Goal: Task Accomplishment & Management: Complete application form

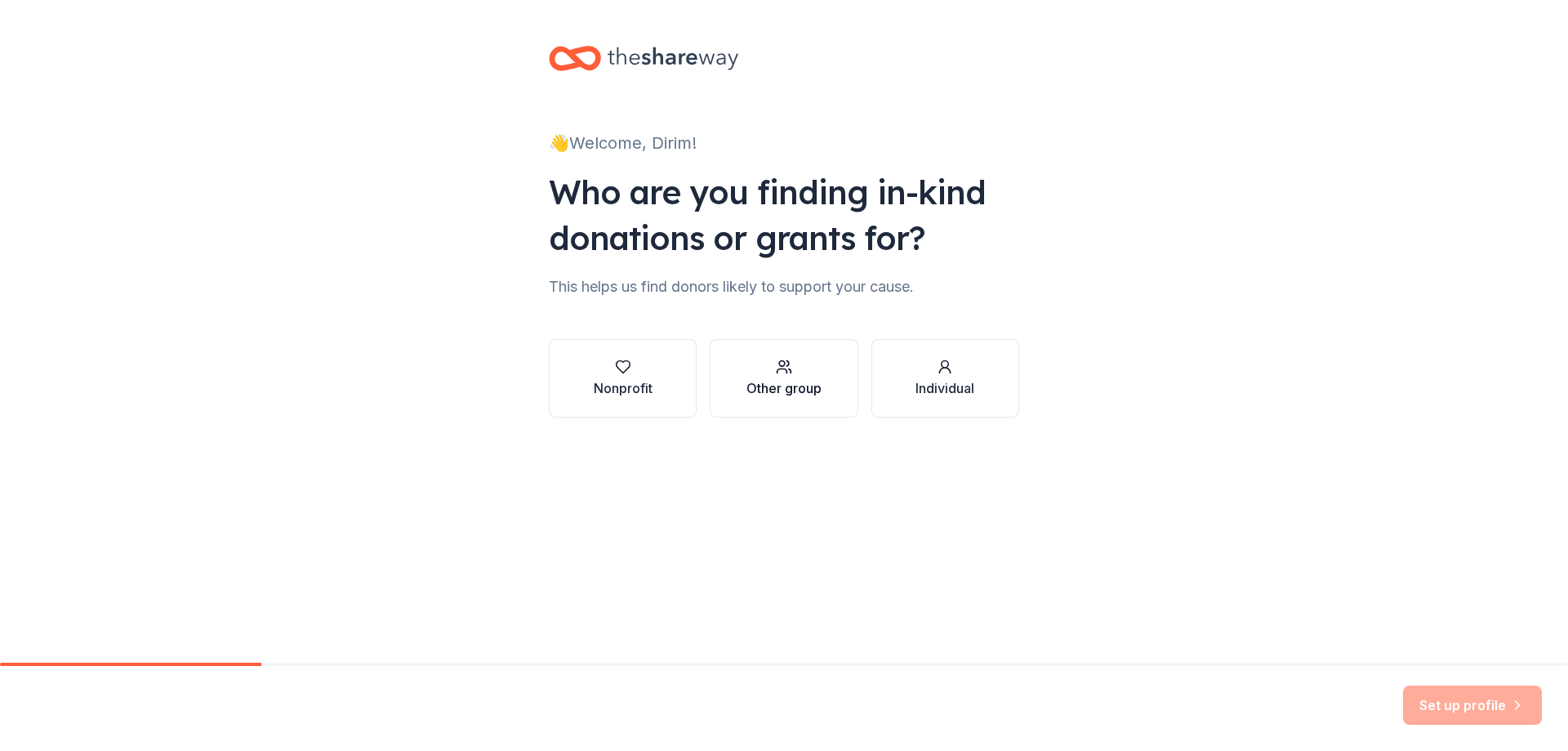
click at [775, 377] on div "Other group" at bounding box center [784, 378] width 75 height 39
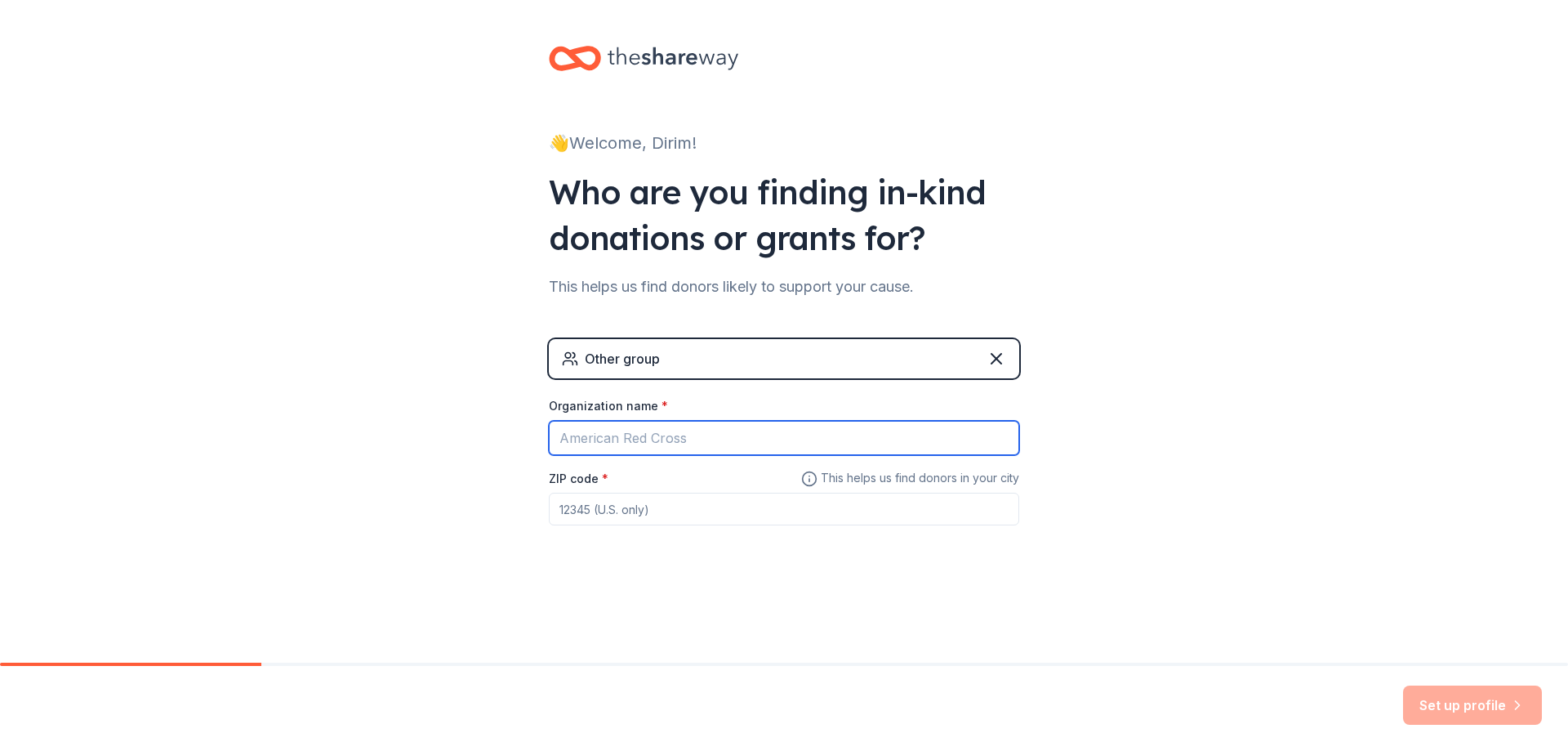
click at [621, 435] on input "Organization name *" at bounding box center [784, 438] width 470 height 34
type input "Babb Middle School"
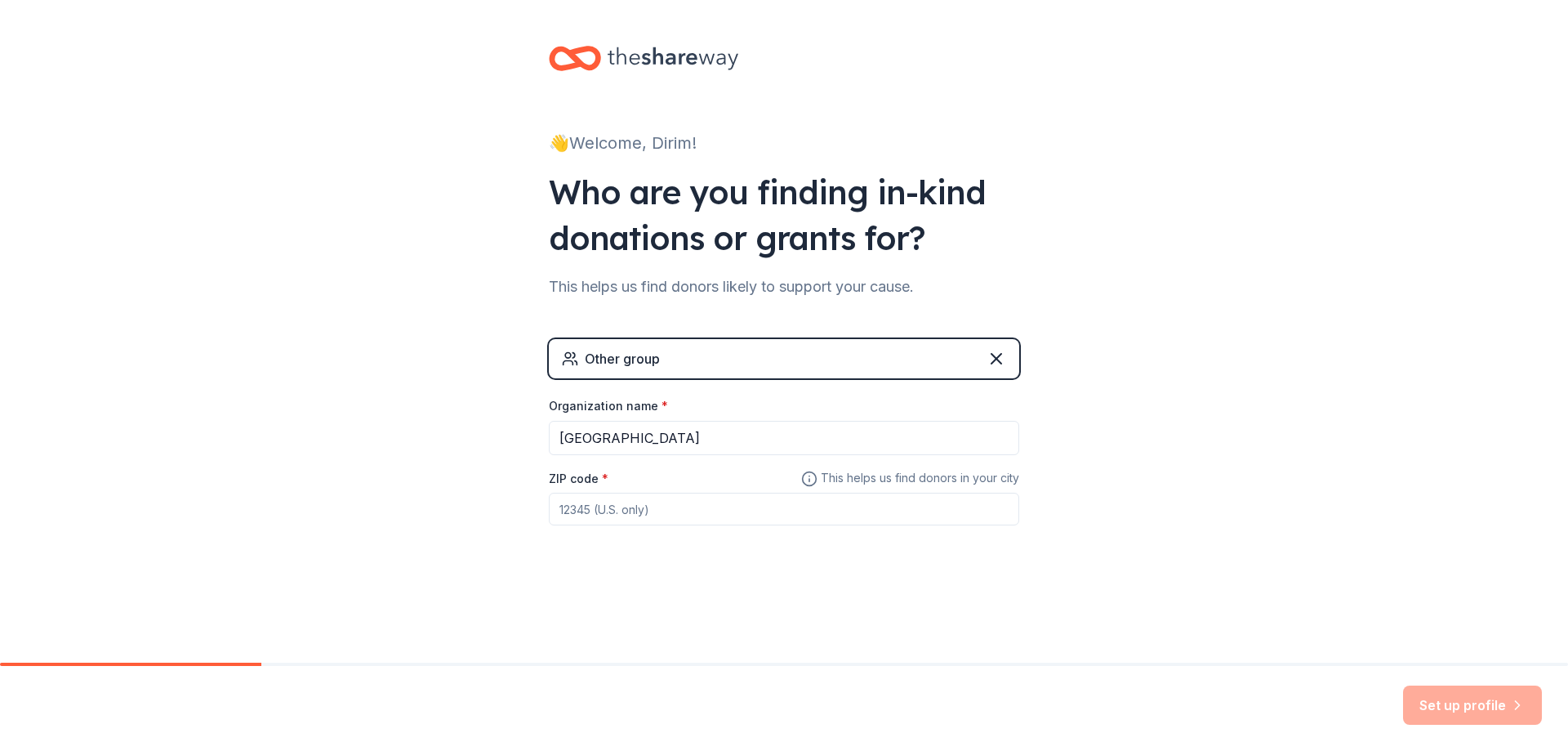
click at [641, 512] on input "ZIP code *" at bounding box center [784, 509] width 470 height 33
type input "30228"
click at [1429, 705] on button "Set up profile" at bounding box center [1473, 705] width 139 height 39
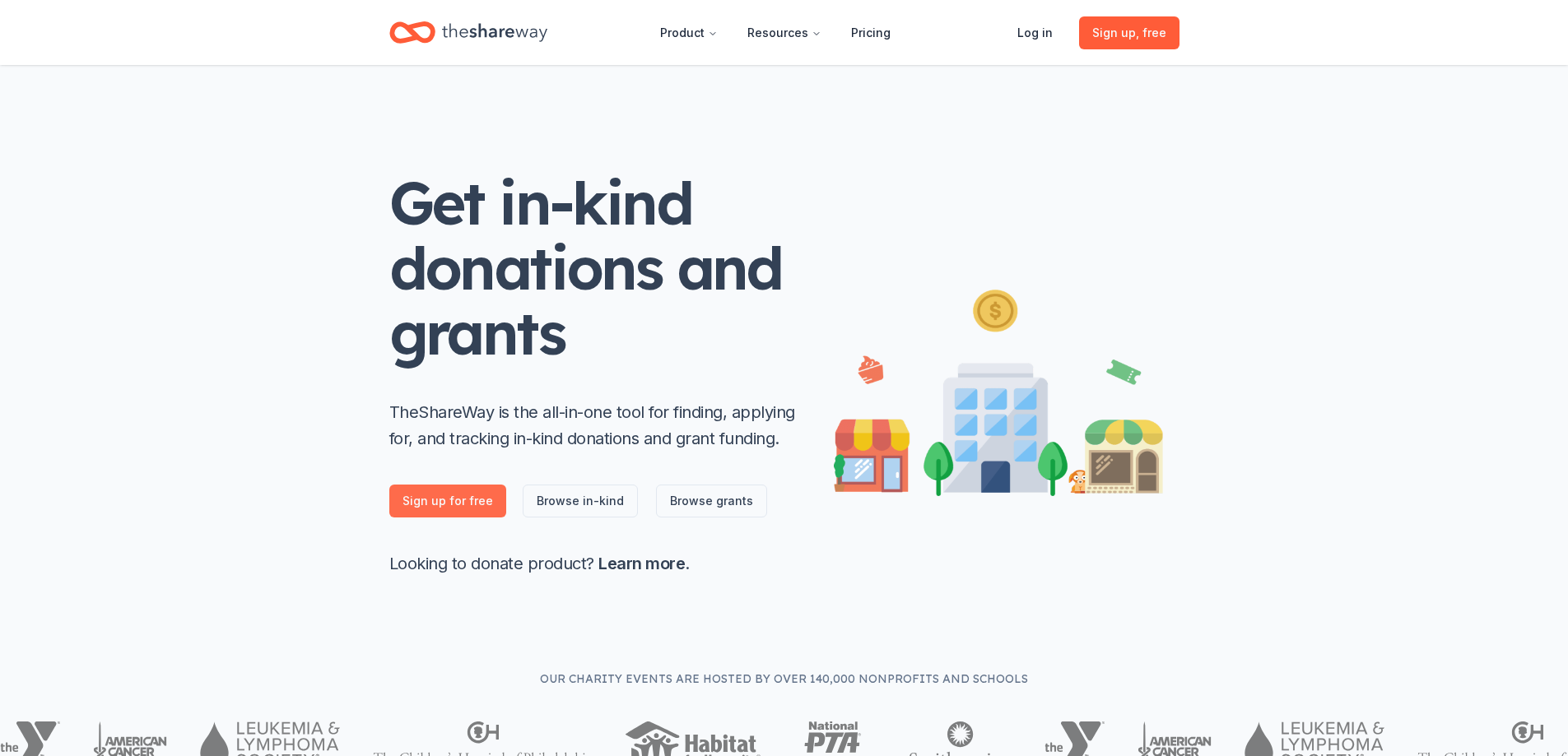
click at [444, 516] on link "Sign up for free" at bounding box center [448, 501] width 117 height 33
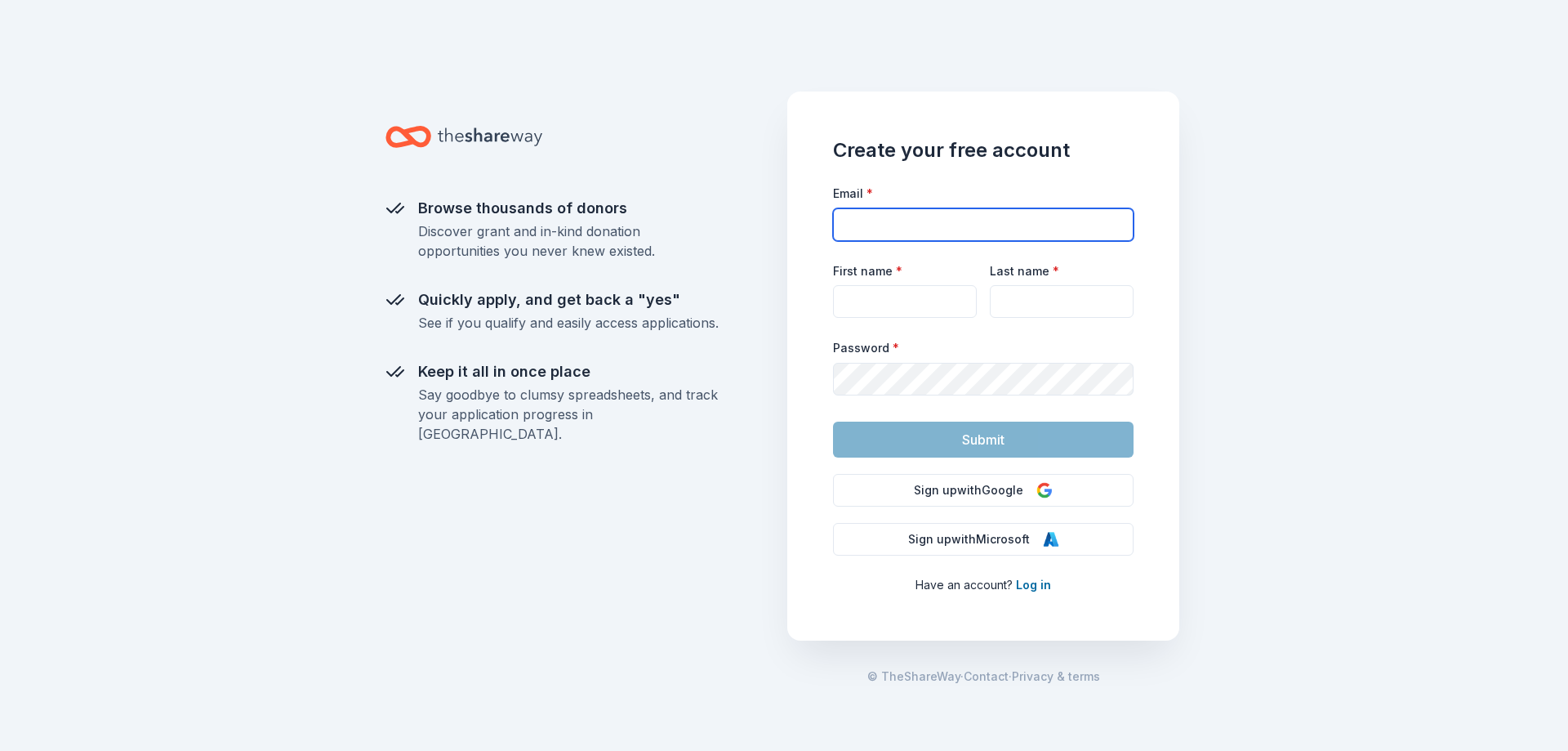
click at [894, 224] on input "Email *" at bounding box center [983, 224] width 300 height 33
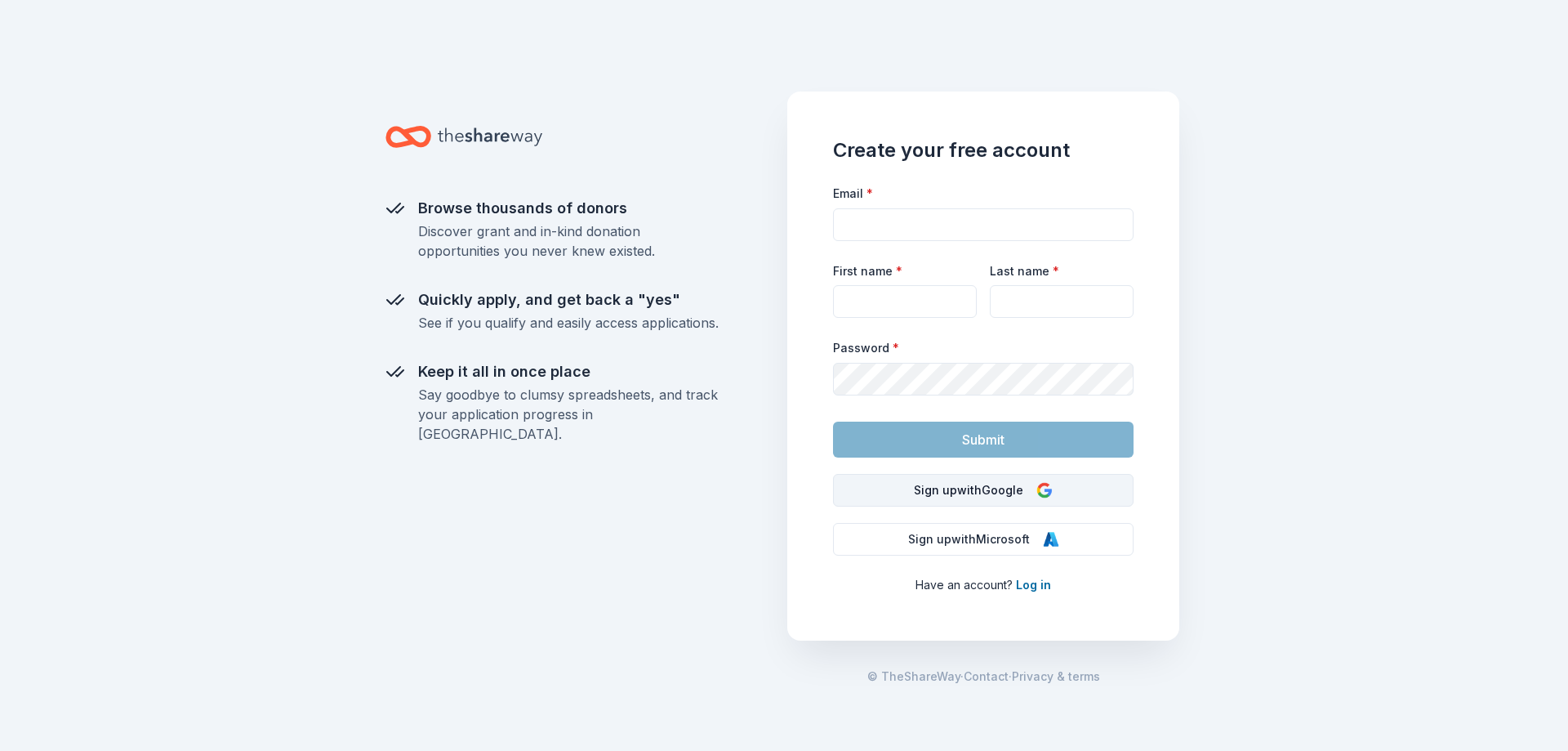
click at [935, 500] on button "Sign up with Google" at bounding box center [983, 490] width 300 height 33
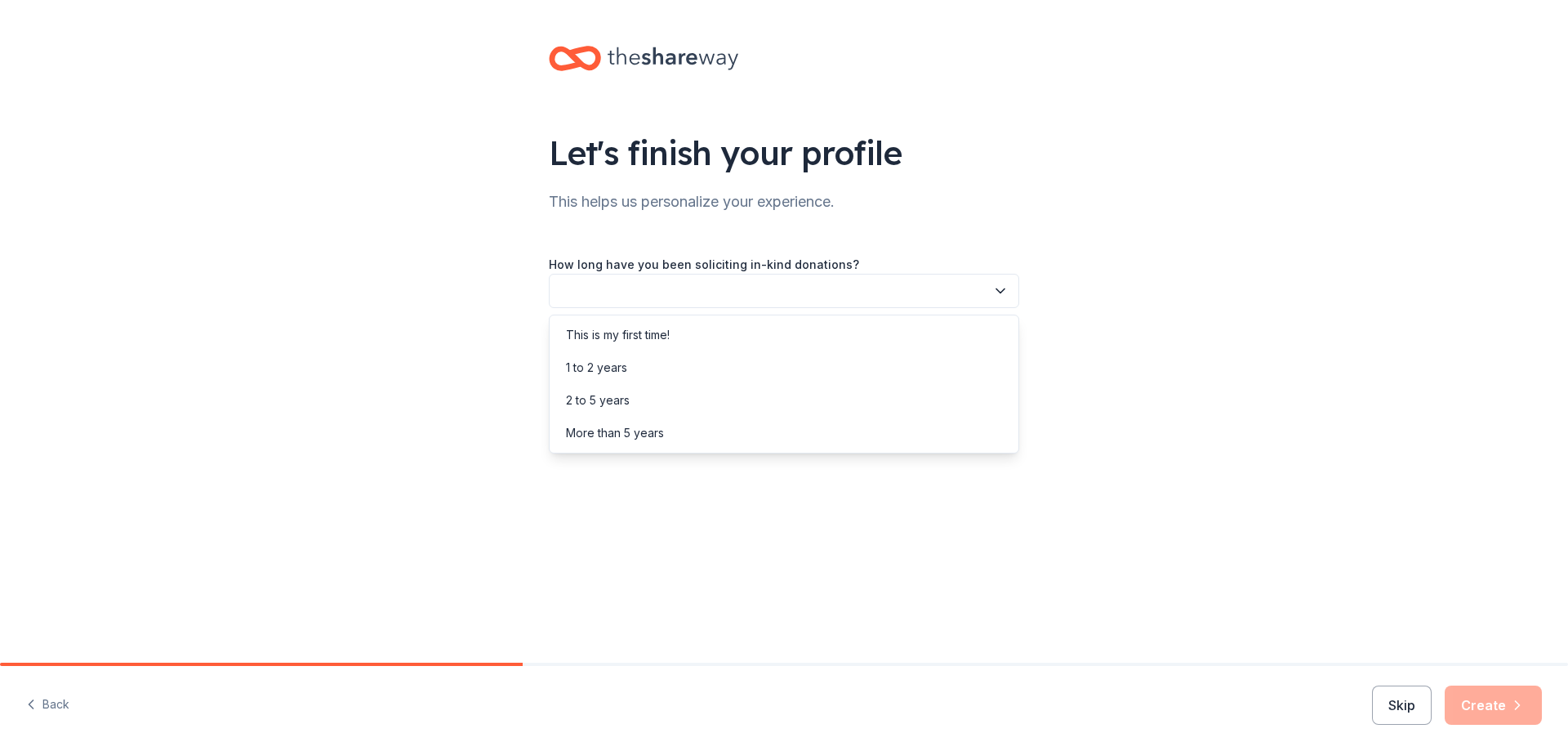
click at [951, 280] on button "button" at bounding box center [784, 291] width 470 height 34
click at [720, 339] on div "This is my first time!" at bounding box center [784, 335] width 463 height 33
click at [718, 371] on button "button" at bounding box center [784, 364] width 470 height 34
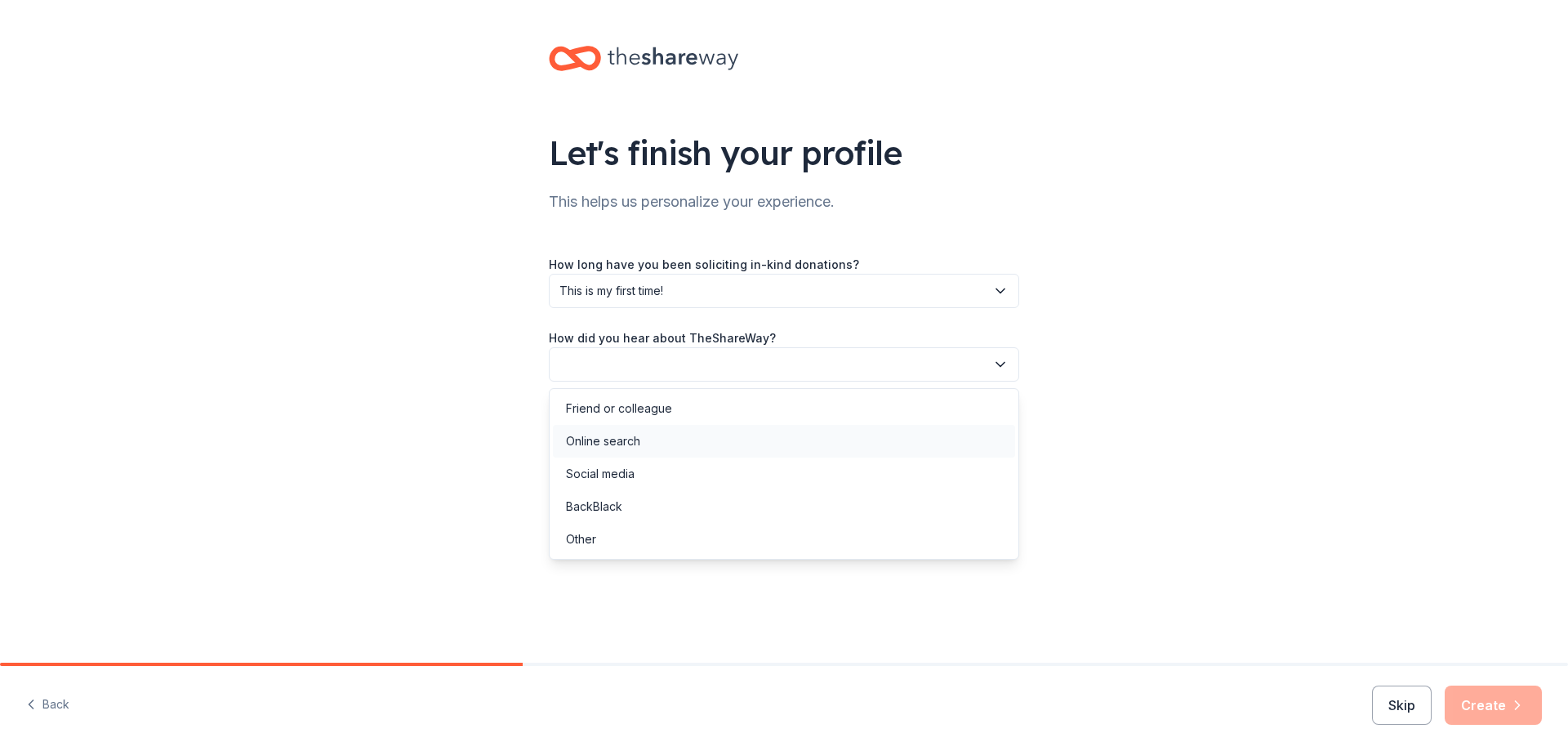
click at [580, 450] on div "Online search" at bounding box center [603, 440] width 74 height 19
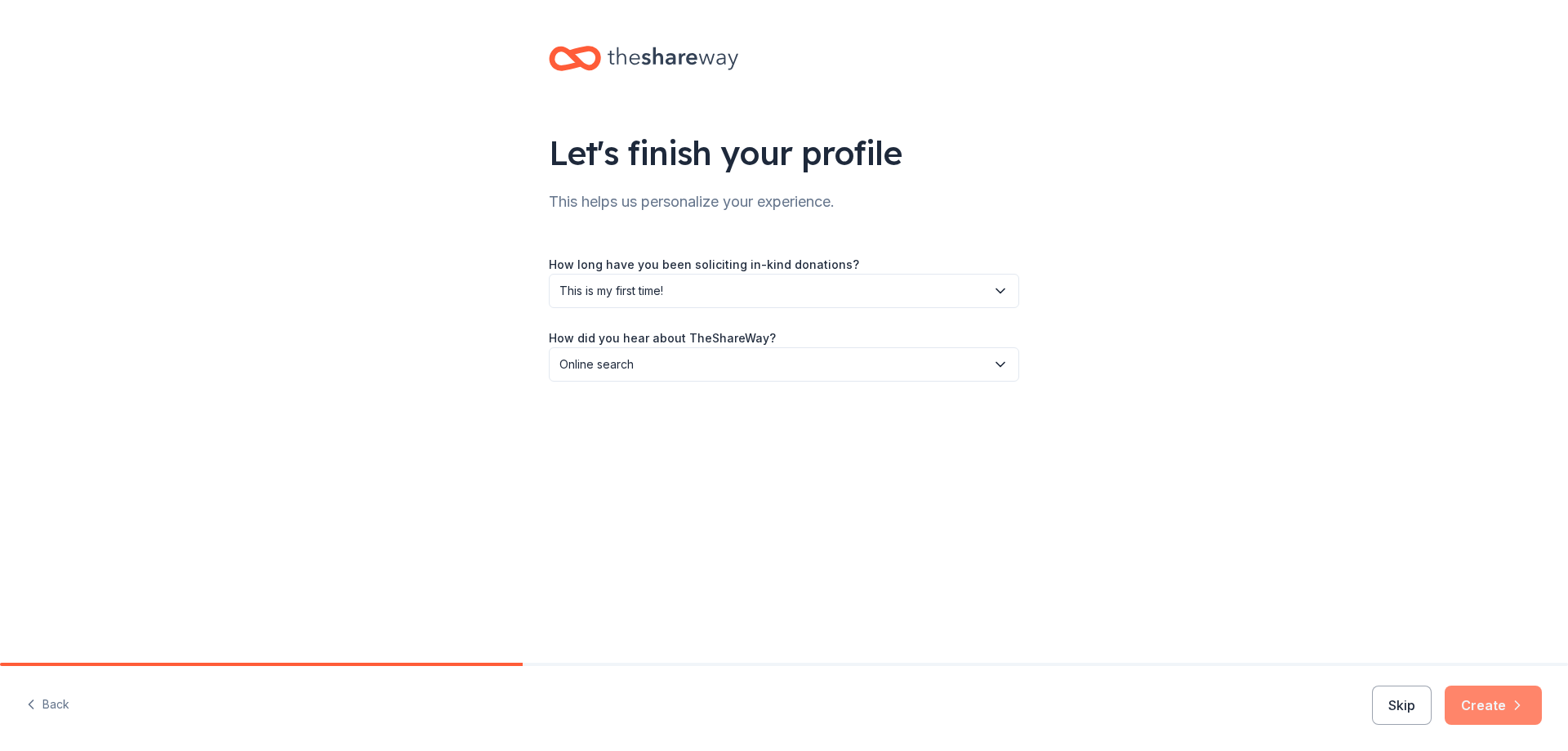
click at [1465, 710] on button "Create" at bounding box center [1494, 705] width 97 height 39
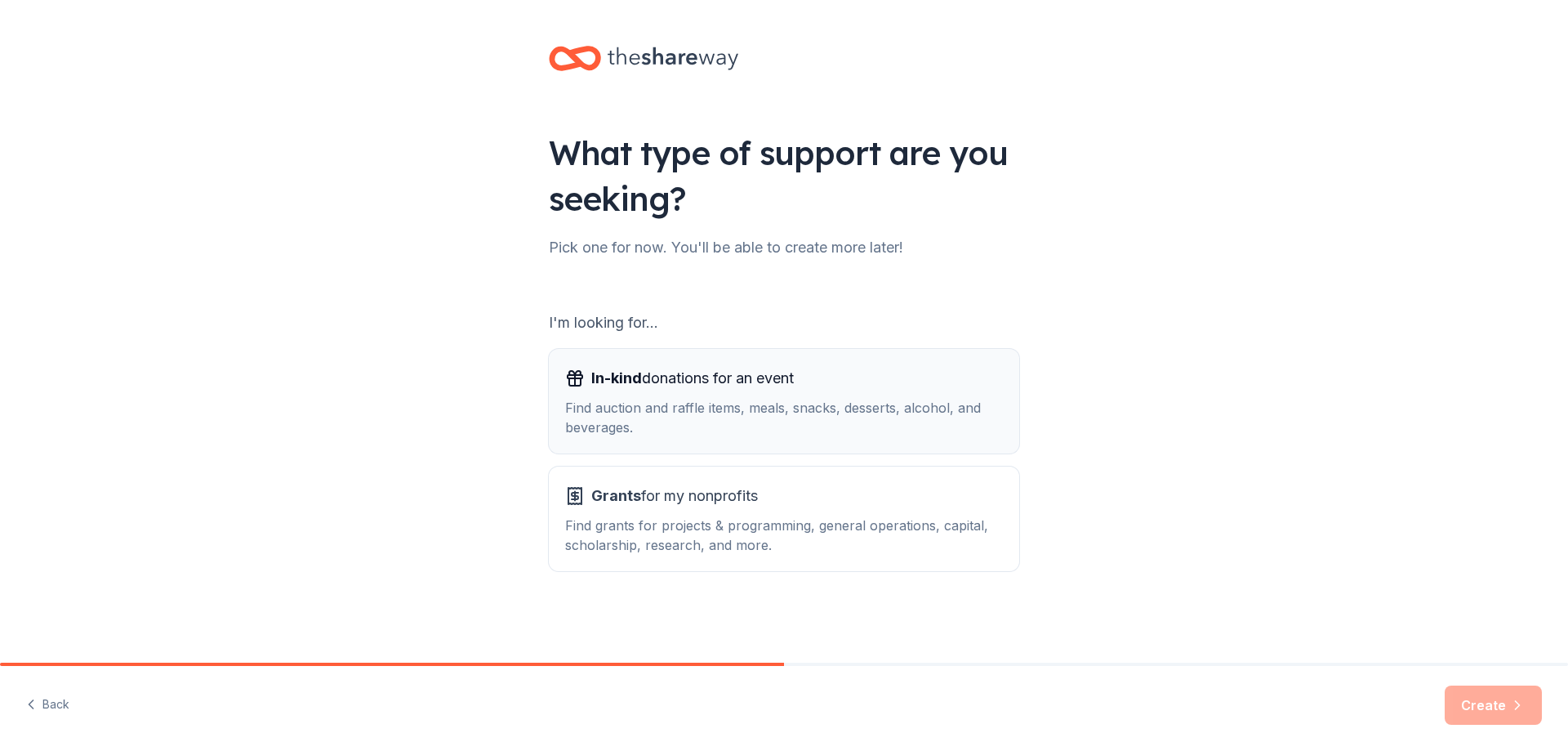
click at [581, 402] on div "Find auction and raffle items, meals, snacks, desserts, alcohol, and beverages." at bounding box center [784, 417] width 438 height 39
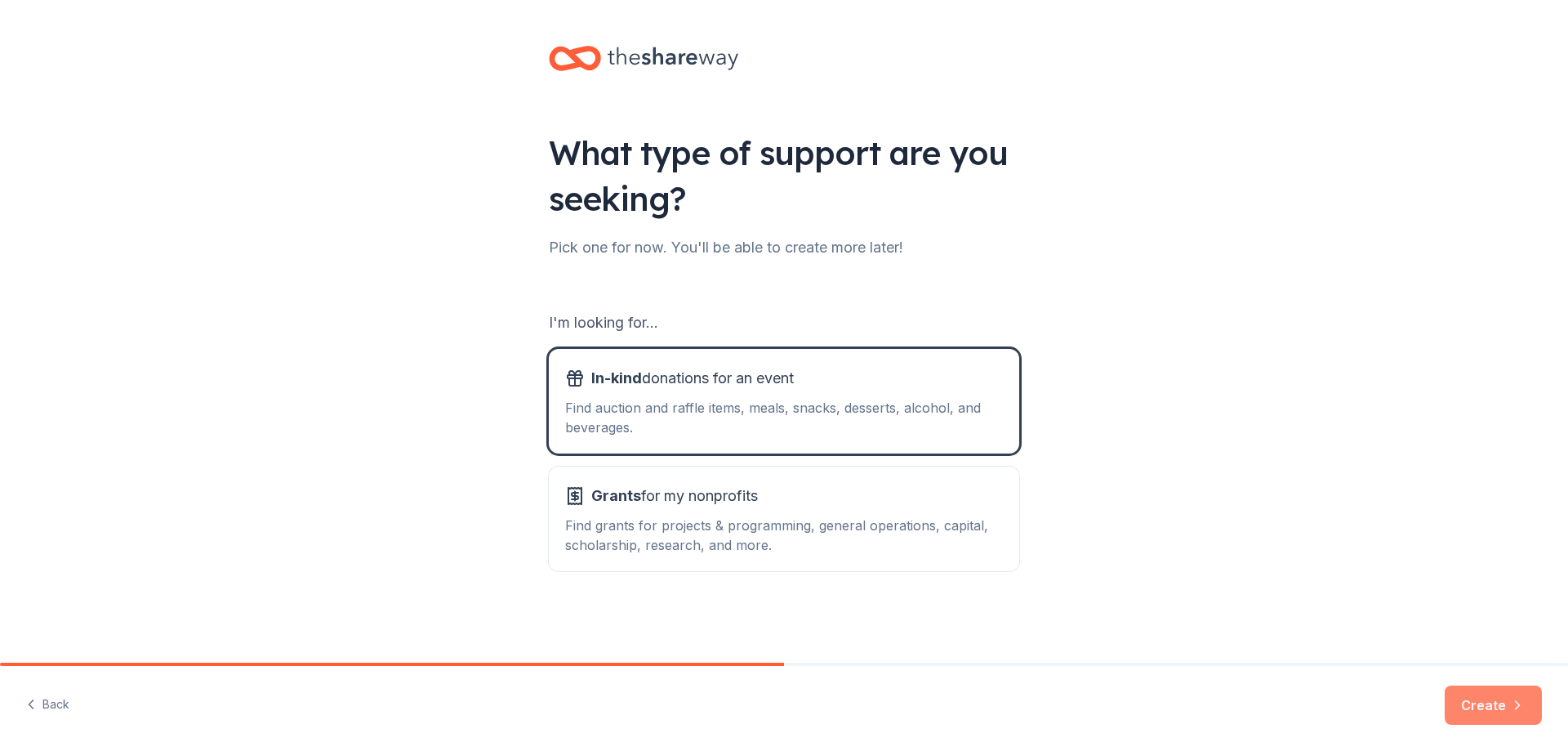
click at [1493, 715] on button "Create" at bounding box center [1494, 705] width 97 height 39
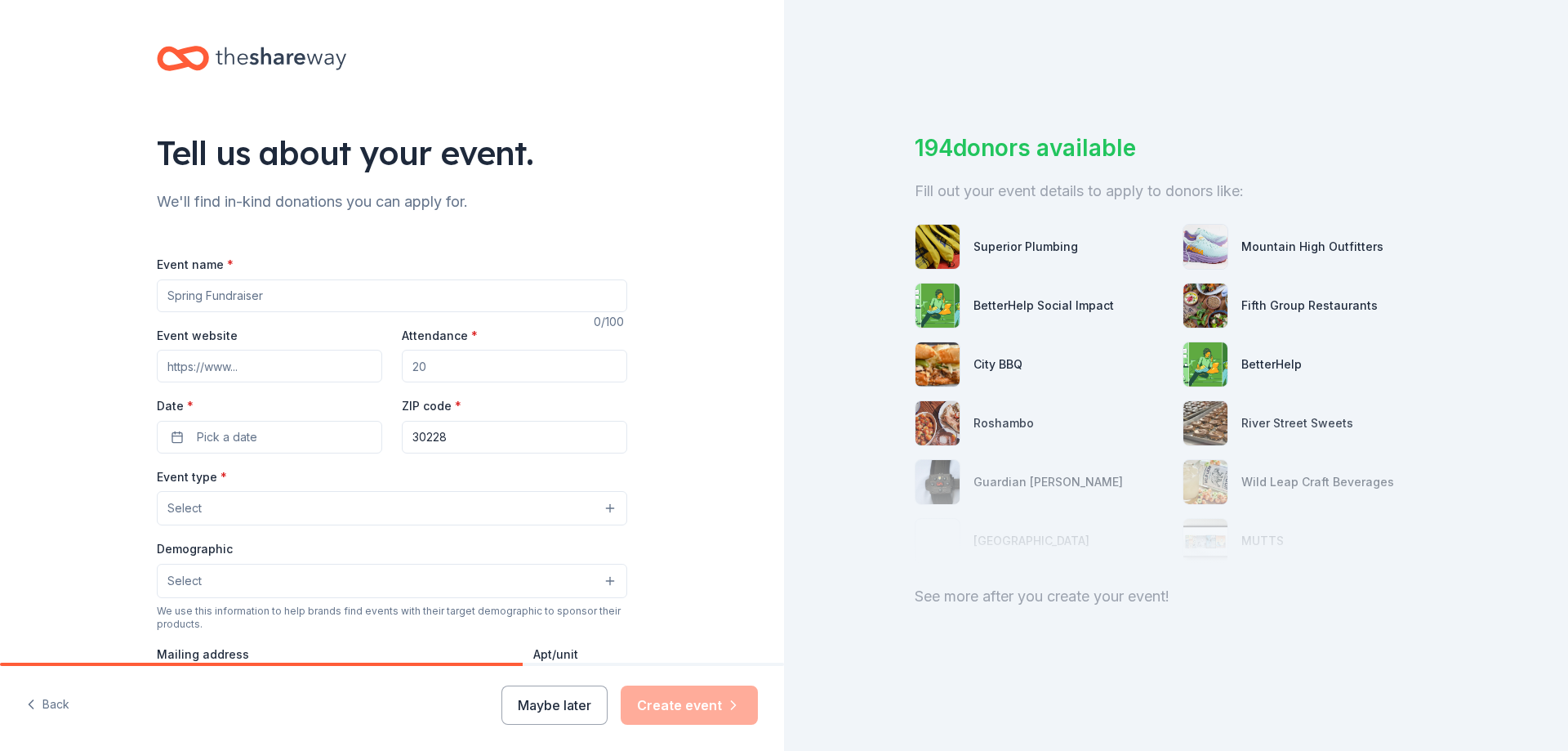
drag, startPoint x: 249, startPoint y: 264, endPoint x: 227, endPoint y: 289, distance: 33.3
click at [238, 278] on div "Event name *" at bounding box center [392, 283] width 470 height 58
click at [223, 291] on input "Event name *" at bounding box center [392, 296] width 470 height 33
type input "Babb B.E.A.M.S. Reading Celebration"
drag, startPoint x: 471, startPoint y: 368, endPoint x: 483, endPoint y: 368, distance: 12.0
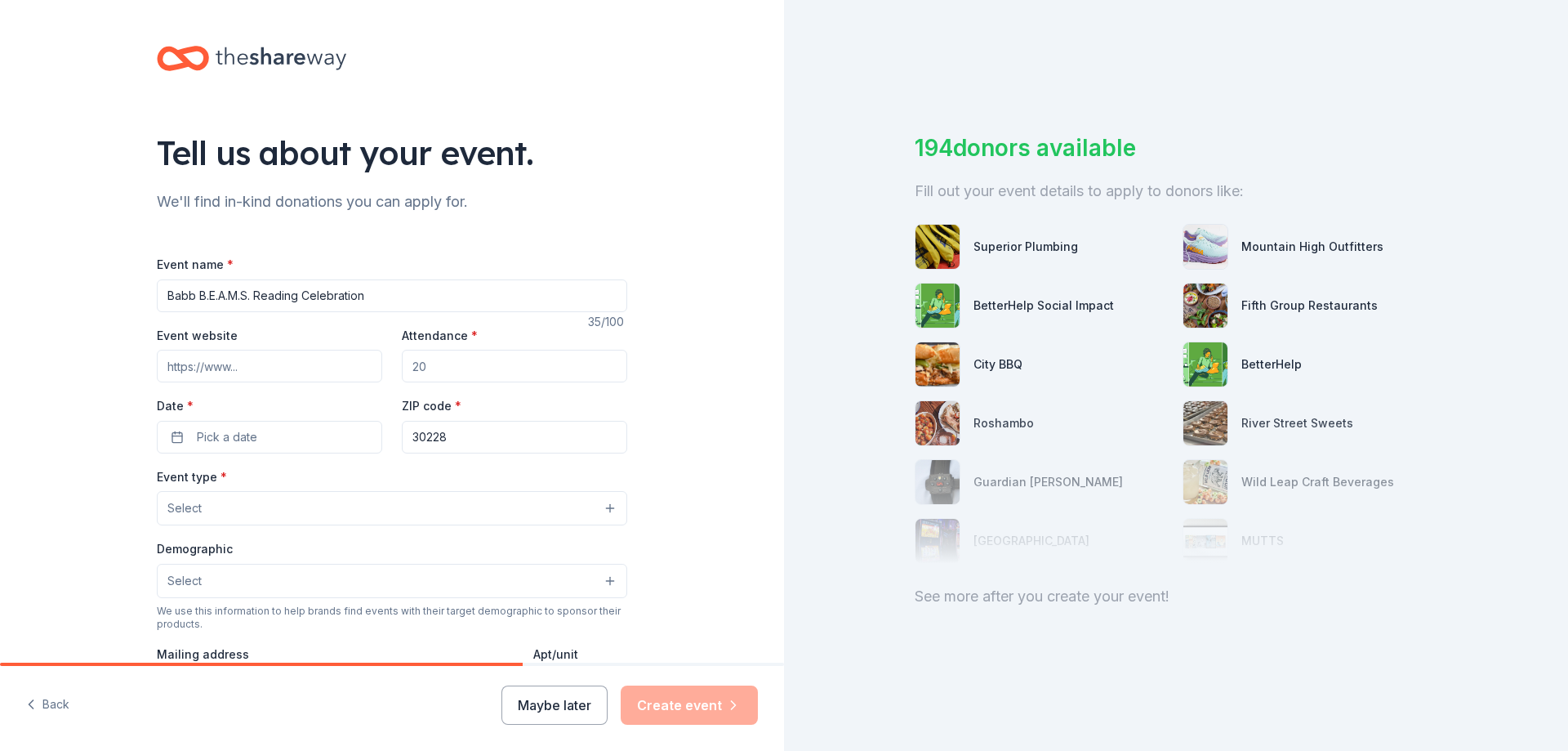
click at [483, 368] on input "Attendance *" at bounding box center [514, 366] width 225 height 33
type input "300"
click at [264, 436] on button "Pick a date" at bounding box center [269, 437] width 225 height 33
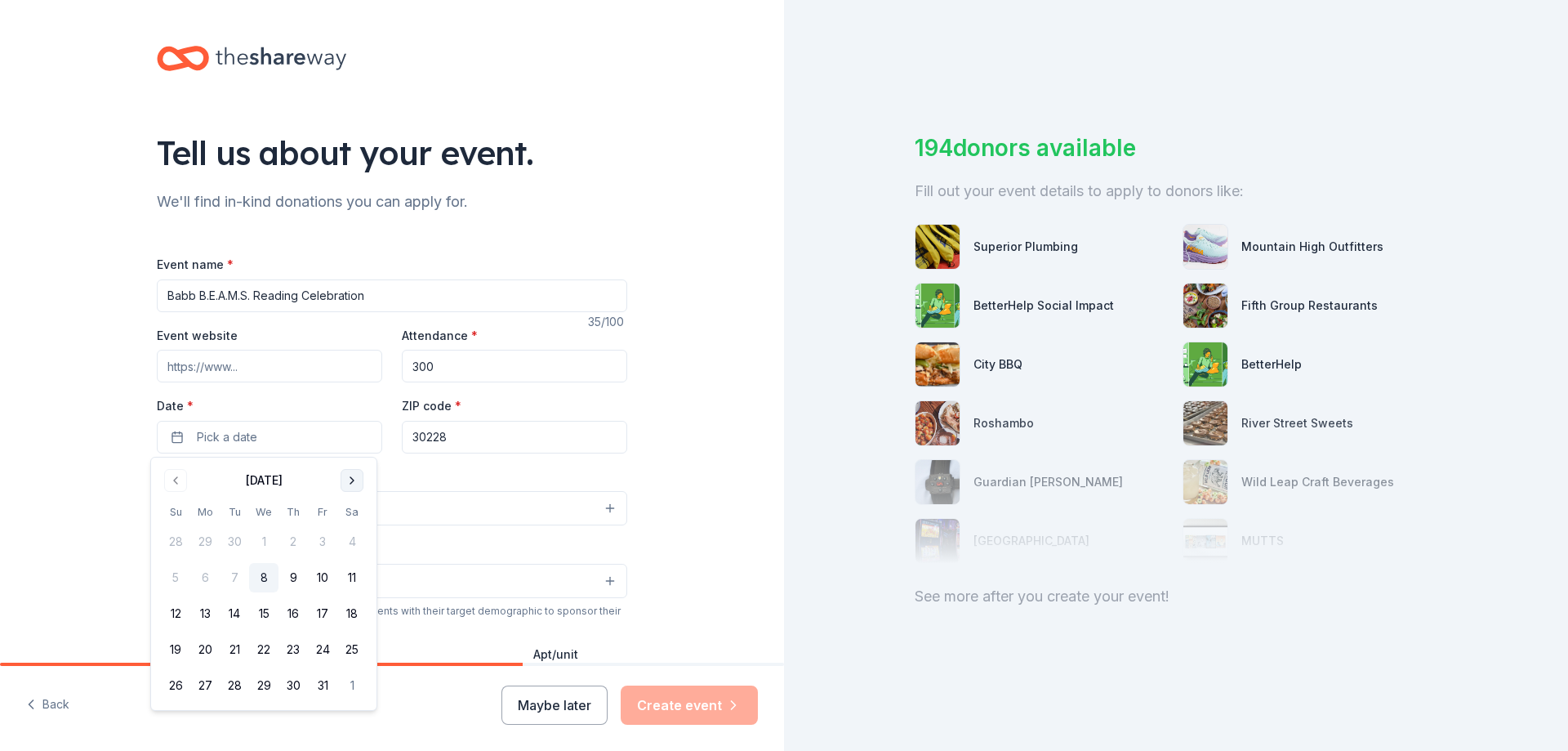
click at [349, 487] on button "Go to next month" at bounding box center [351, 480] width 23 height 23
click at [295, 649] on button "20" at bounding box center [293, 650] width 29 height 29
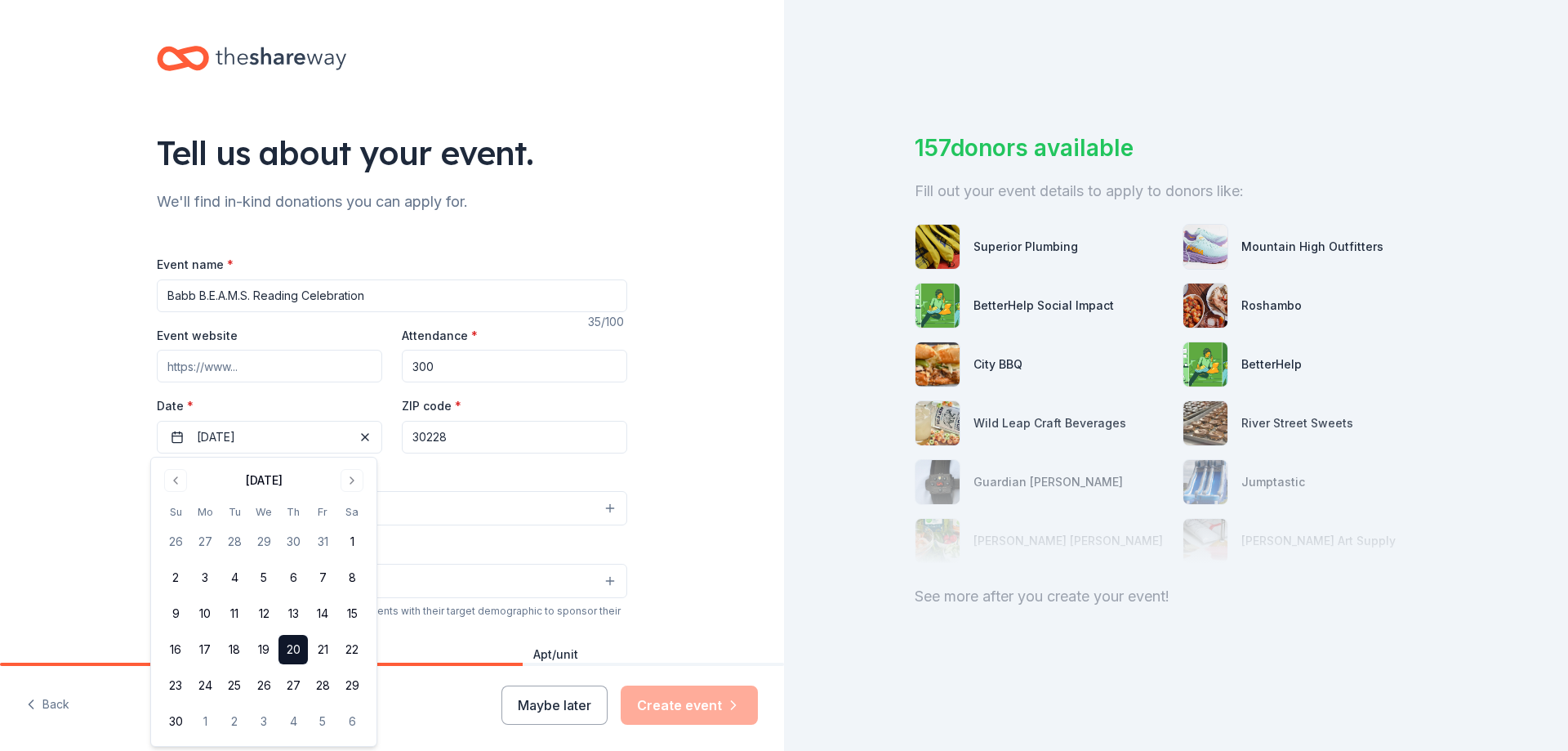
click at [36, 410] on div "Tell us about your event. We'll find in-kind donations you can apply for. Event…" at bounding box center [392, 543] width 784 height 1088
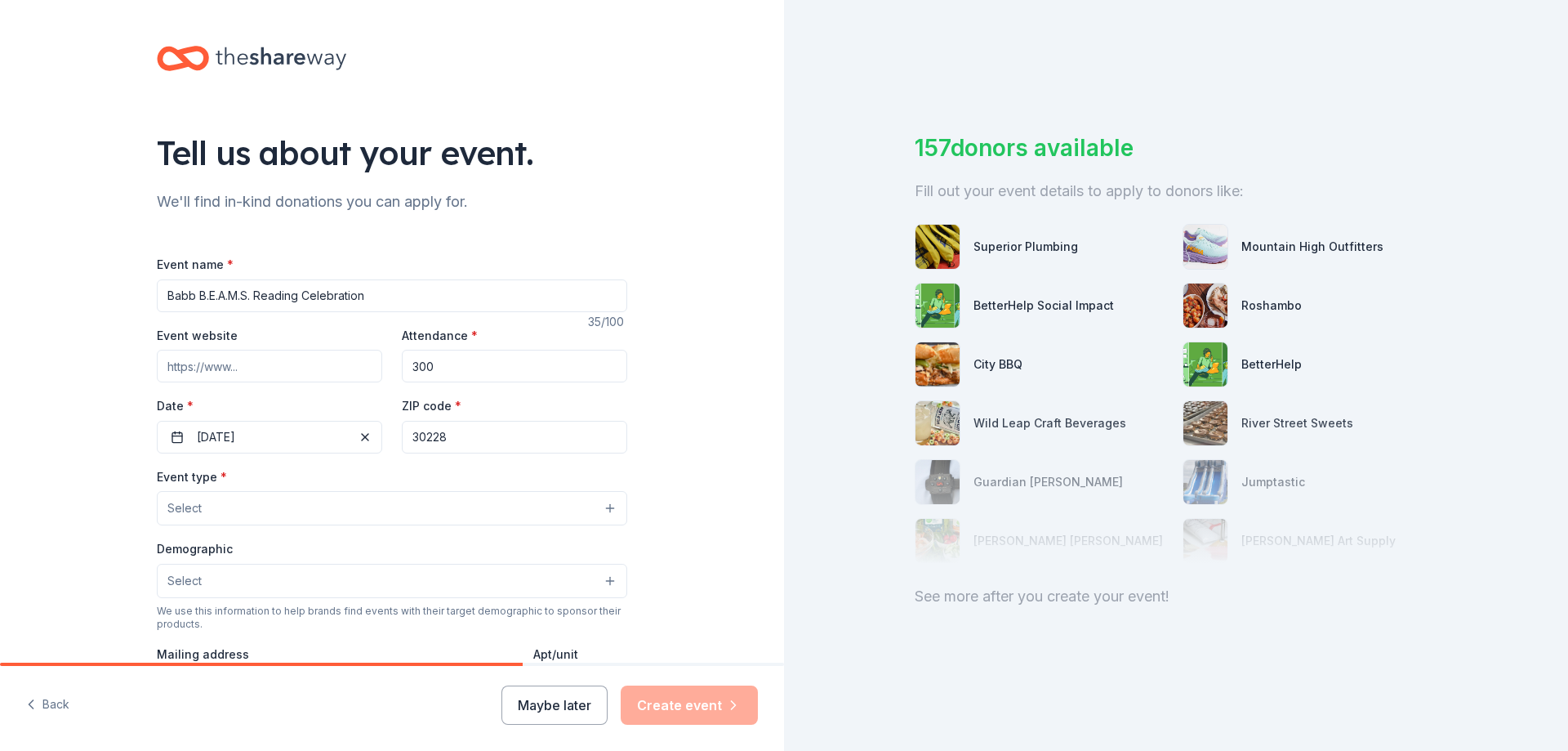
click at [188, 505] on span "Select" at bounding box center [184, 508] width 34 height 19
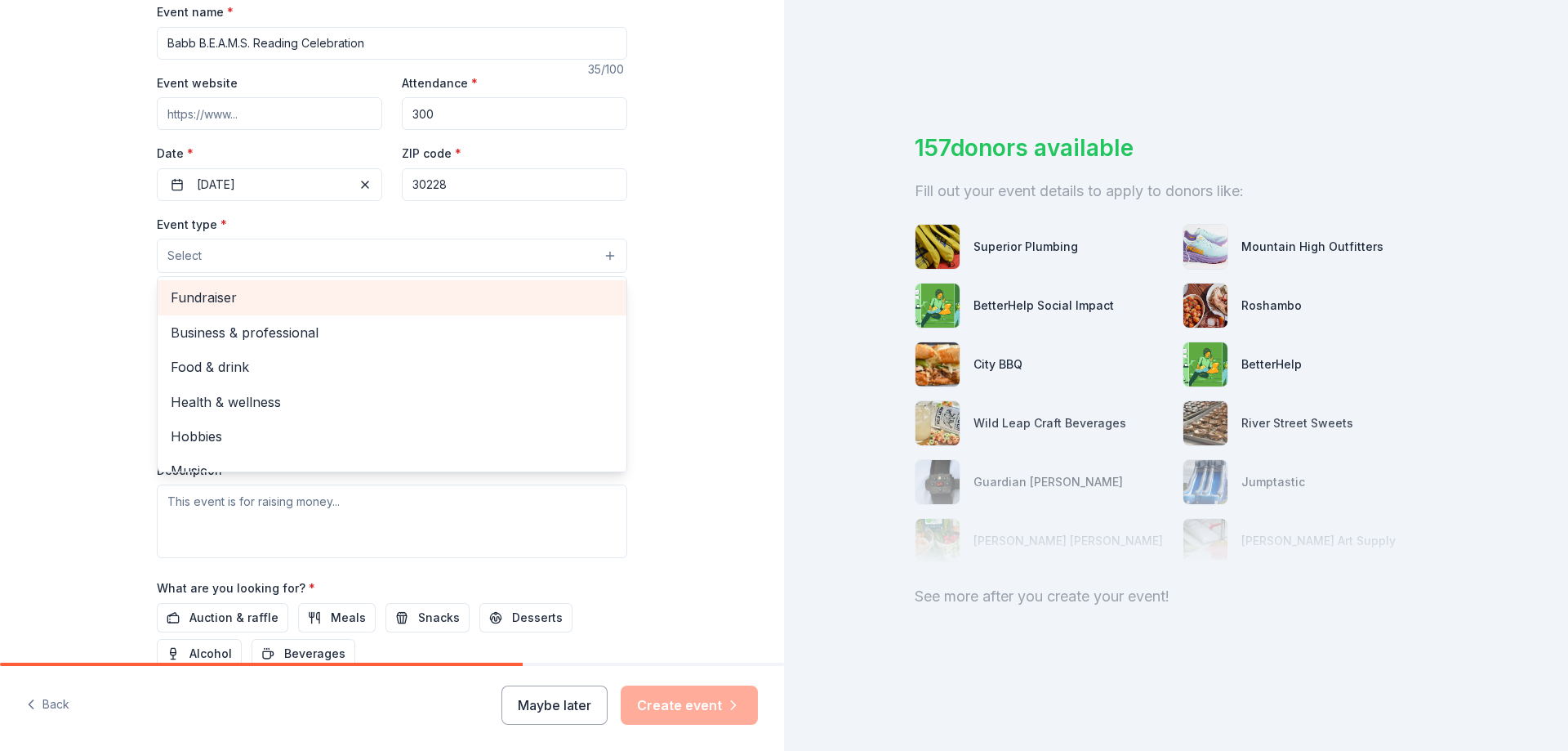
scroll to position [245, 0]
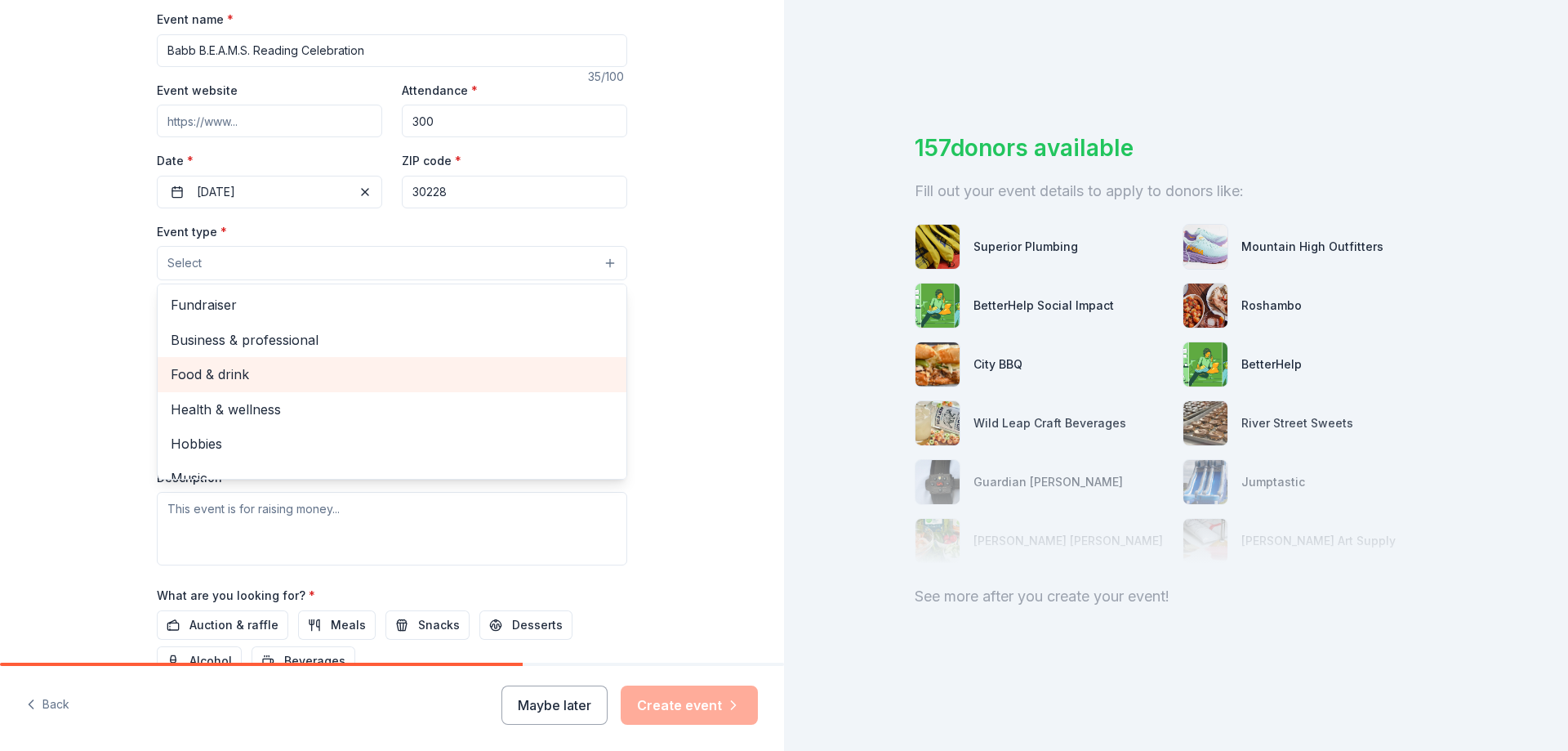
click at [200, 375] on span "Food & drink" at bounding box center [392, 373] width 443 height 21
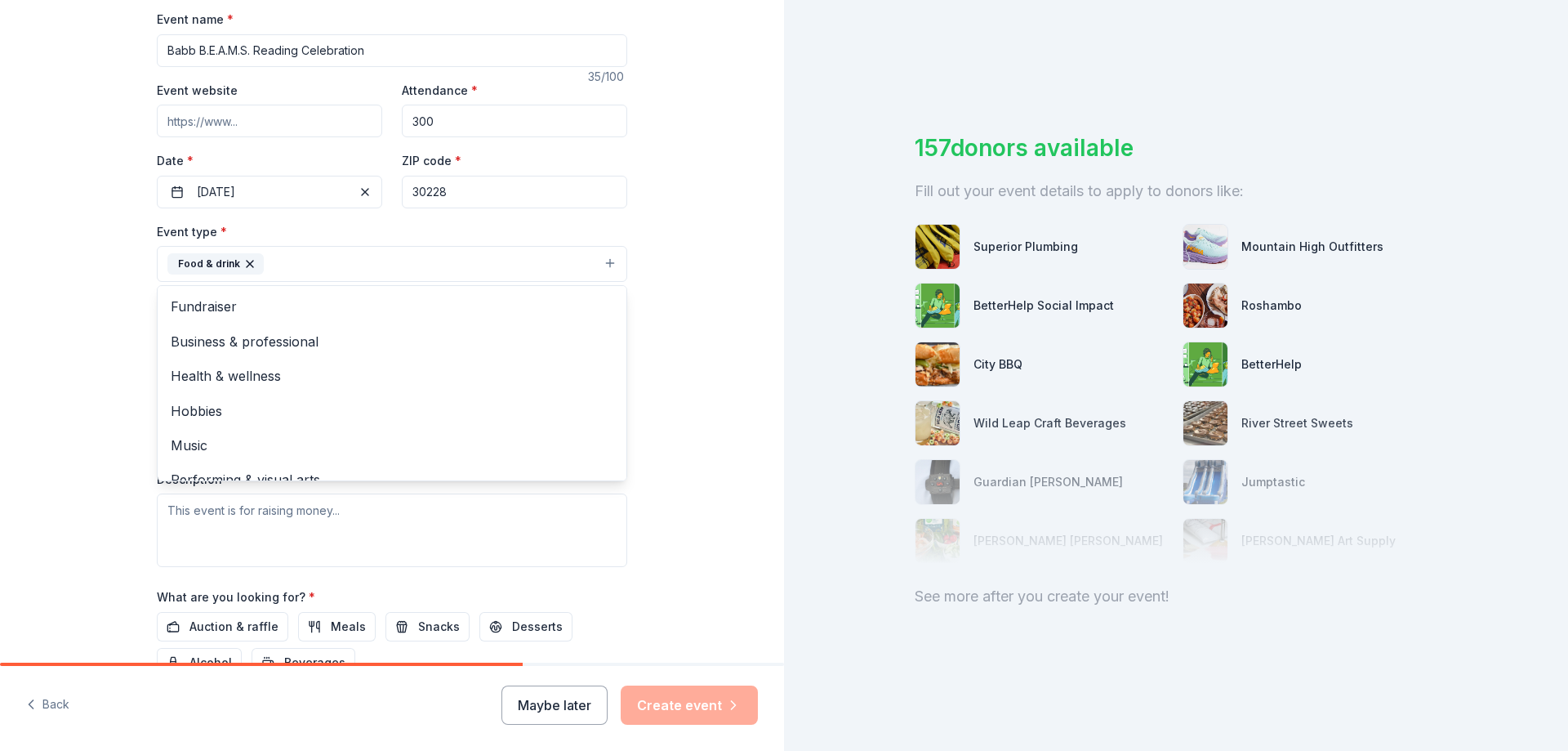
click at [86, 333] on div "Tell us about your event. We'll find in-kind donations you can apply for. Event…" at bounding box center [392, 299] width 784 height 1089
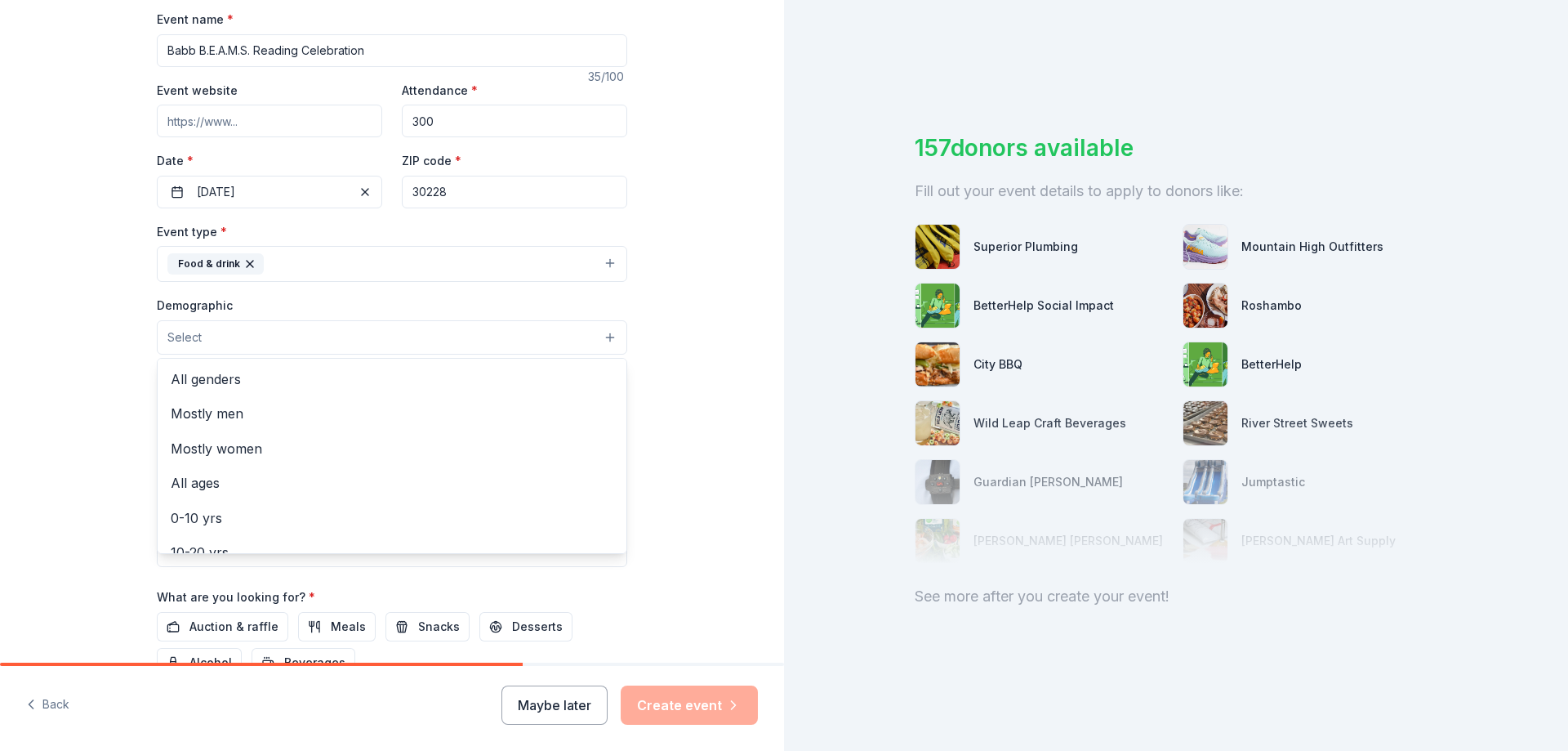
click at [157, 337] on button "Select" at bounding box center [392, 337] width 470 height 34
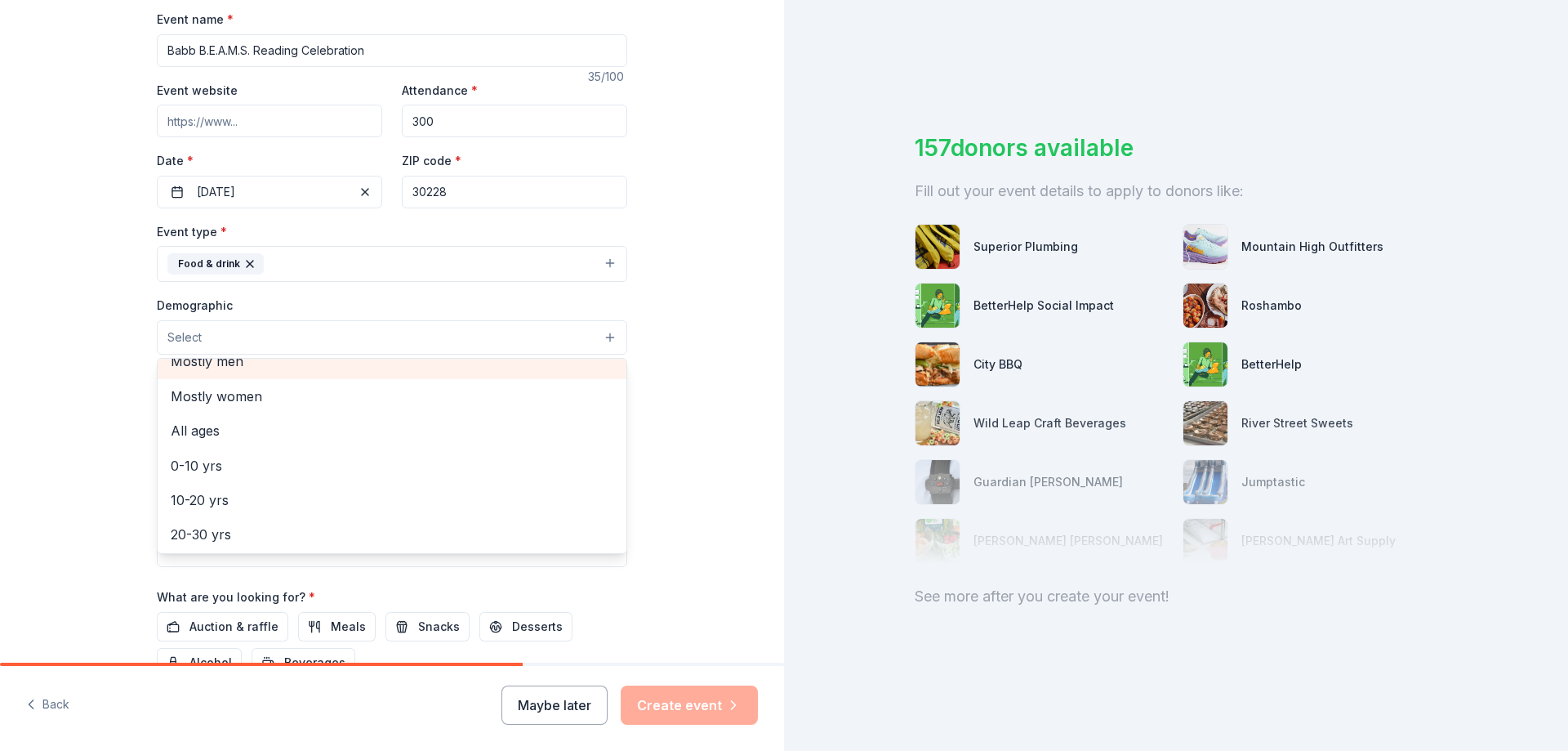
scroll to position [82, 0]
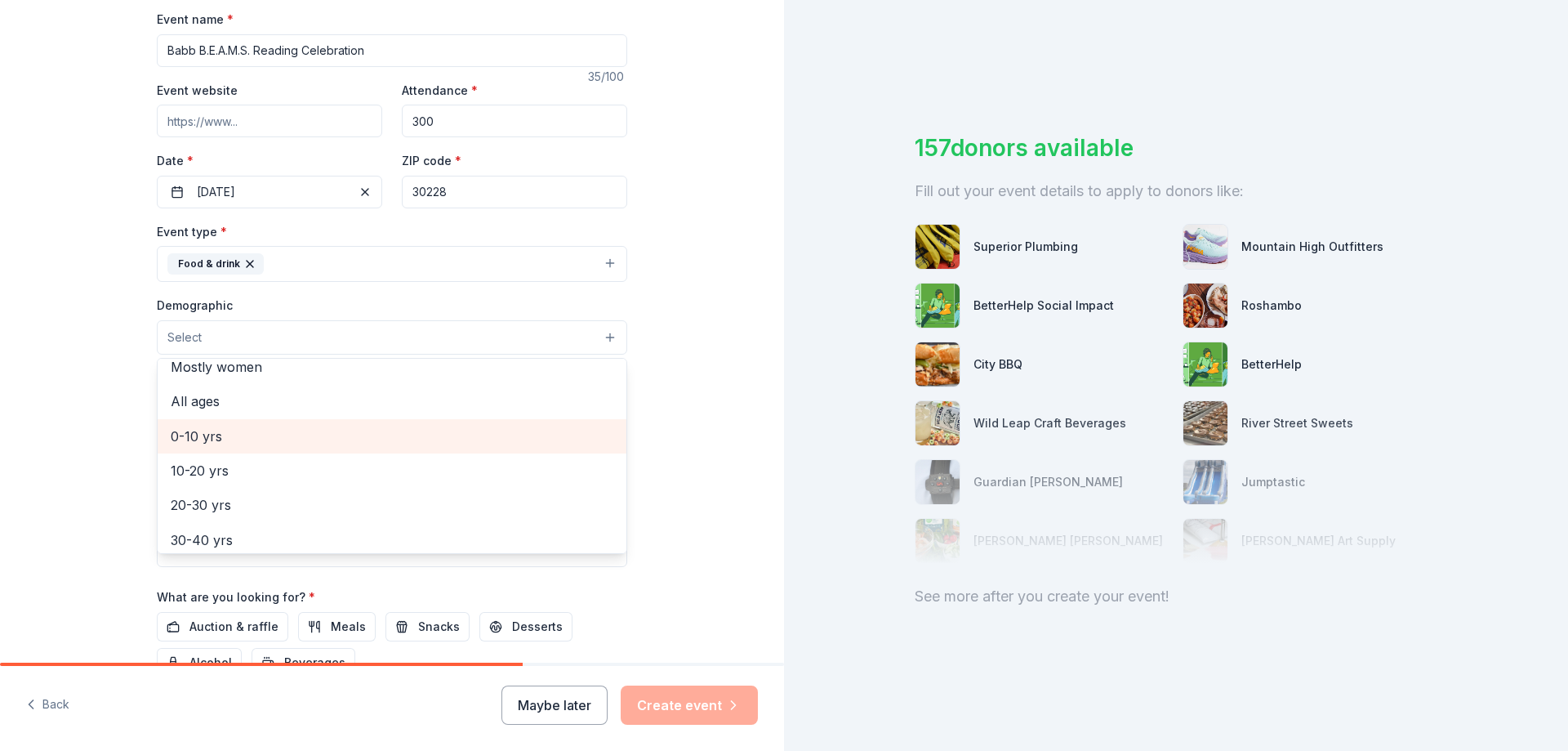
click at [188, 433] on span "0-10 yrs" at bounding box center [392, 436] width 443 height 21
drag, startPoint x: 75, startPoint y: 382, endPoint x: 90, endPoint y: 390, distance: 17.0
click at [77, 384] on div "Tell us about your event. We'll find in-kind donations you can apply for. Event…" at bounding box center [392, 300] width 784 height 1091
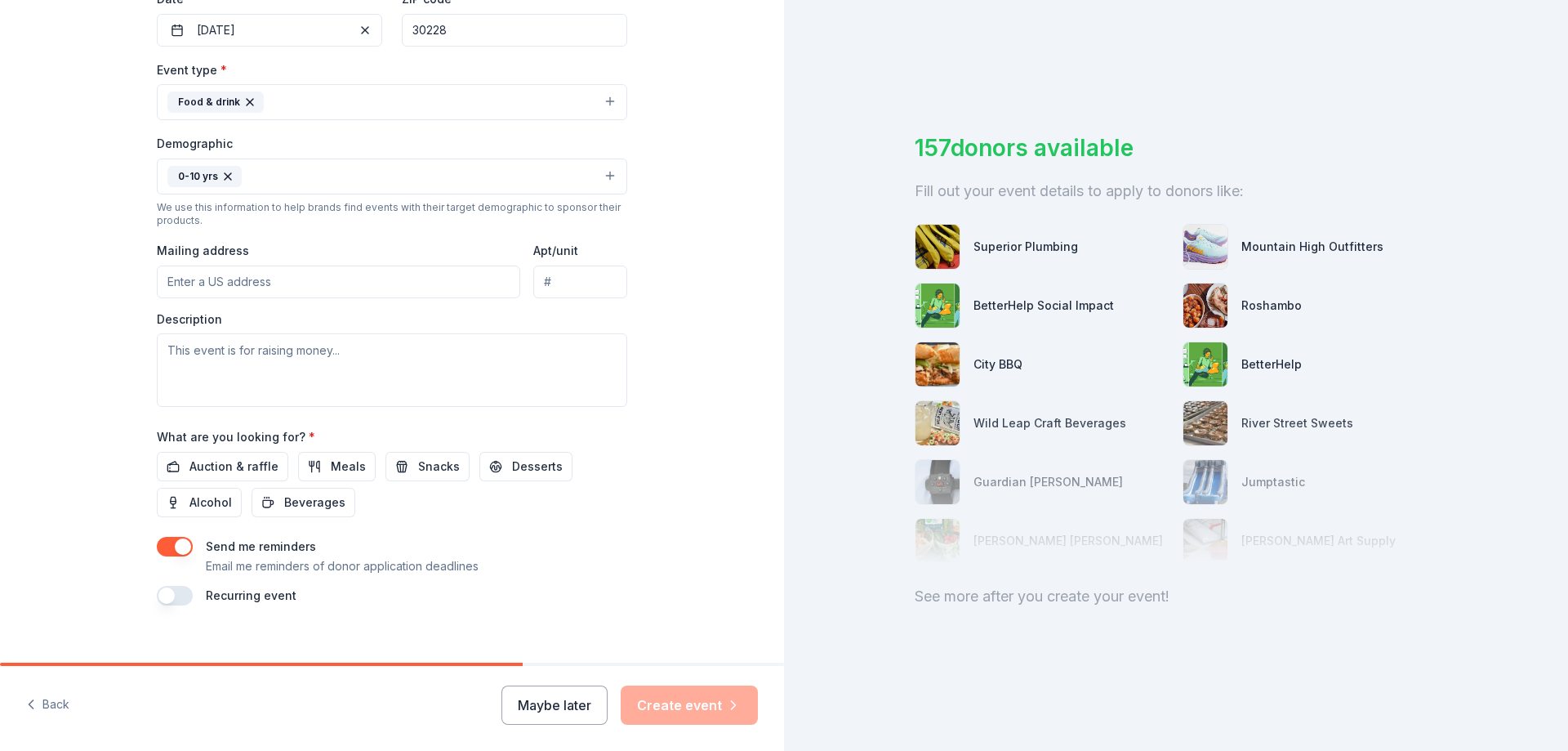
scroll to position [429, 0]
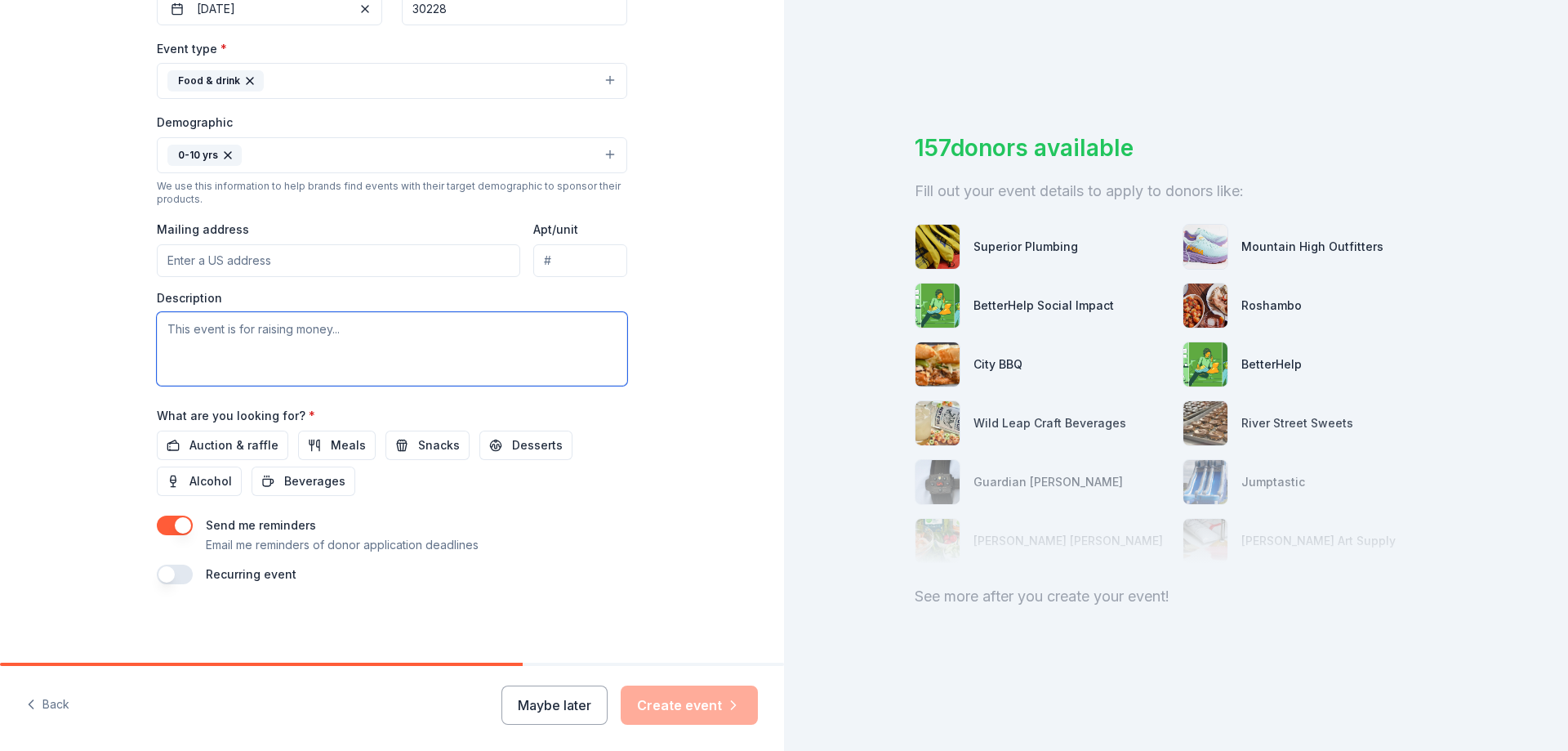
click at [183, 335] on textarea at bounding box center [392, 349] width 470 height 74
click at [394, 436] on button "Snacks" at bounding box center [428, 445] width 85 height 29
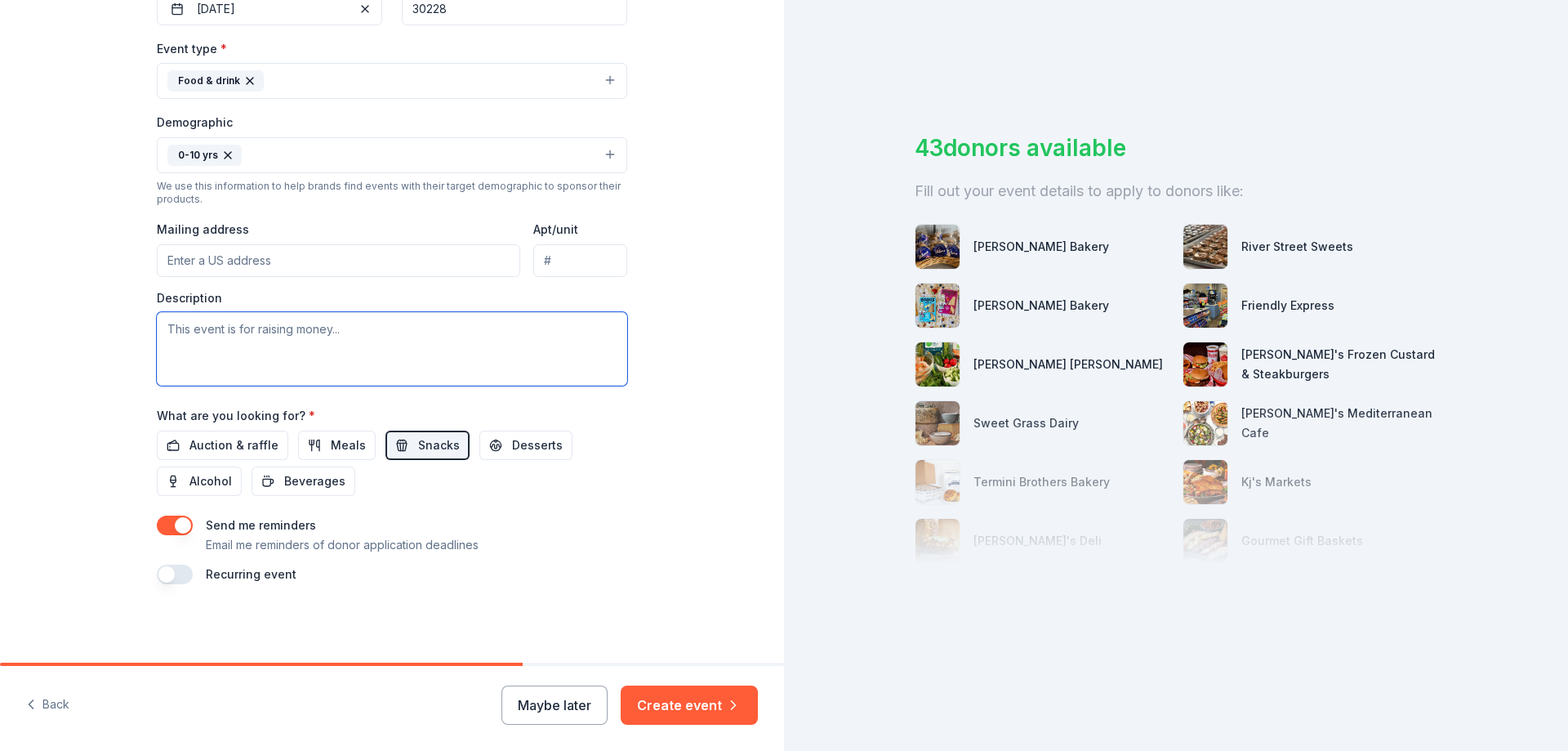
click at [211, 337] on textarea at bounding box center [392, 349] width 470 height 74
click at [183, 258] on input "Mailing address" at bounding box center [338, 260] width 363 height 33
type input "5500 Reynolds Road, Forest Park, GA, 30297"
click at [239, 337] on textarea at bounding box center [392, 349] width 470 height 74
click at [210, 158] on div "0-10 yrs" at bounding box center [204, 155] width 74 height 21
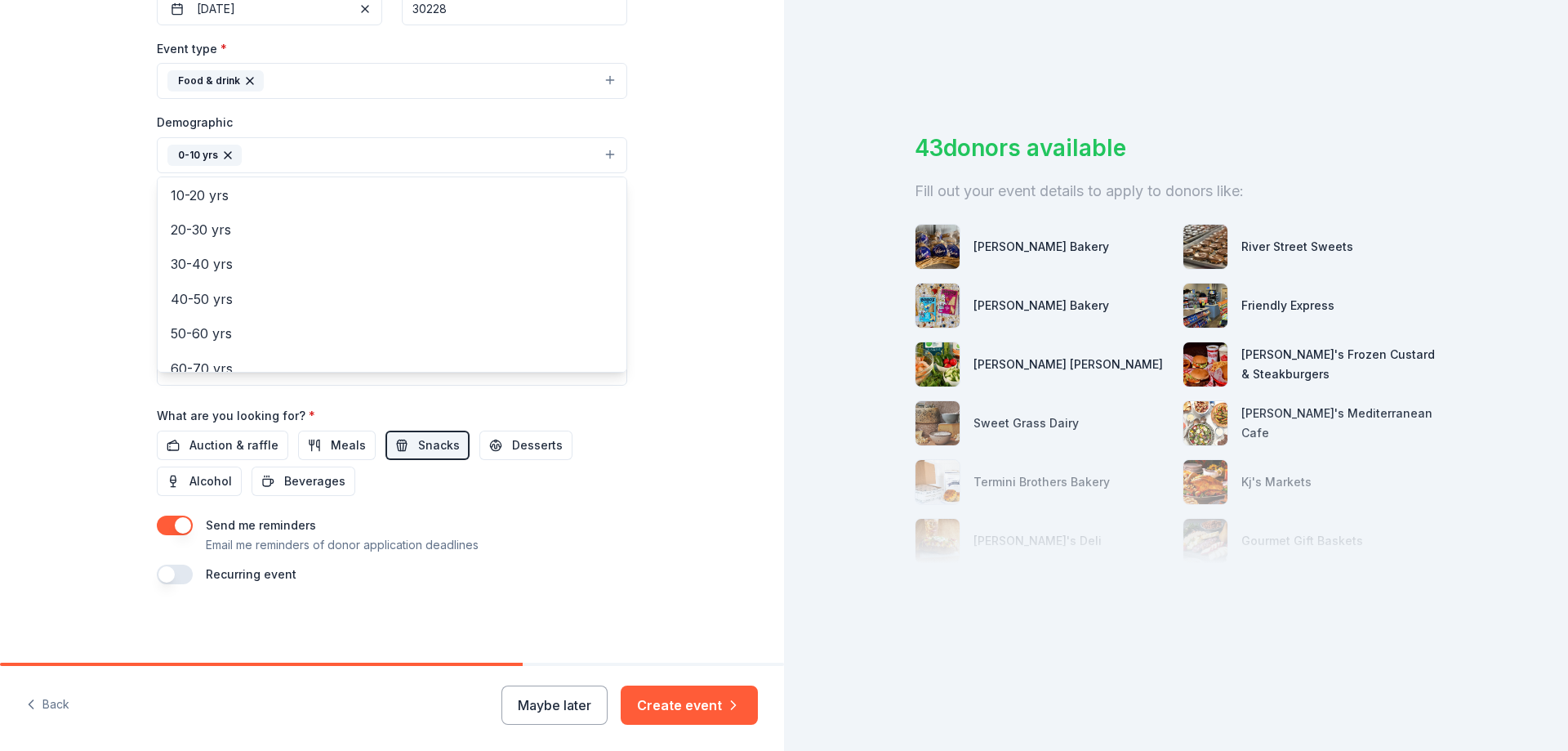
scroll to position [0, 0]
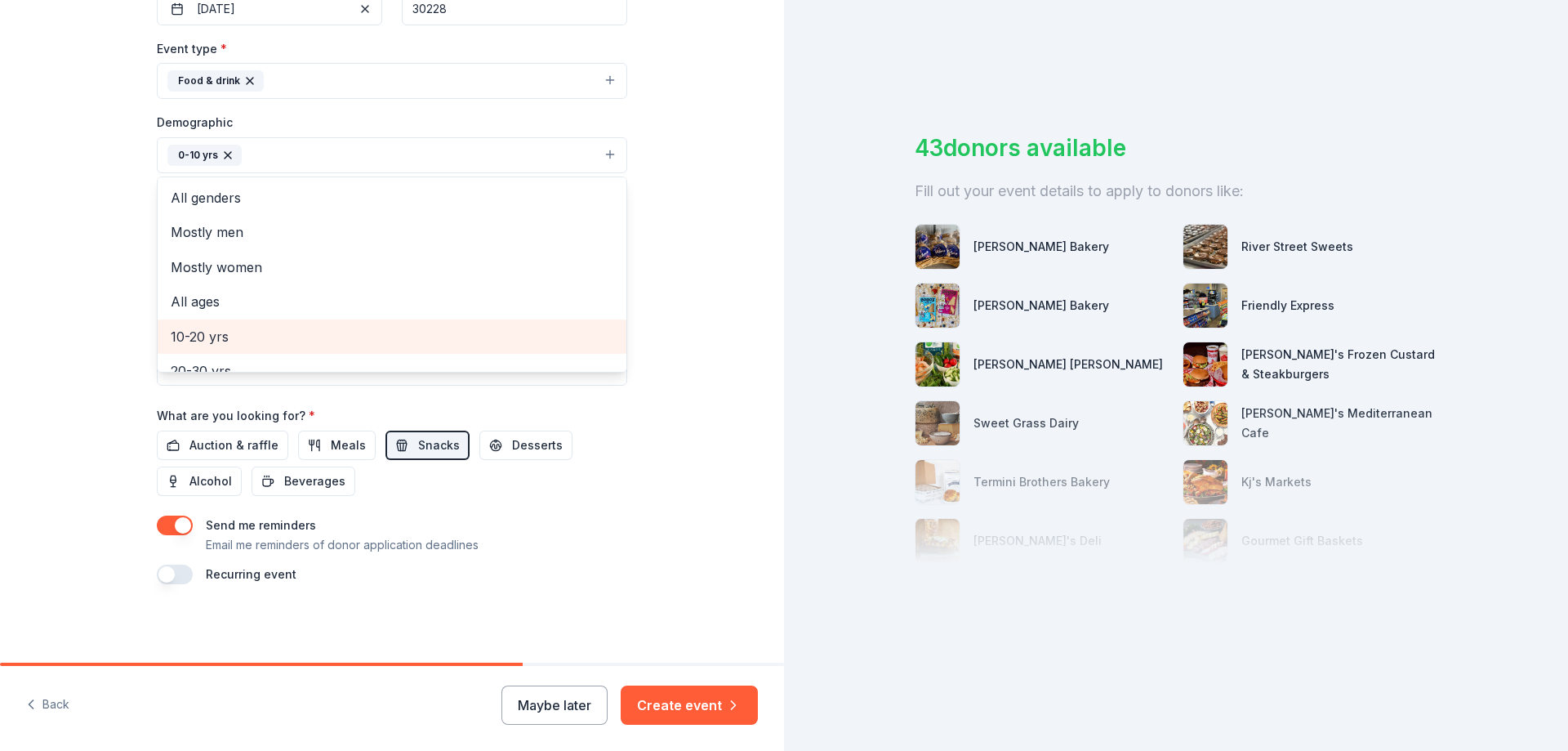
click at [206, 331] on span "10-20 yrs" at bounding box center [392, 337] width 443 height 21
click at [312, 156] on icon "button" at bounding box center [315, 156] width 7 height 7
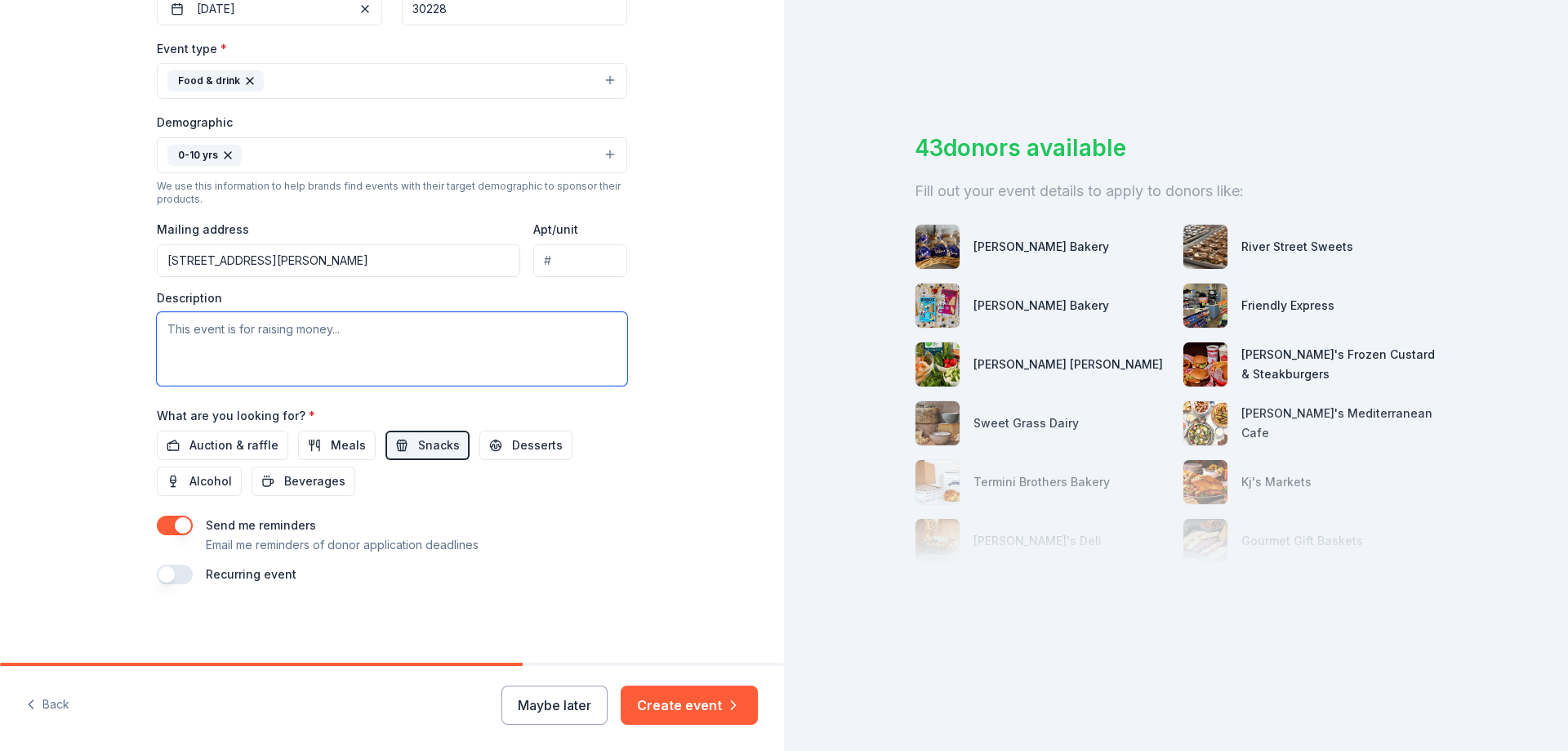
click at [190, 346] on textarea at bounding box center [392, 349] width 470 height 74
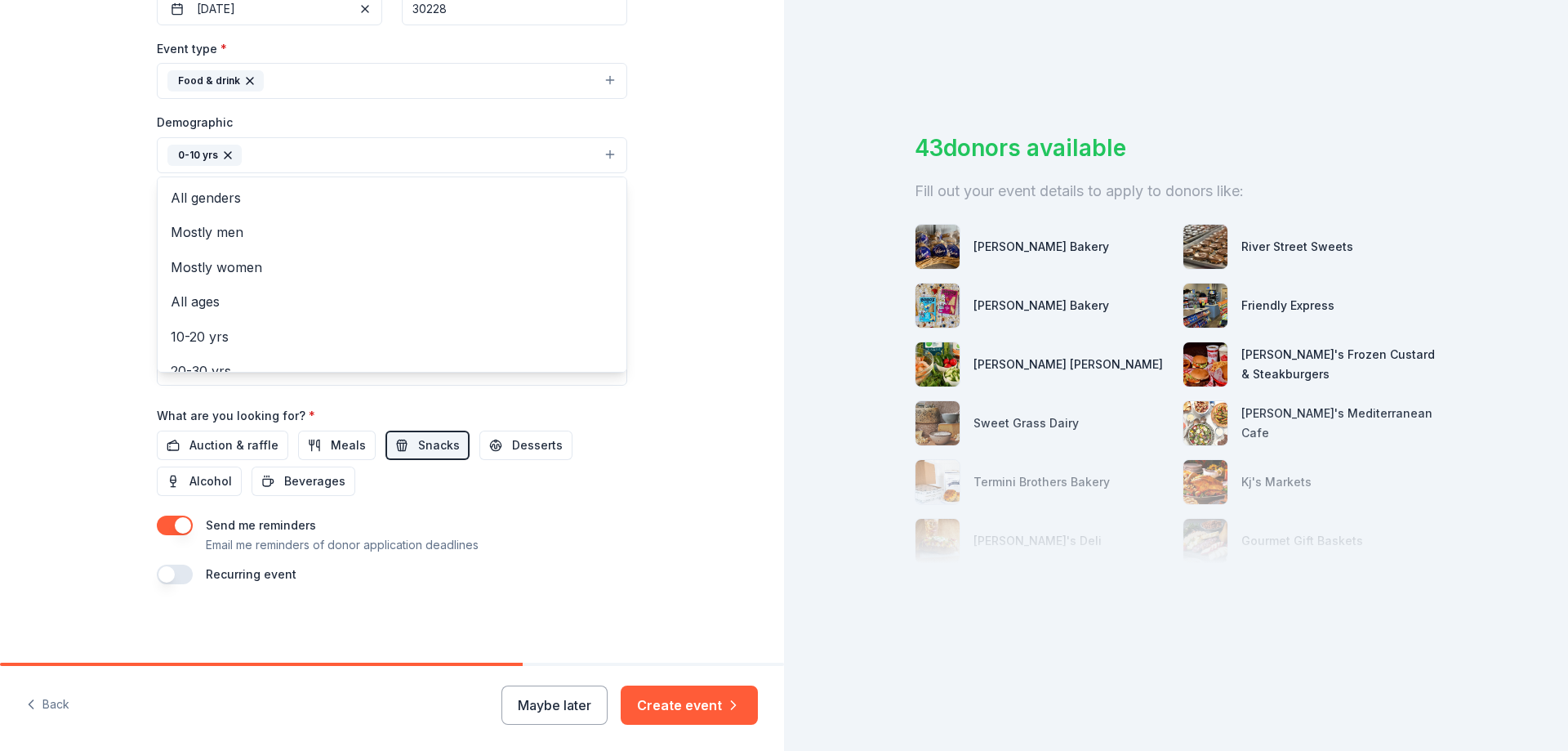
click at [608, 149] on button "0-10 yrs" at bounding box center [392, 155] width 470 height 36
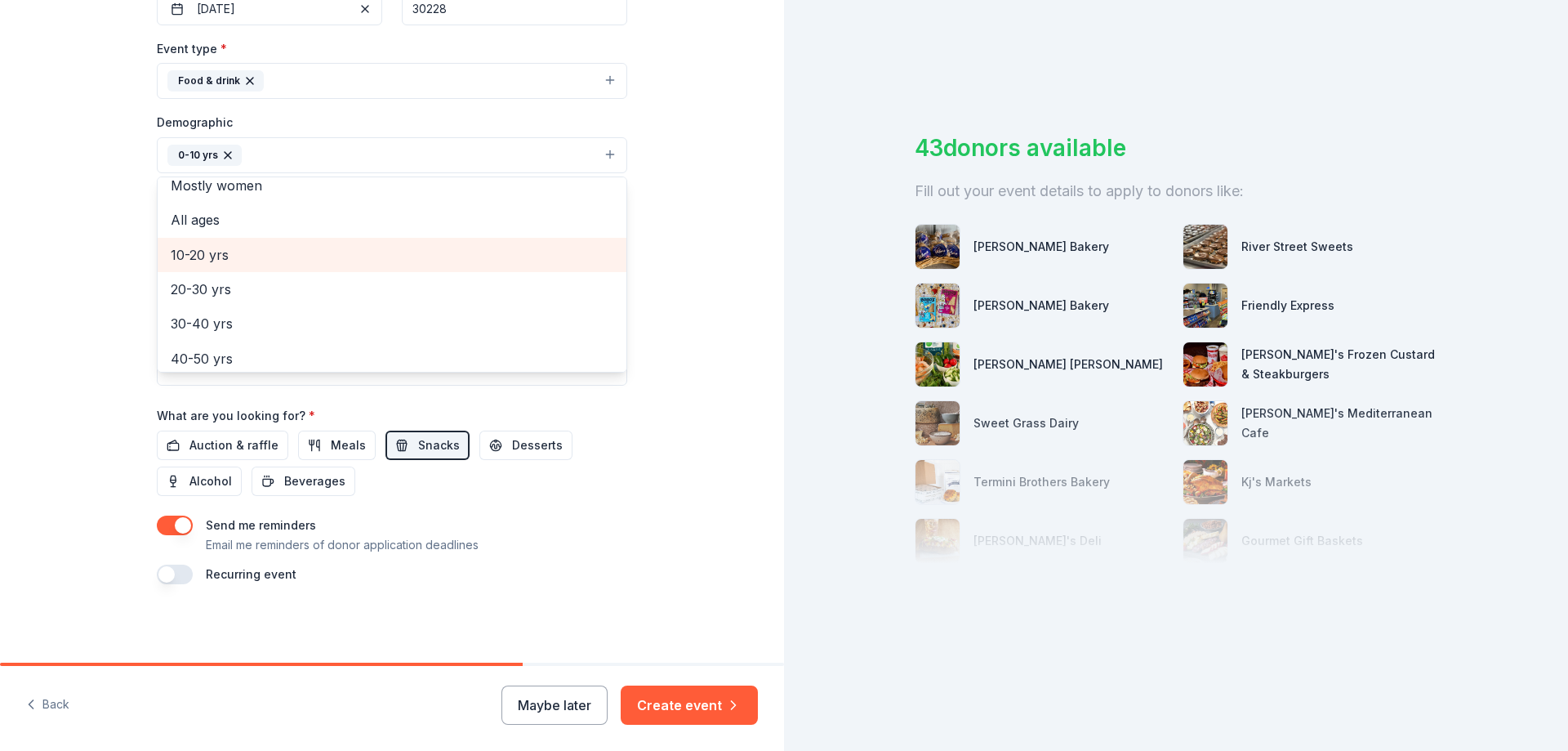
click at [175, 251] on span "10-20 yrs" at bounding box center [392, 255] width 443 height 21
click at [69, 266] on div "Tell us about your event. We'll find in-kind donations you can apply for. Event…" at bounding box center [392, 116] width 784 height 1091
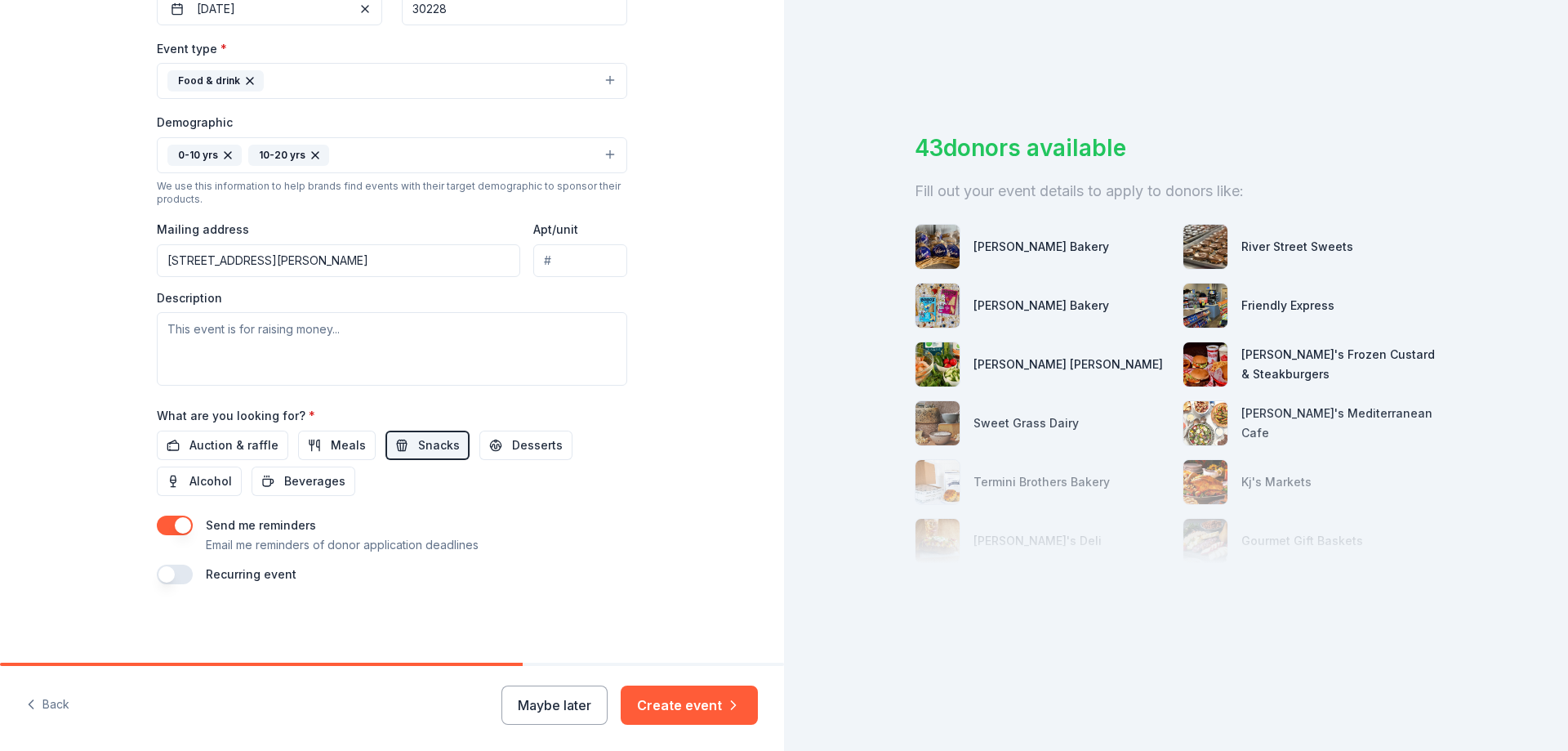
click at [222, 158] on icon "button" at bounding box center [228, 156] width 13 height 13
click at [228, 158] on icon "button" at bounding box center [234, 156] width 13 height 13
click at [594, 154] on button "Select" at bounding box center [392, 156] width 470 height 34
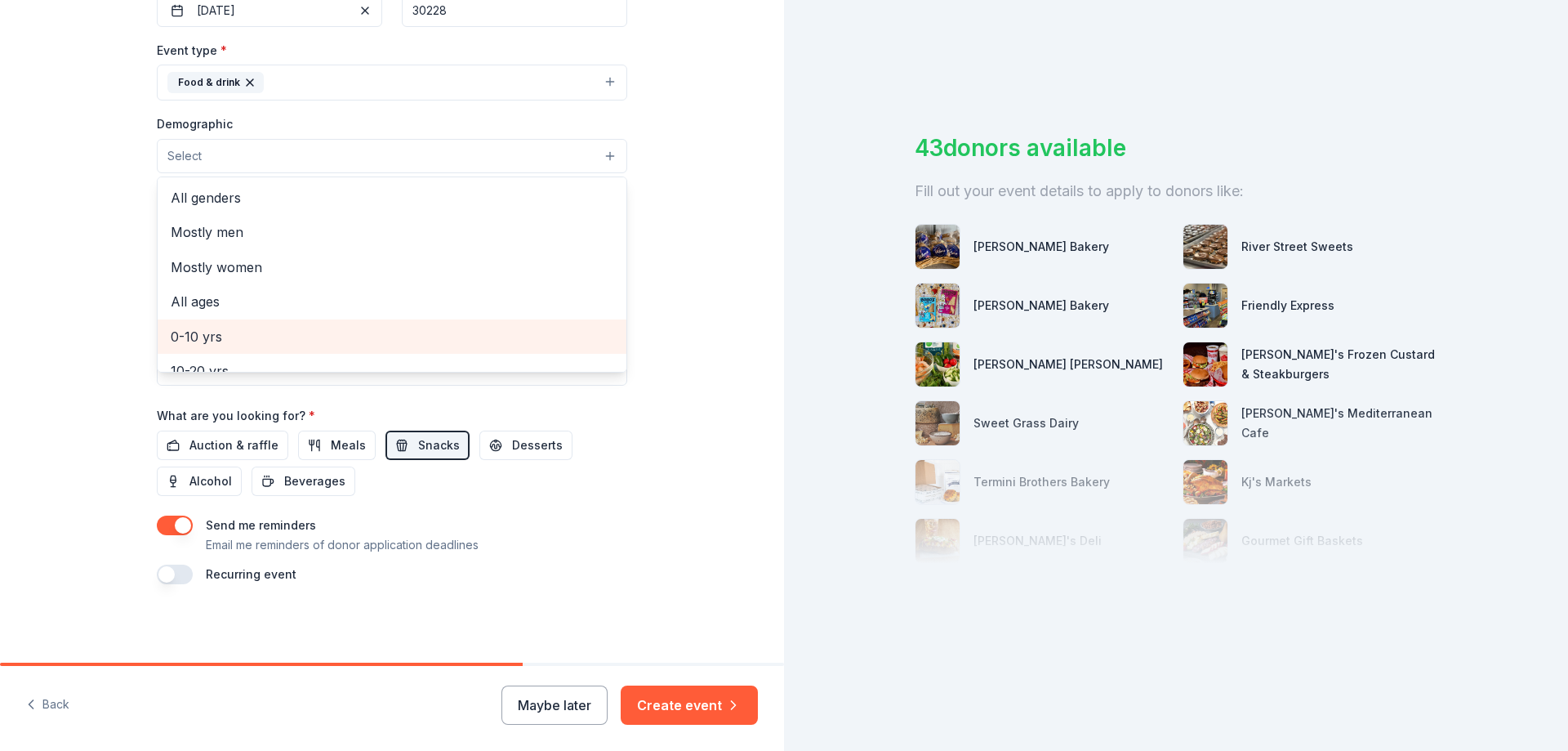
click at [340, 342] on span "0-10 yrs" at bounding box center [392, 337] width 443 height 21
click at [50, 308] on div "Tell us about your event. We'll find in-kind donations you can apply for. Event…" at bounding box center [392, 118] width 784 height 1091
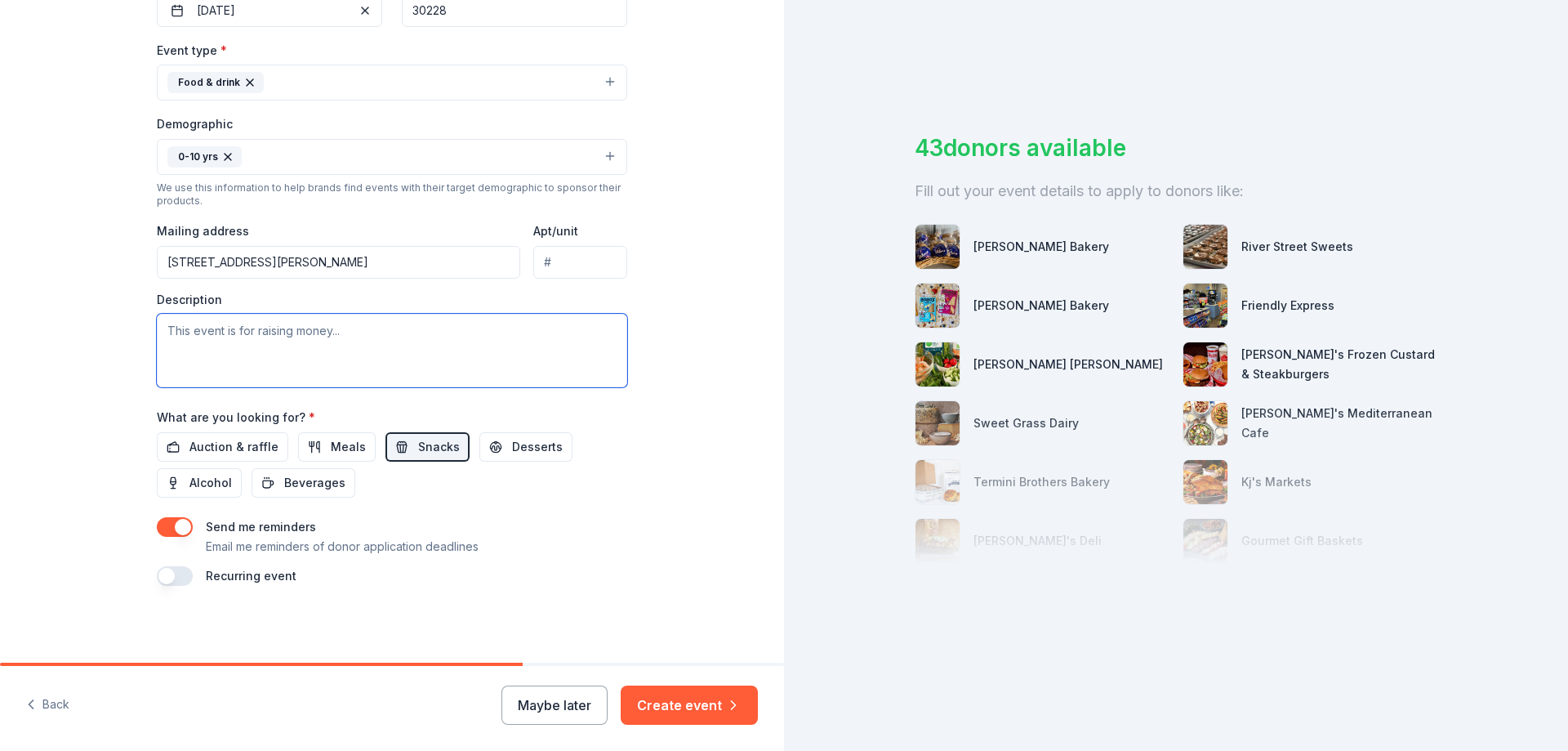
drag, startPoint x: 187, startPoint y: 315, endPoint x: 181, endPoint y: 321, distance: 8.5
click at [186, 316] on textarea at bounding box center [392, 351] width 470 height 74
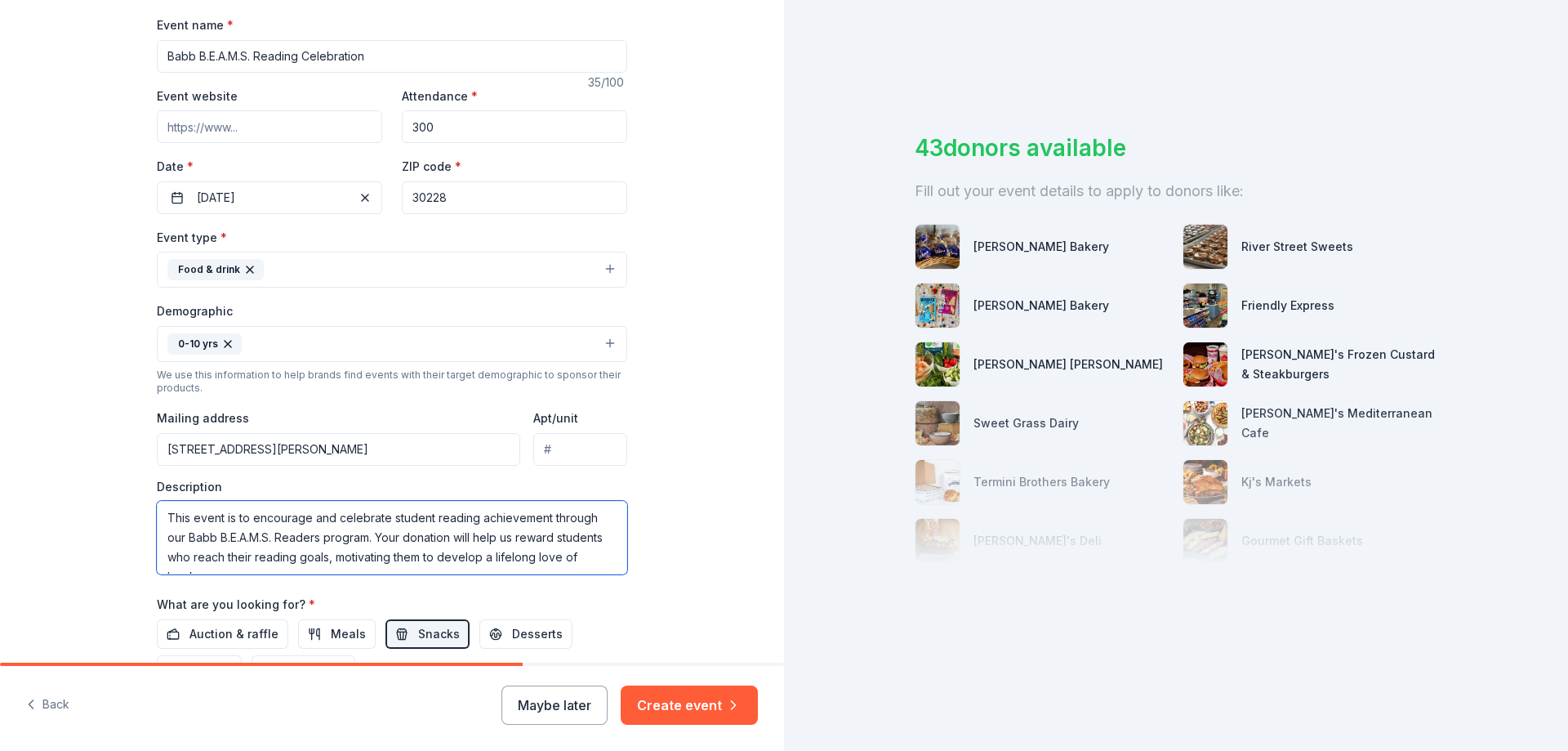
scroll to position [263, 0]
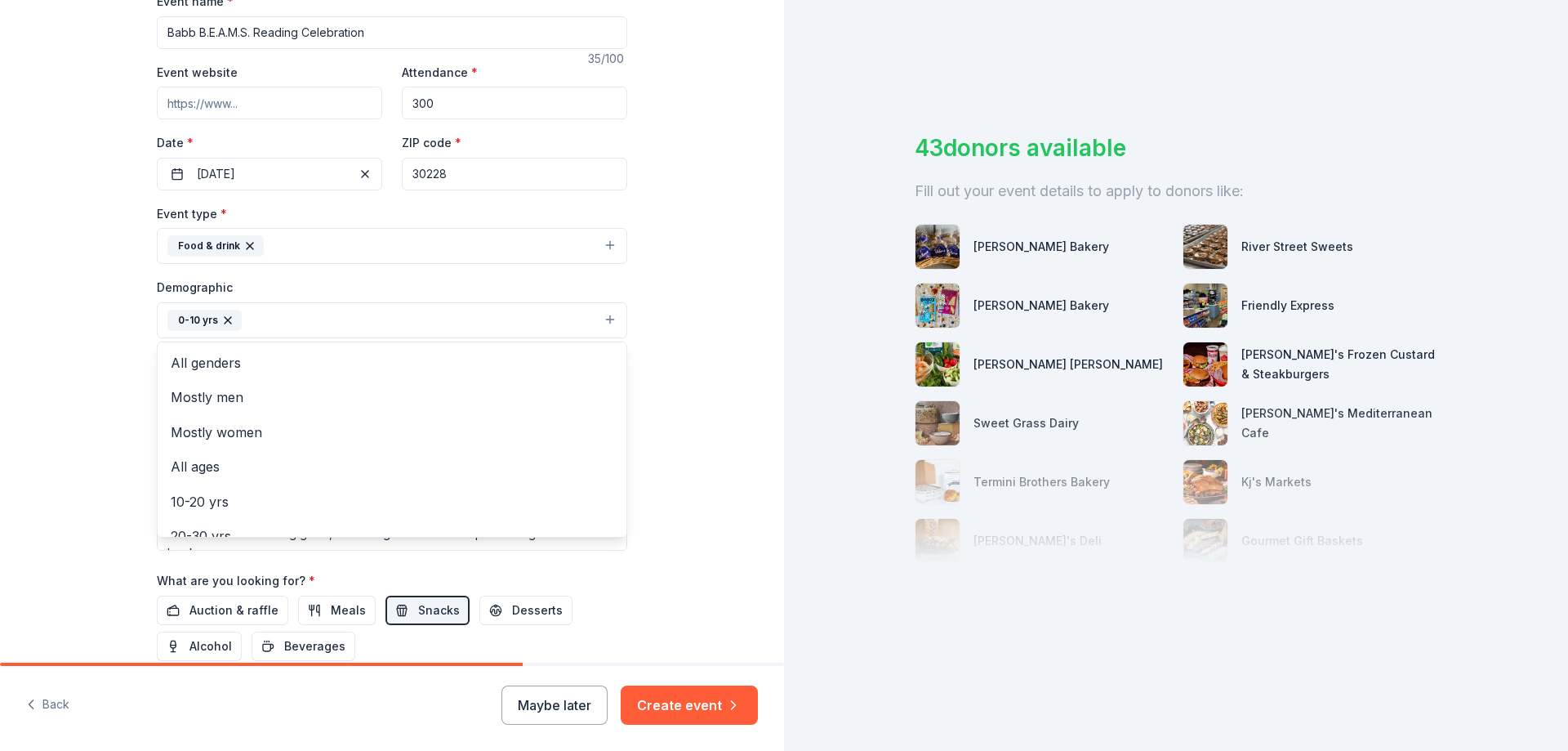
click at [203, 321] on div "0-10 yrs" at bounding box center [204, 320] width 74 height 21
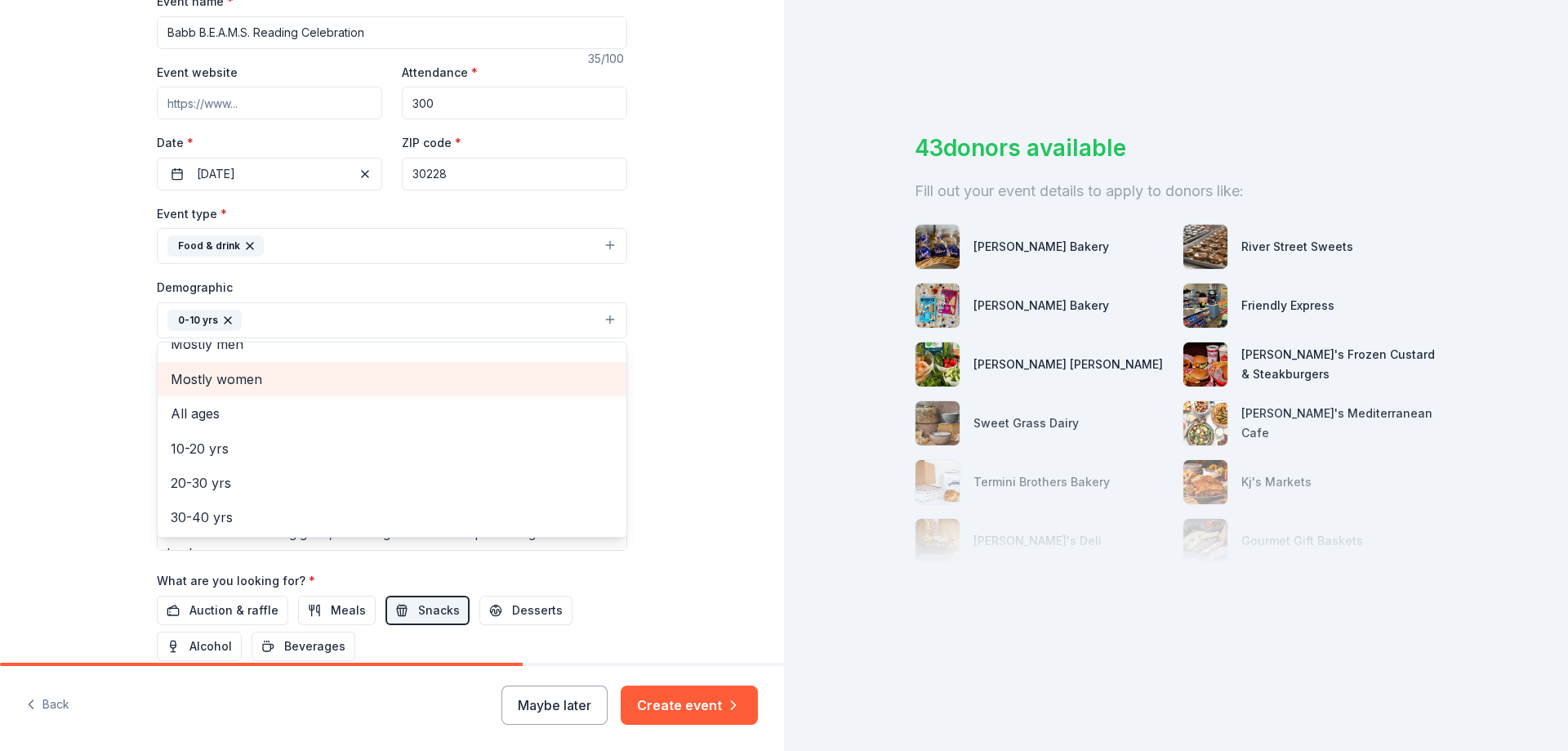
scroll to position [82, 0]
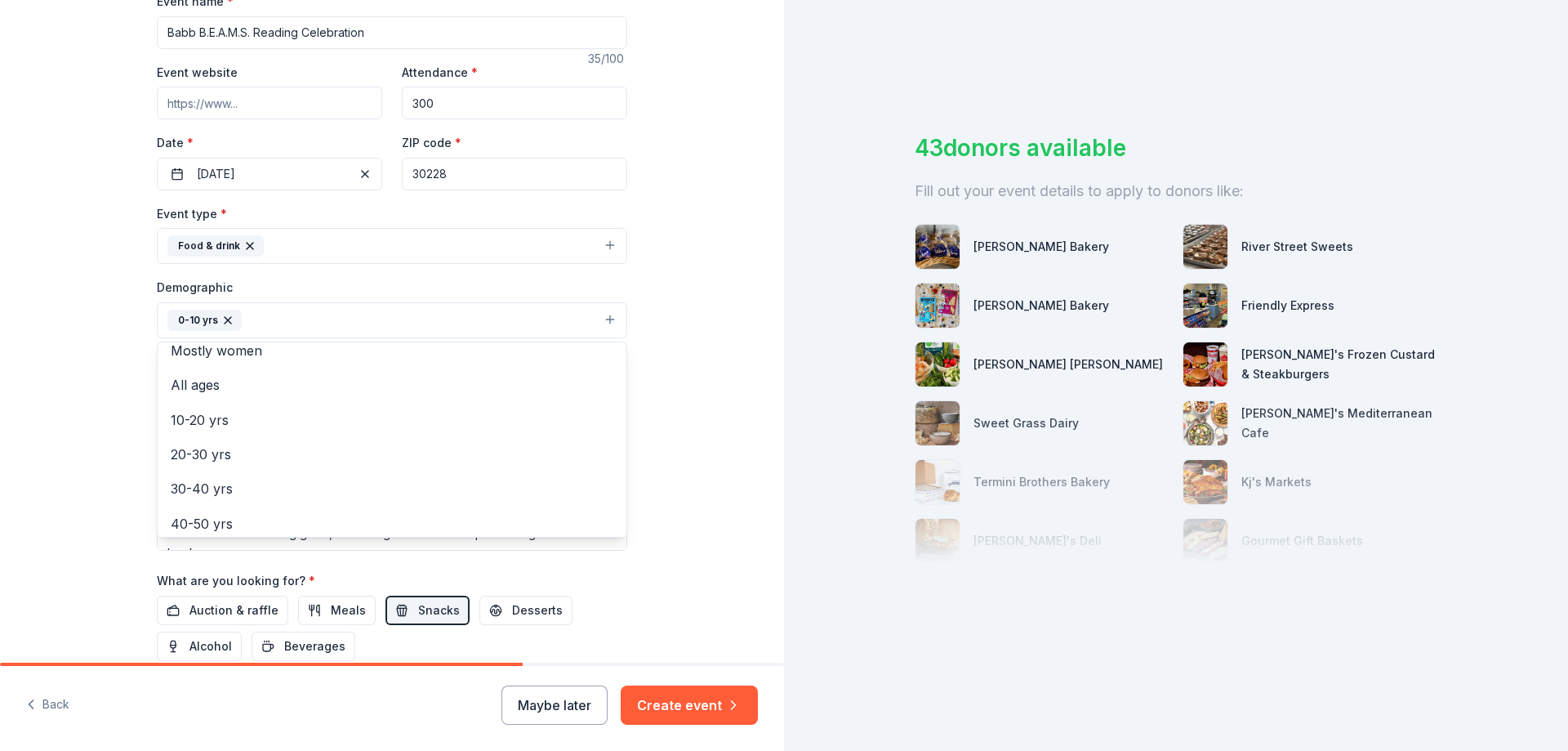
click at [79, 272] on div "Tell us about your event. We'll find in-kind donations you can apply for. Event…" at bounding box center [392, 282] width 784 height 1091
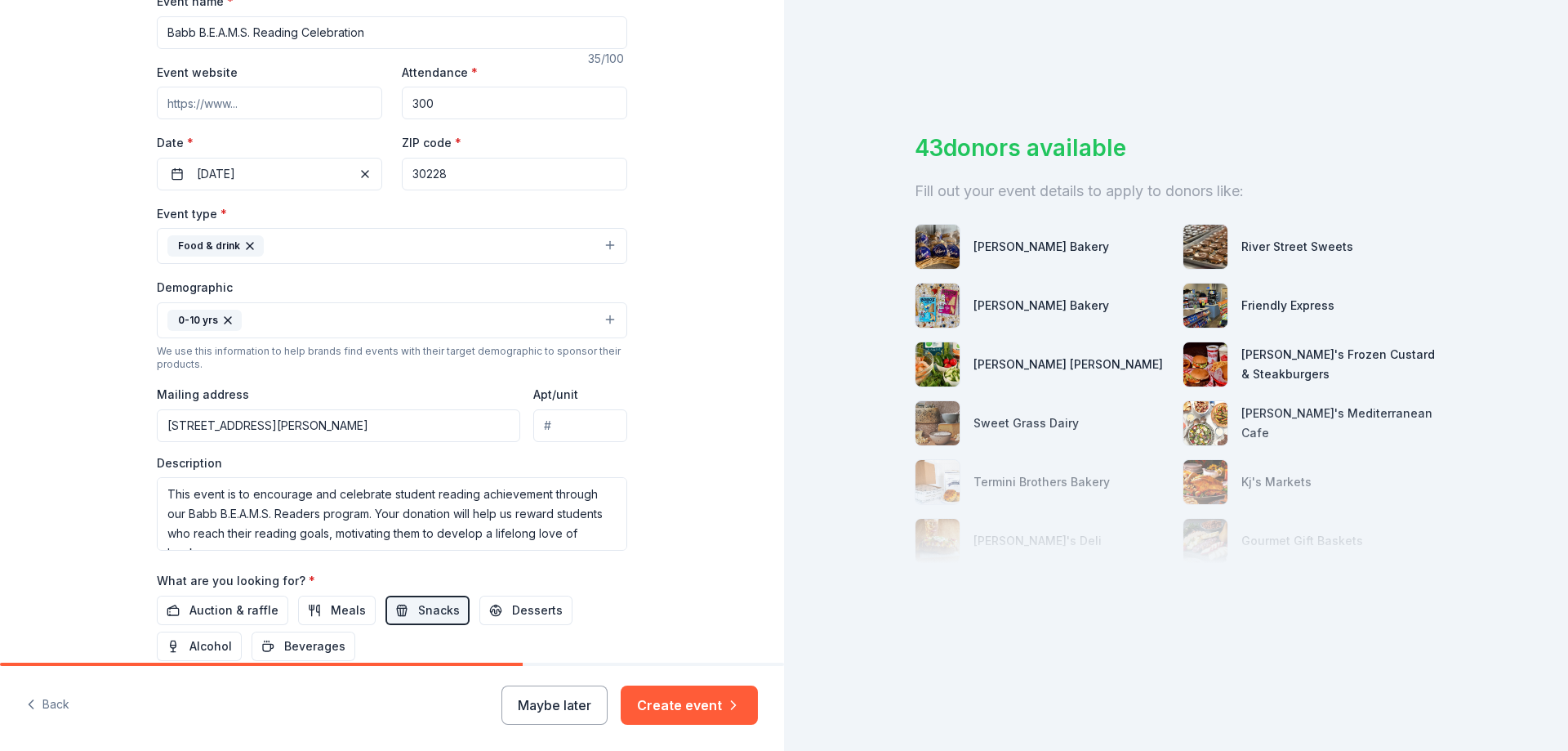
click at [586, 325] on button "0-10 yrs" at bounding box center [392, 320] width 470 height 36
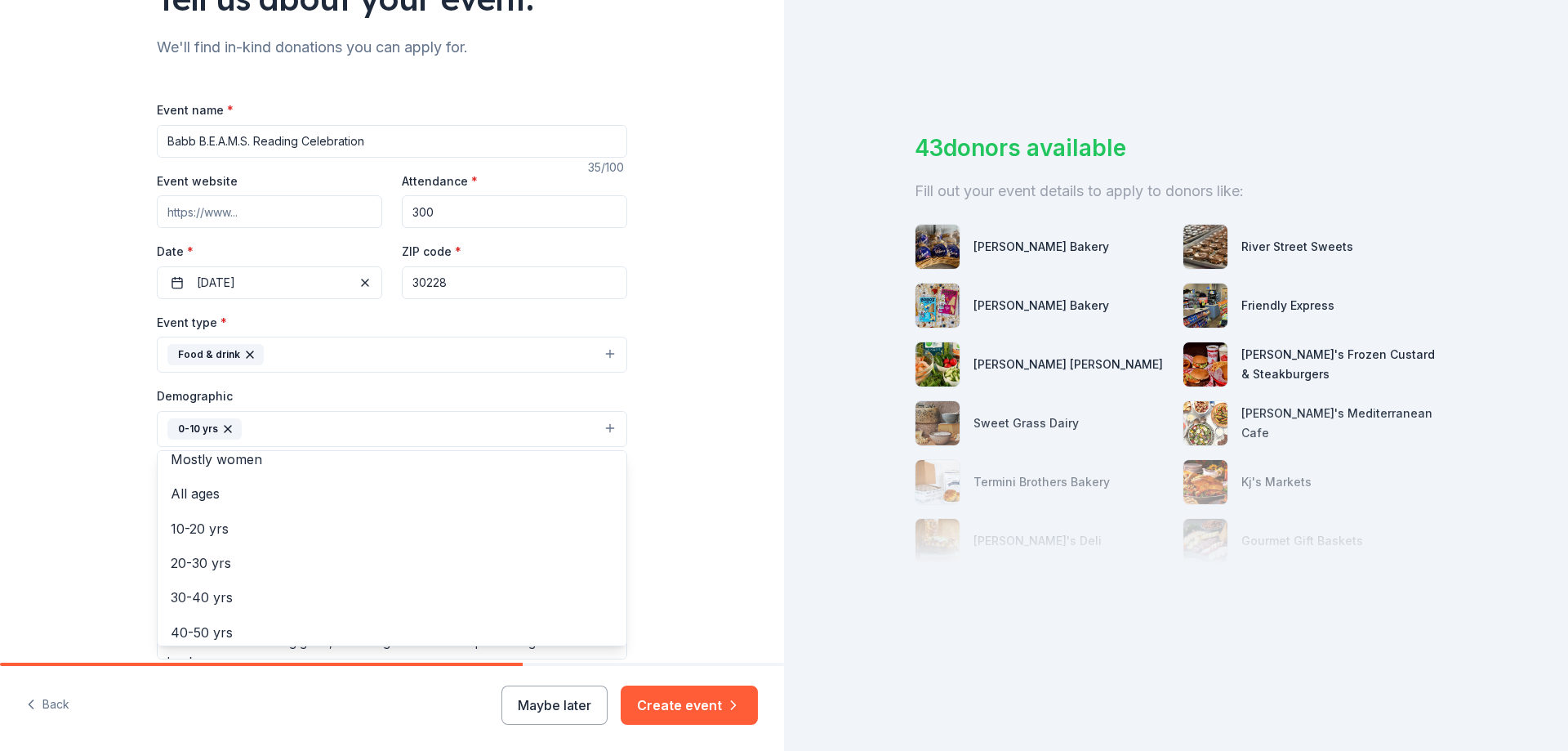
scroll to position [182, 0]
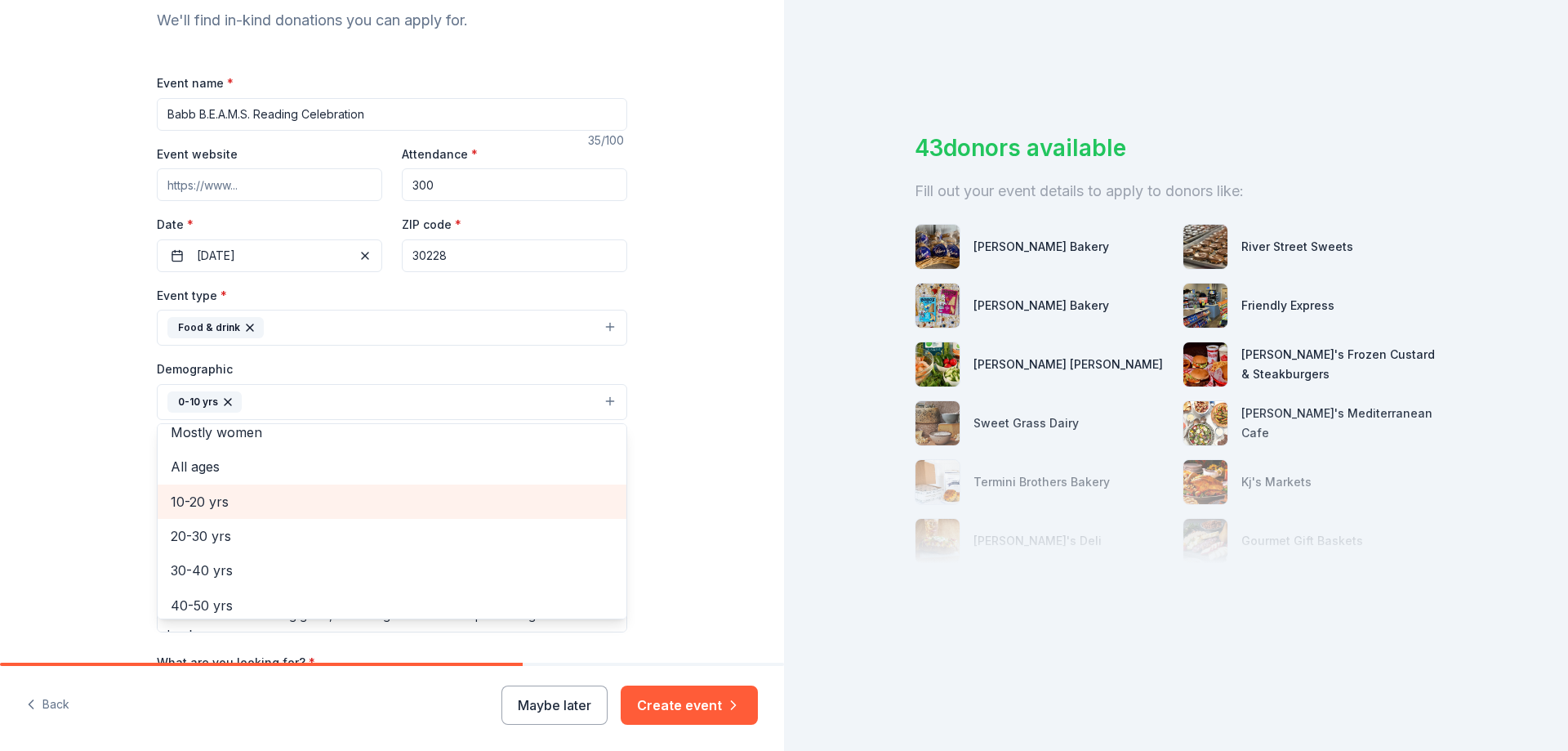
click at [172, 502] on span "10-20 yrs" at bounding box center [392, 502] width 443 height 21
click at [34, 433] on div "Tell us about your event. We'll find in-kind donations you can apply for. Event…" at bounding box center [392, 363] width 784 height 1091
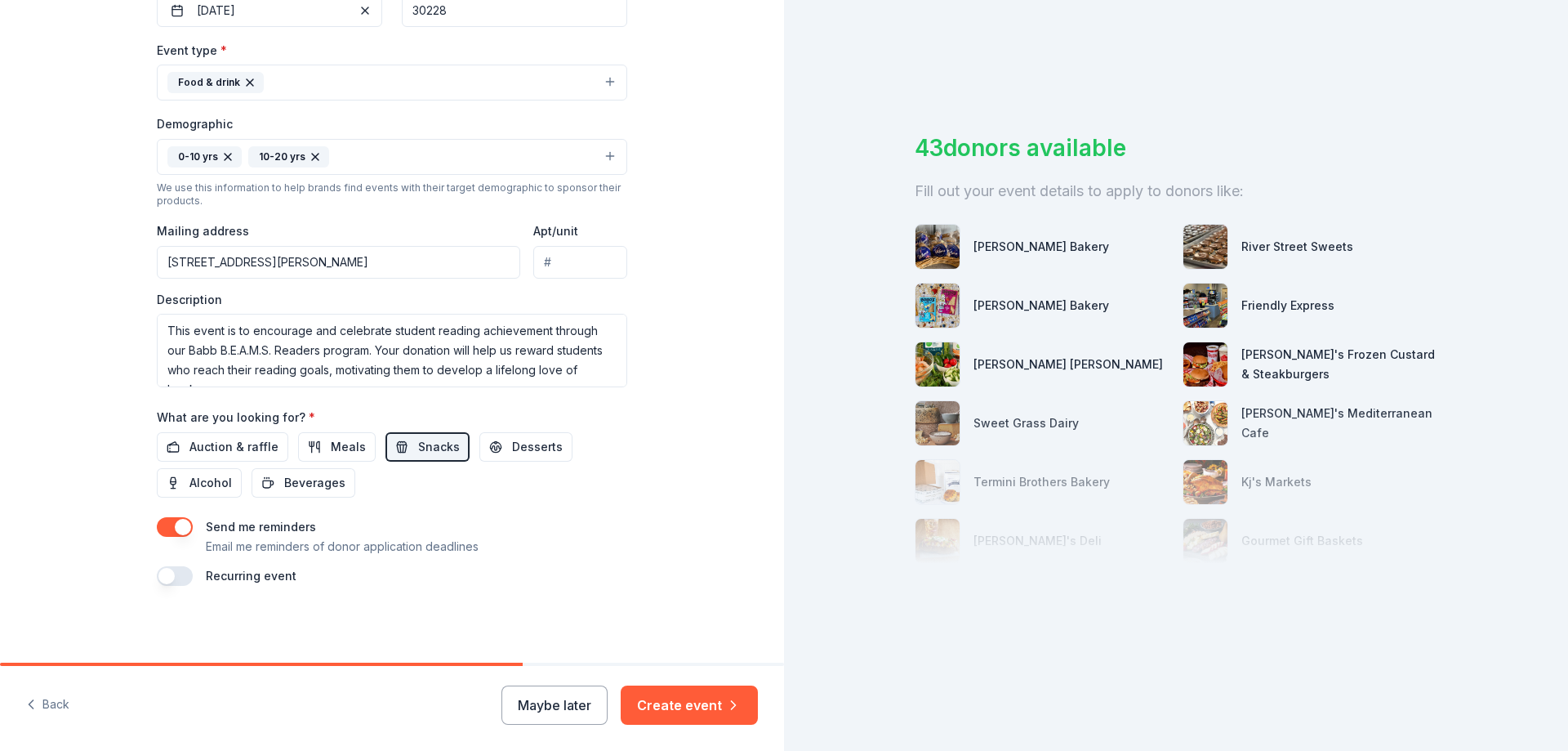
scroll to position [429, 0]
click at [592, 377] on textarea "This event is to encourage and celebrate student reading achievement through ou…" at bounding box center [392, 349] width 470 height 74
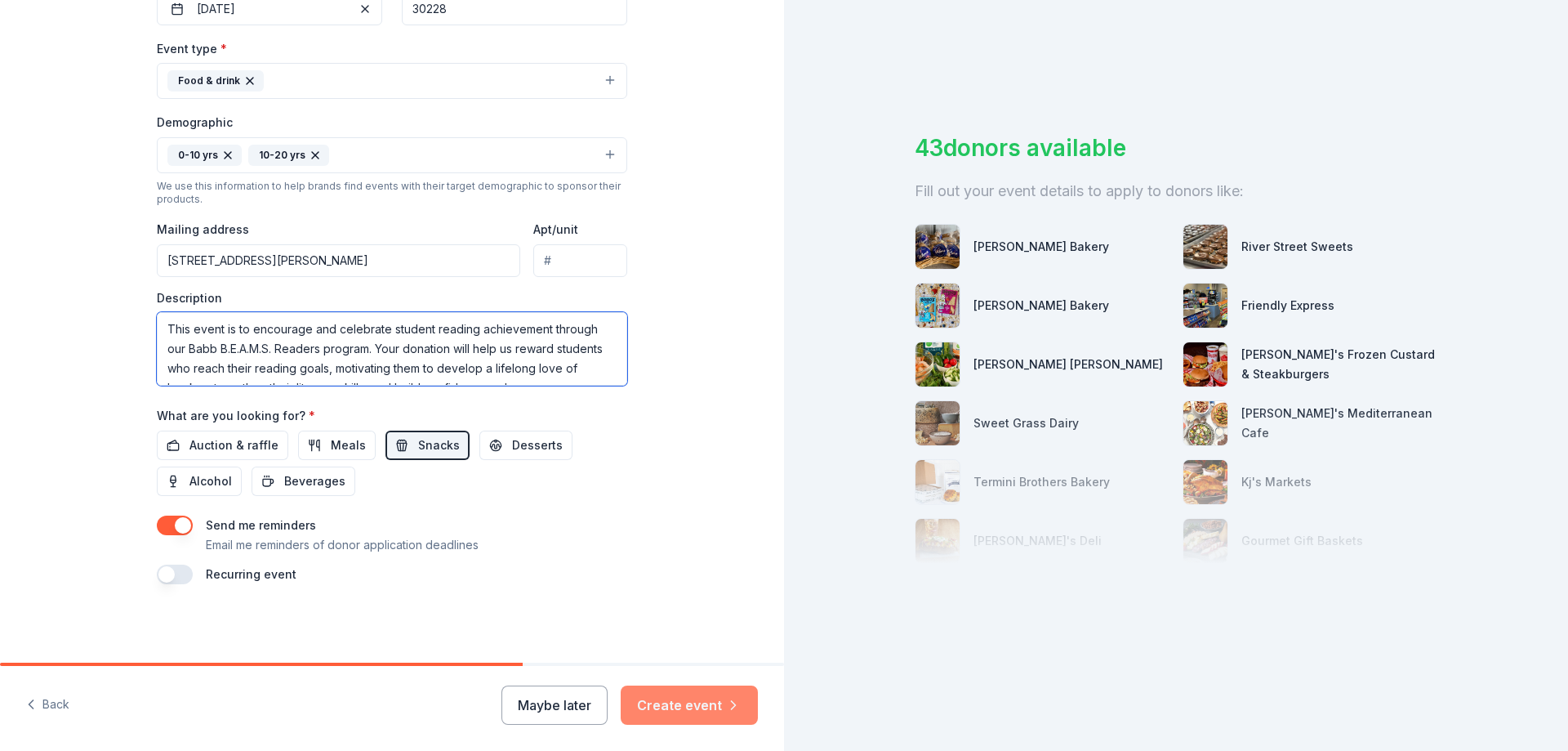
type textarea "This event is to encourage and celebrate student reading achievement through ou…"
click at [653, 704] on button "Create event" at bounding box center [689, 705] width 137 height 39
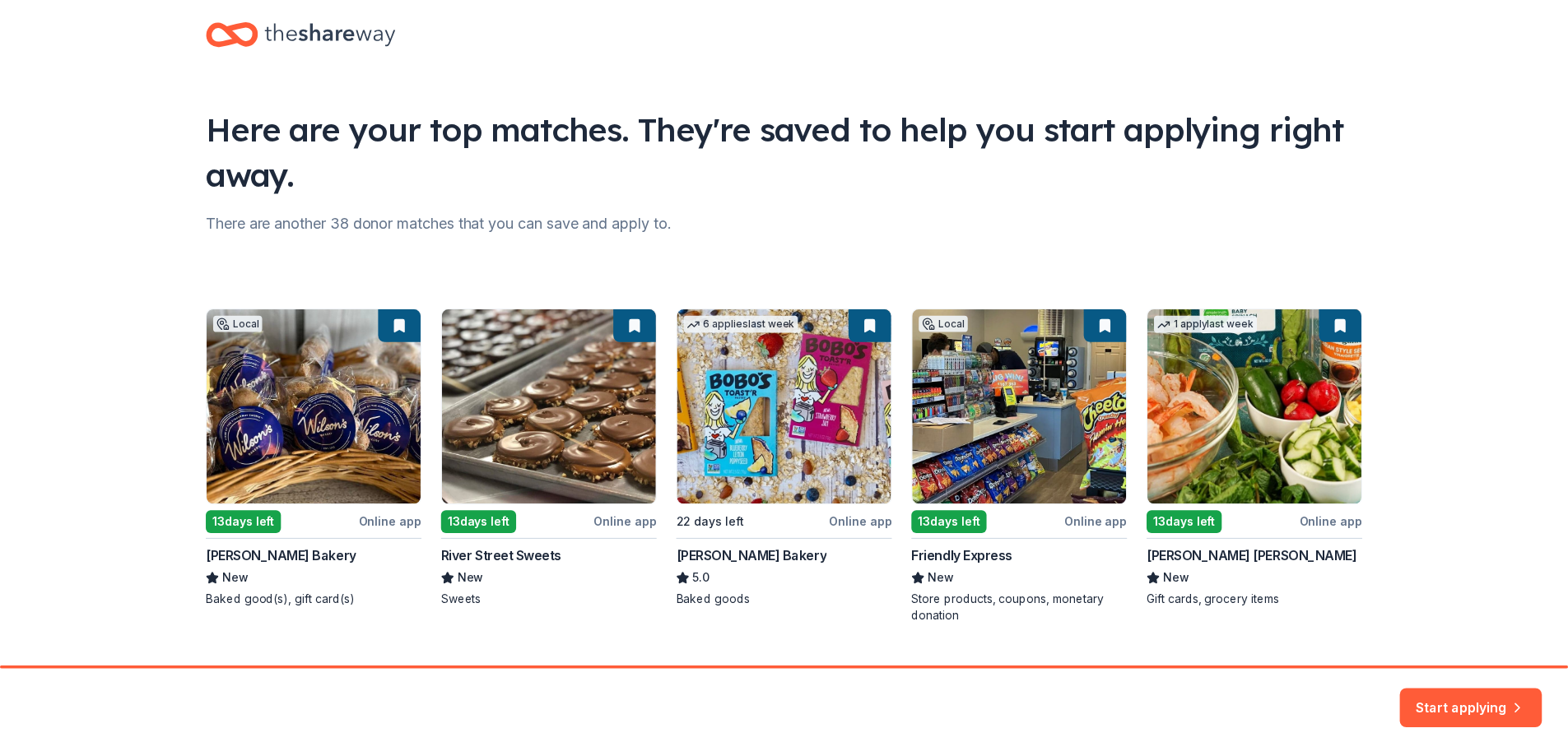
scroll to position [64, 0]
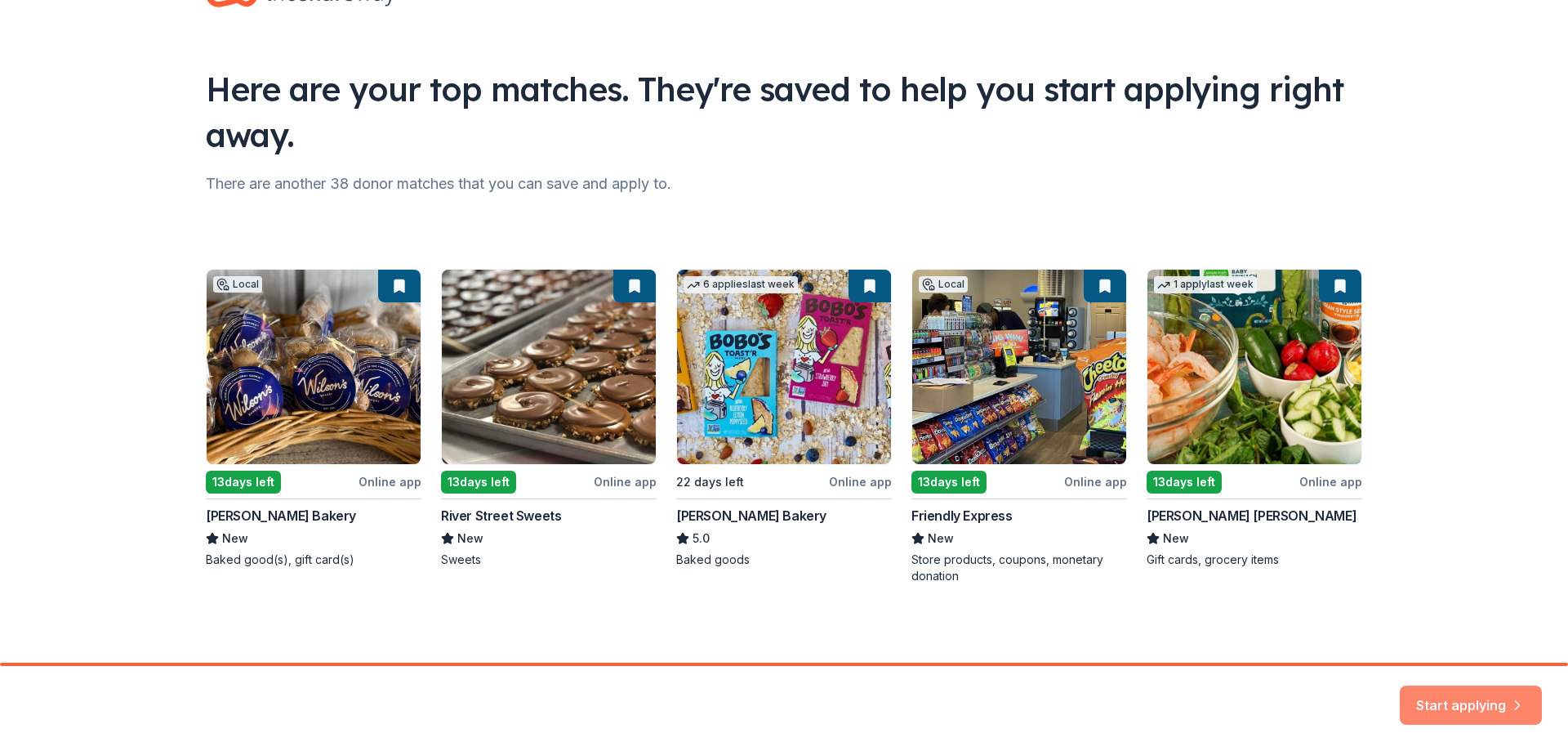
click at [1464, 692] on button "Start applying" at bounding box center [1471, 700] width 142 height 39
click at [1458, 702] on div "Start applying" at bounding box center [1471, 705] width 142 height 39
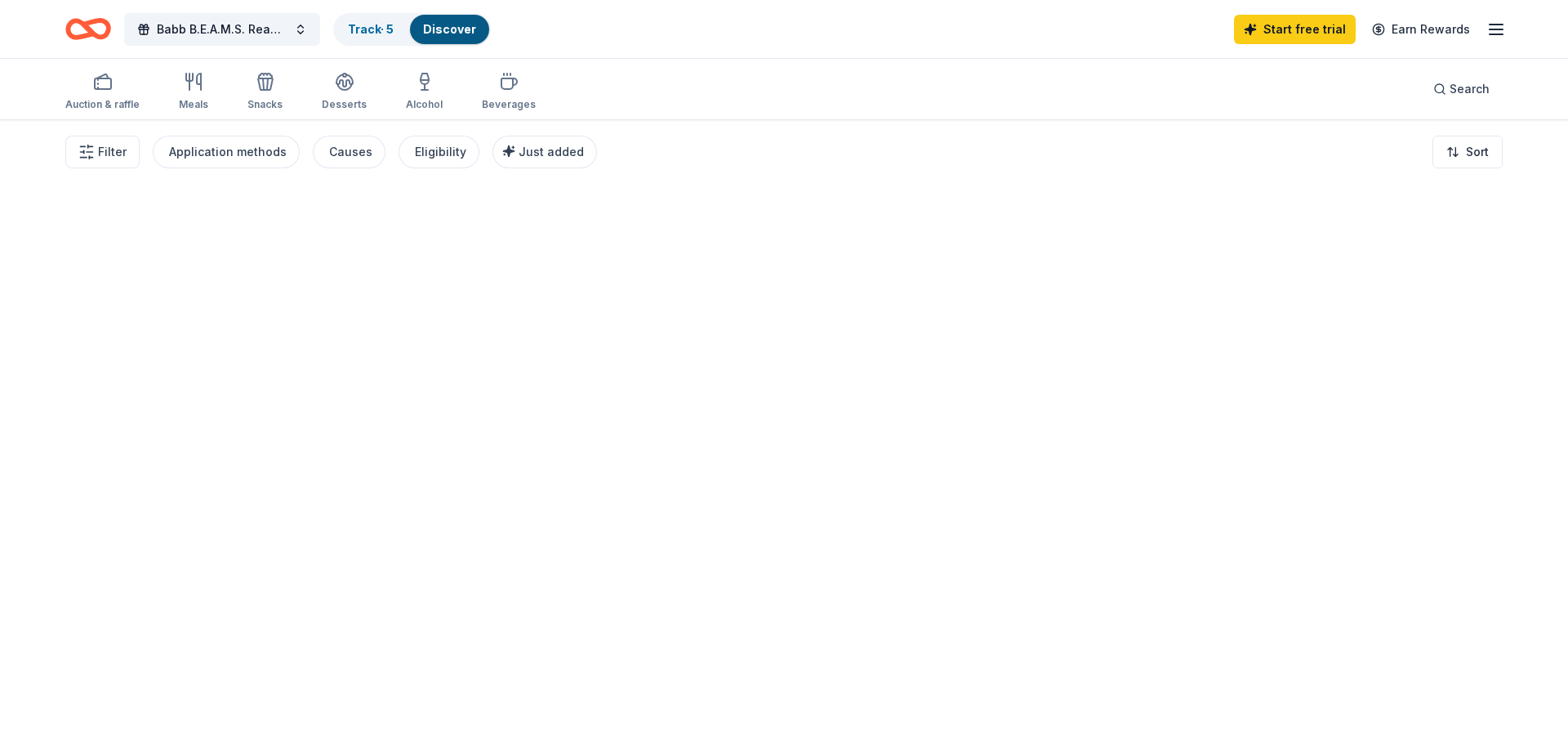
drag, startPoint x: 1562, startPoint y: 563, endPoint x: 1550, endPoint y: 662, distance: 99.7
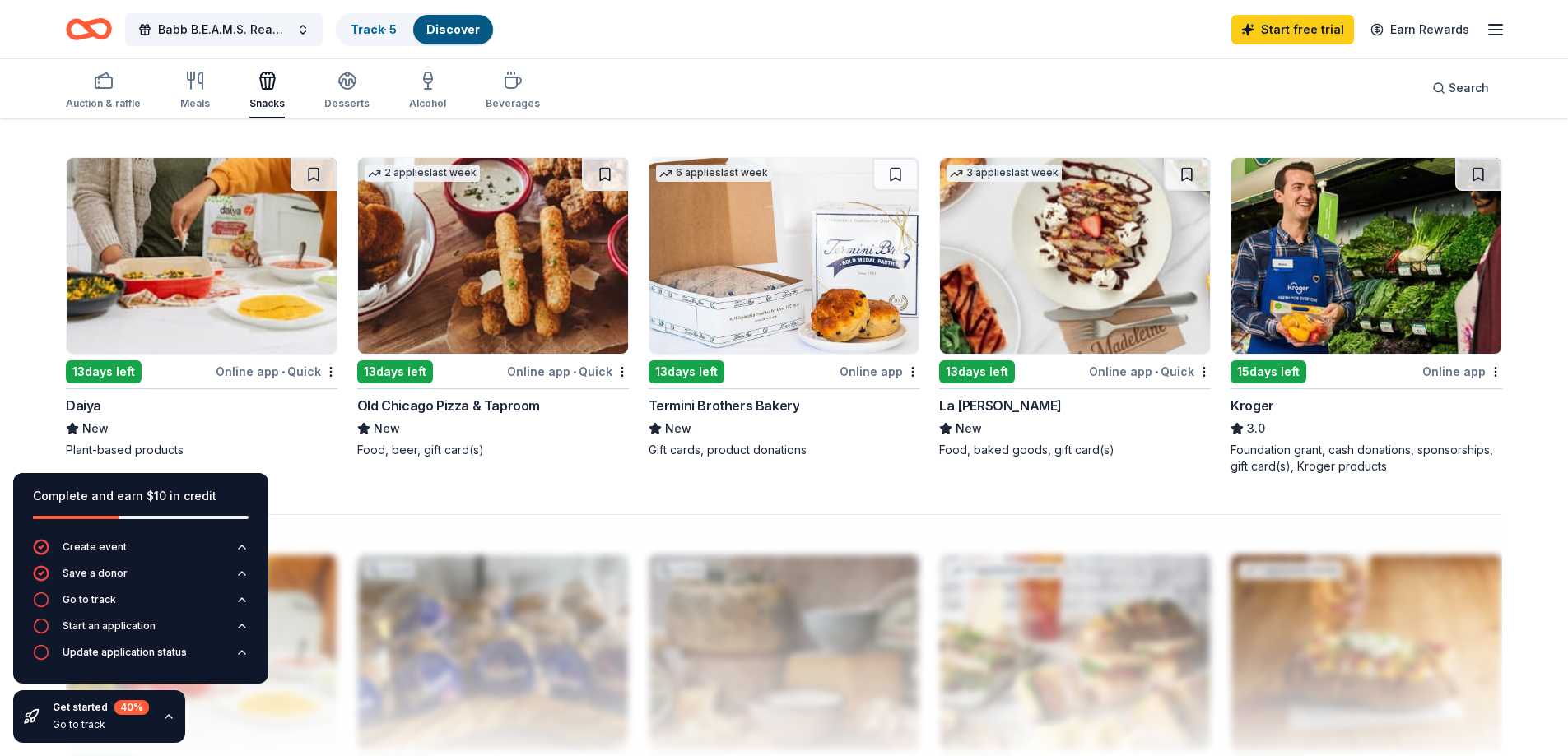
scroll to position [1108, 0]
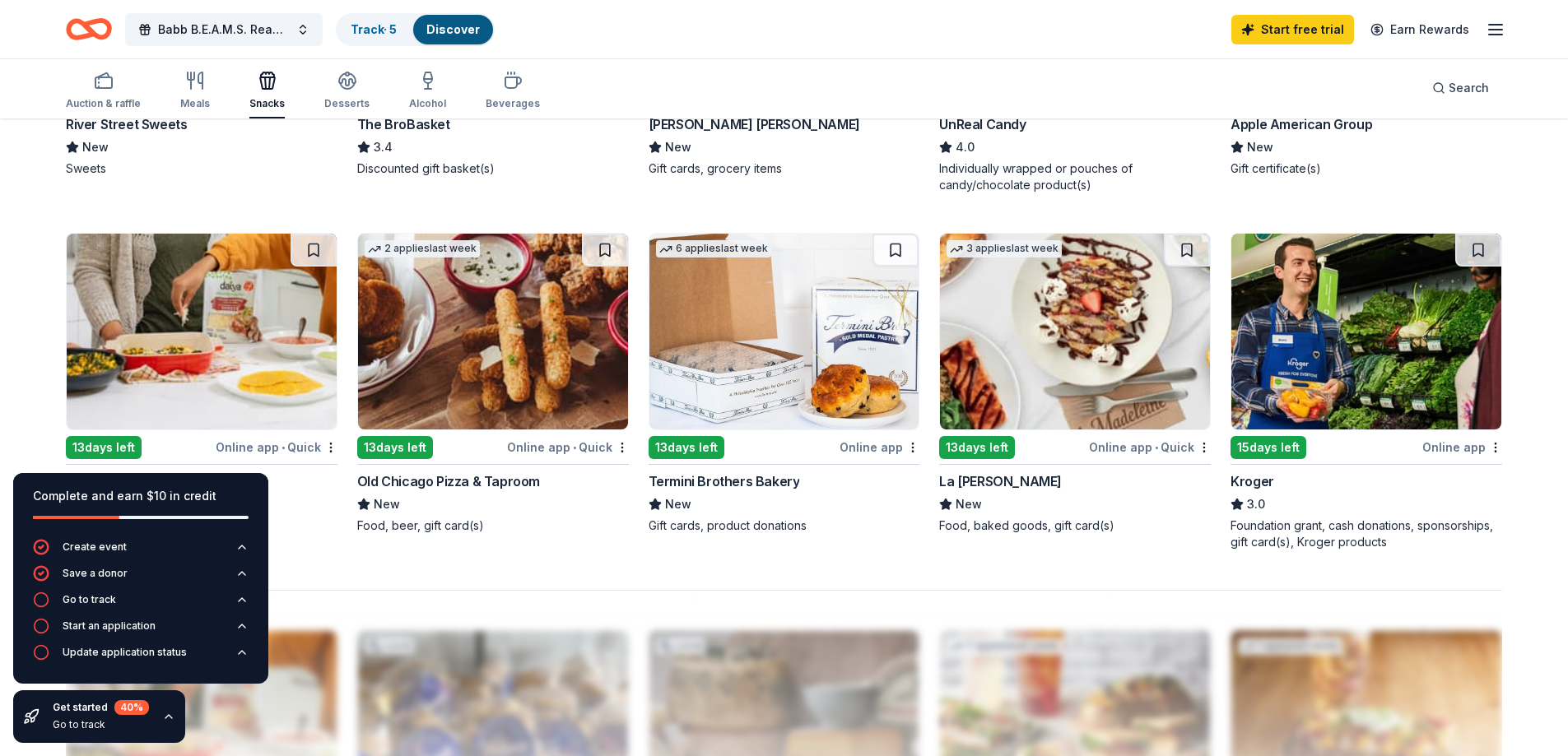
click at [978, 387] on img at bounding box center [1075, 331] width 270 height 196
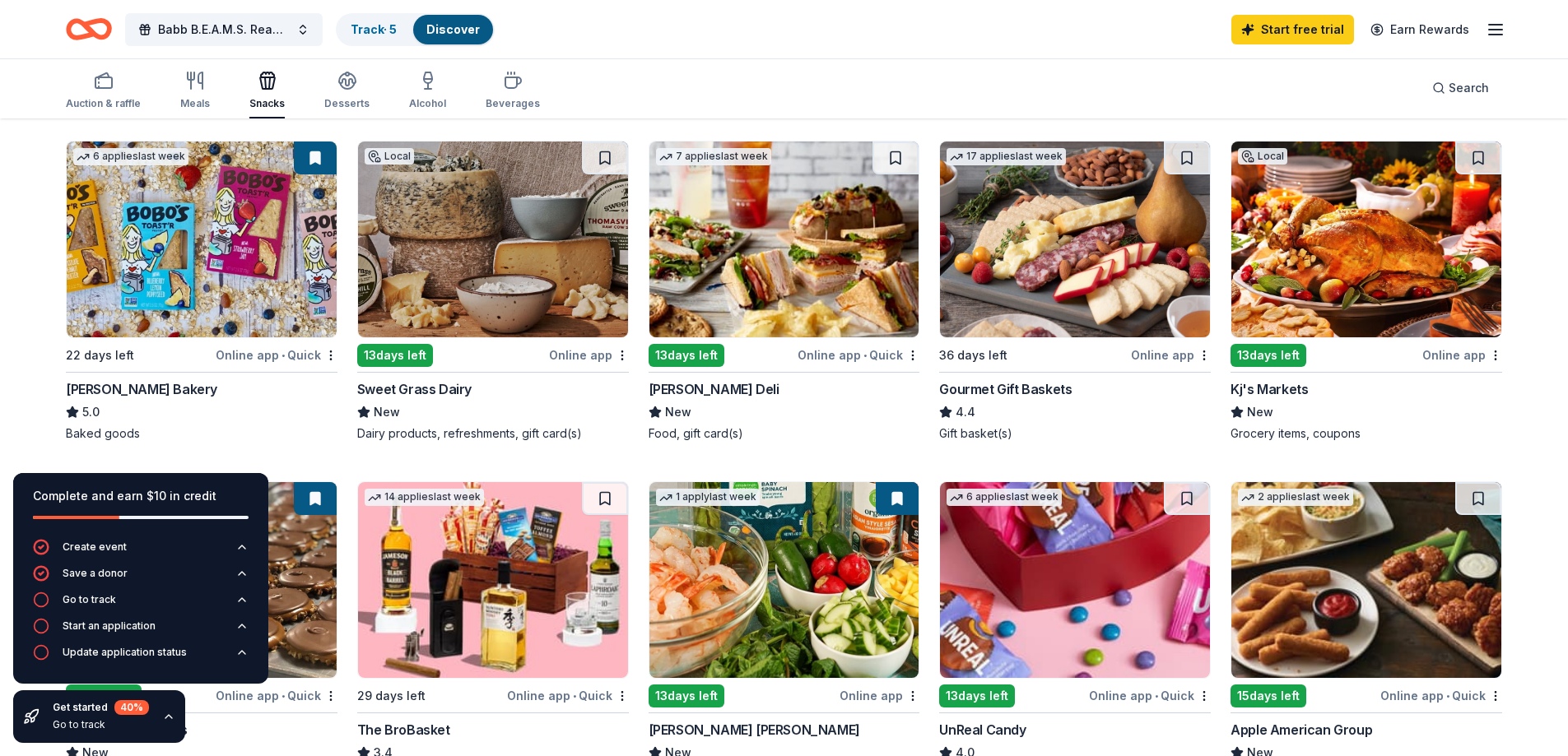
scroll to position [494, 0]
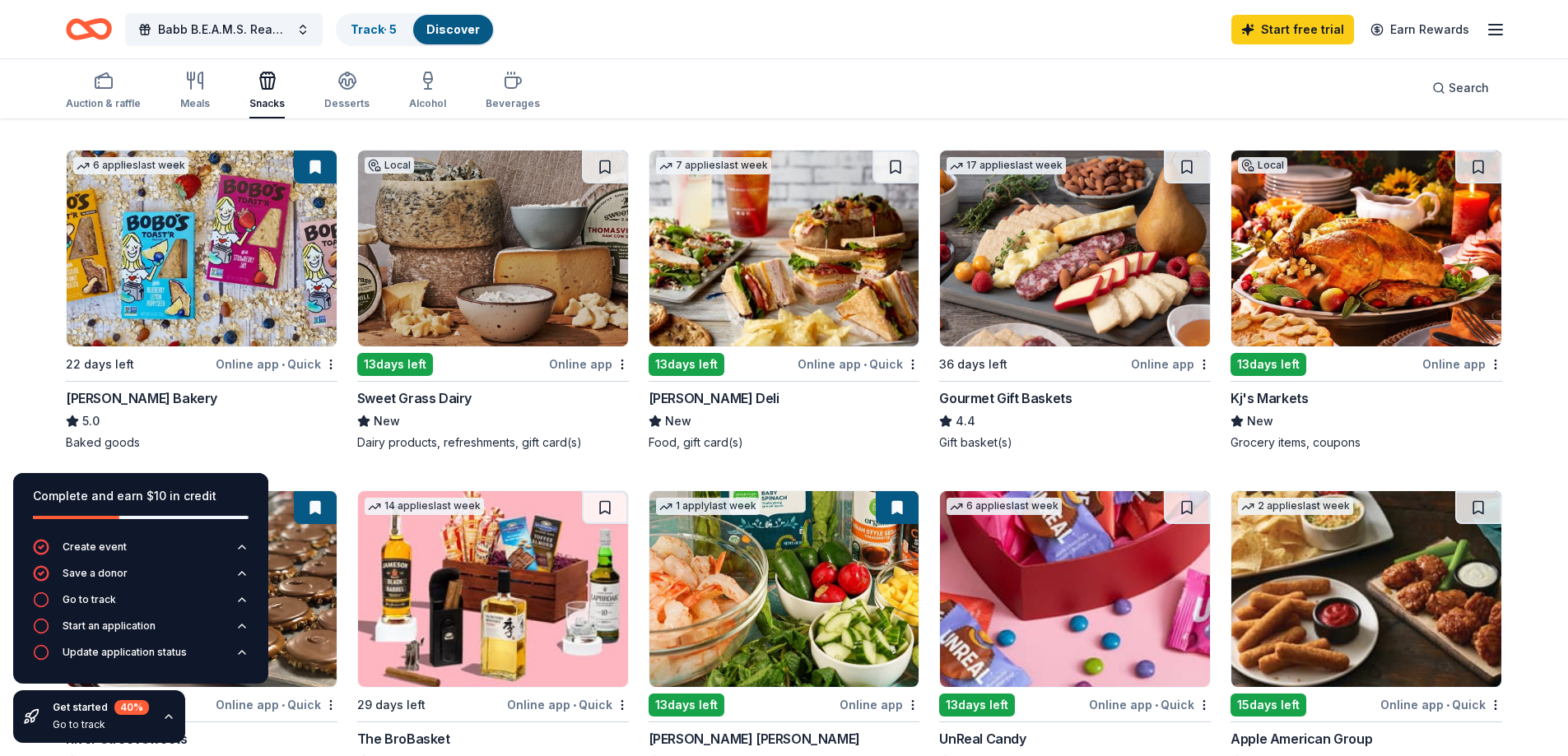
click at [106, 291] on img at bounding box center [201, 249] width 270 height 196
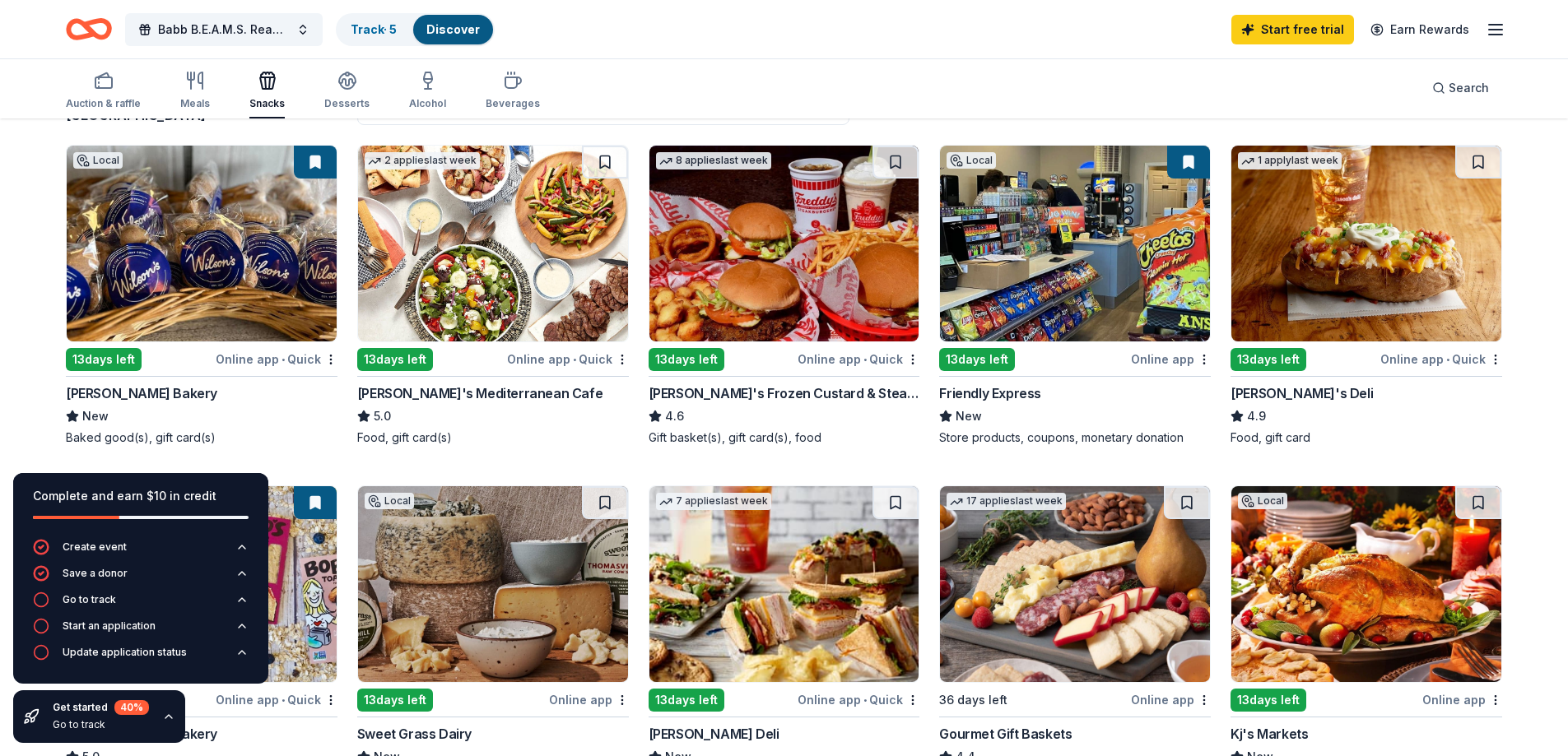
scroll to position [164, 0]
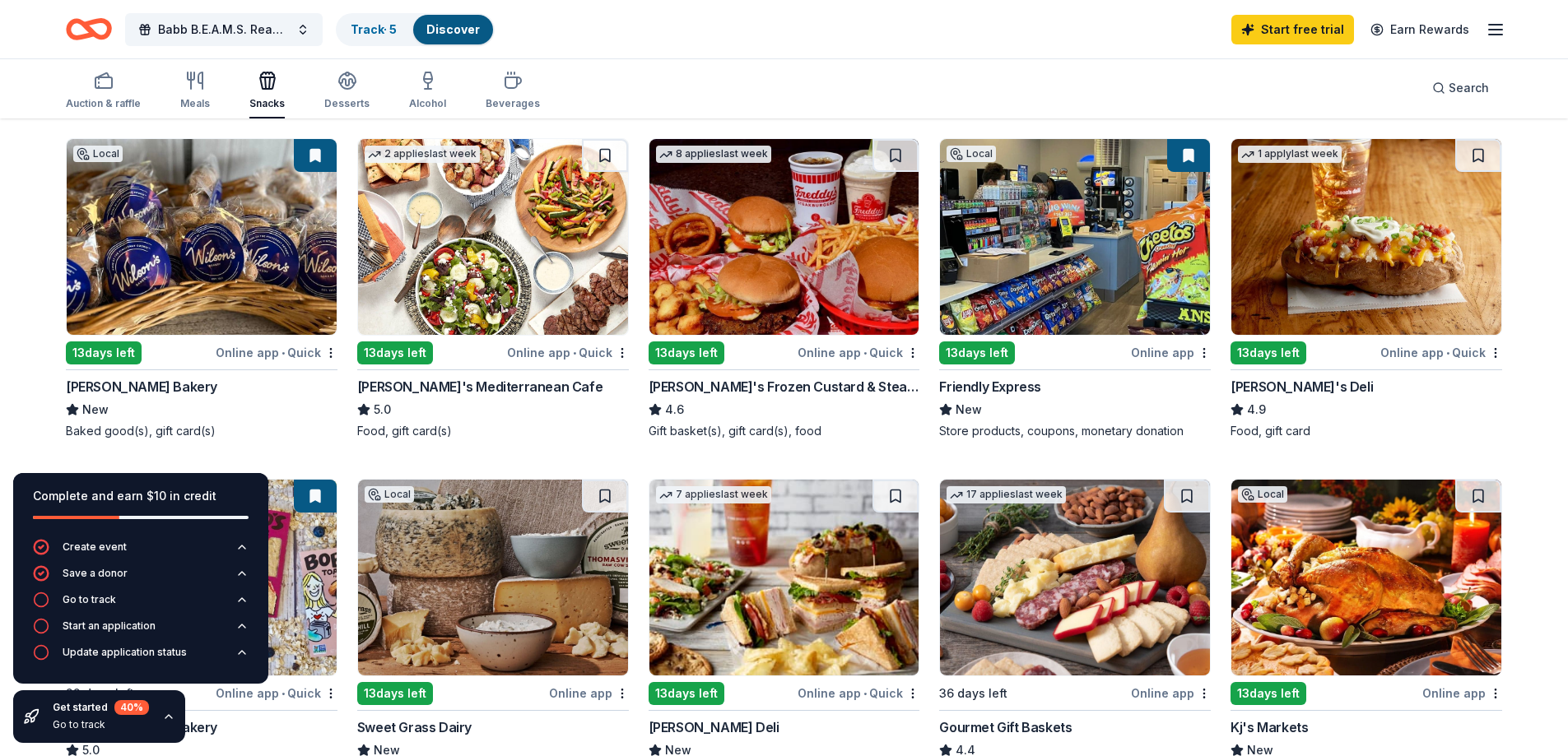
click at [149, 288] on img at bounding box center [201, 237] width 270 height 196
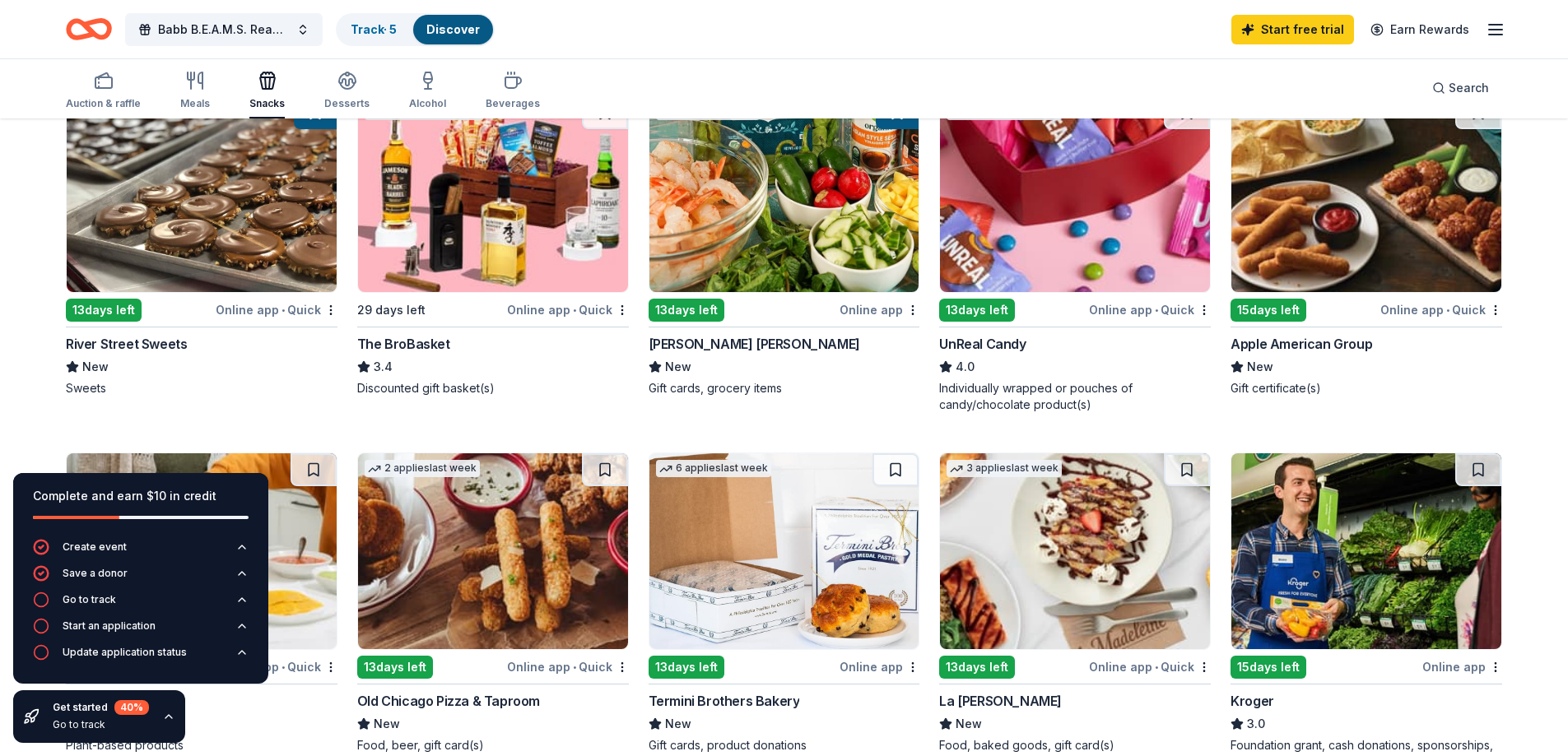
scroll to position [861, 0]
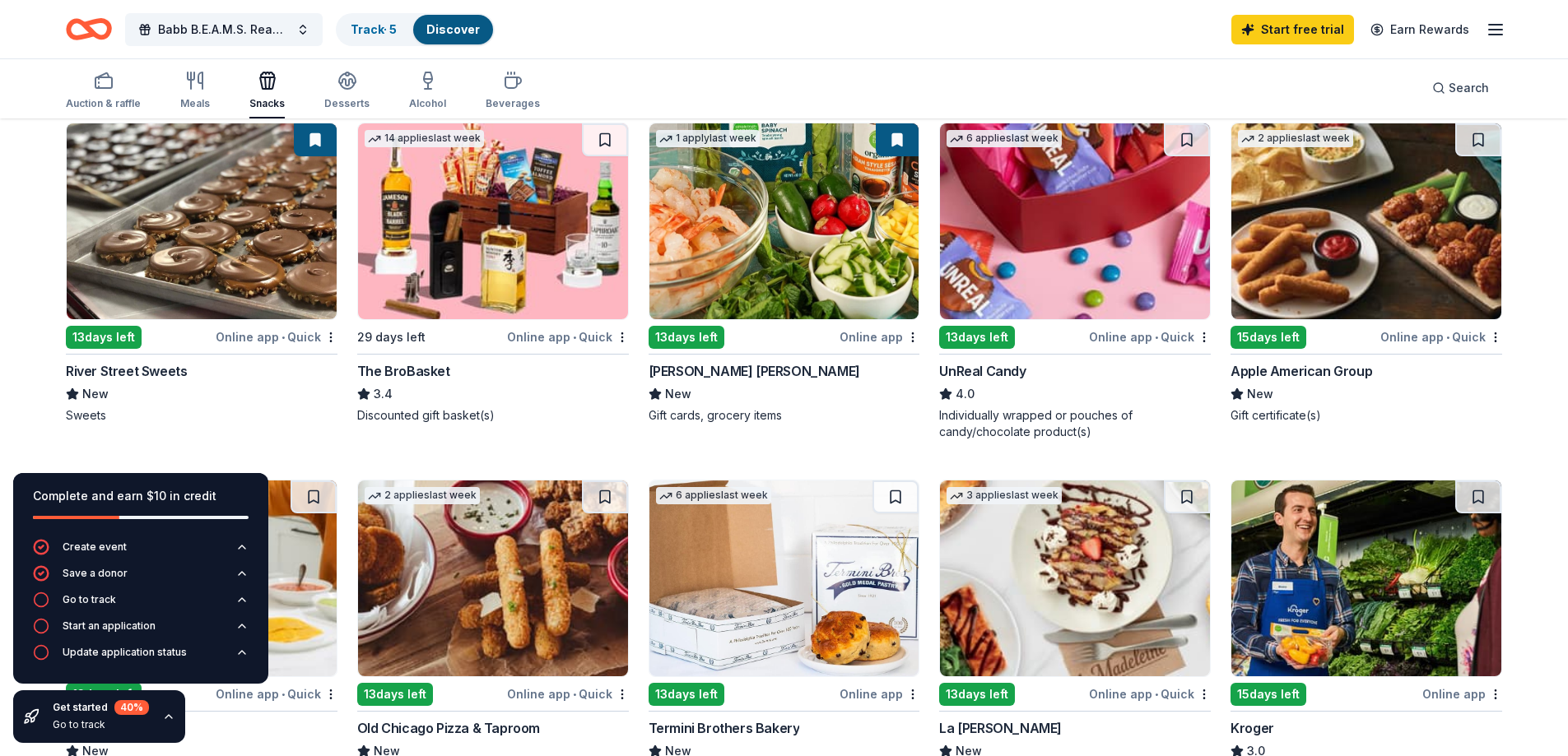
click at [1009, 250] on img at bounding box center [1075, 221] width 270 height 196
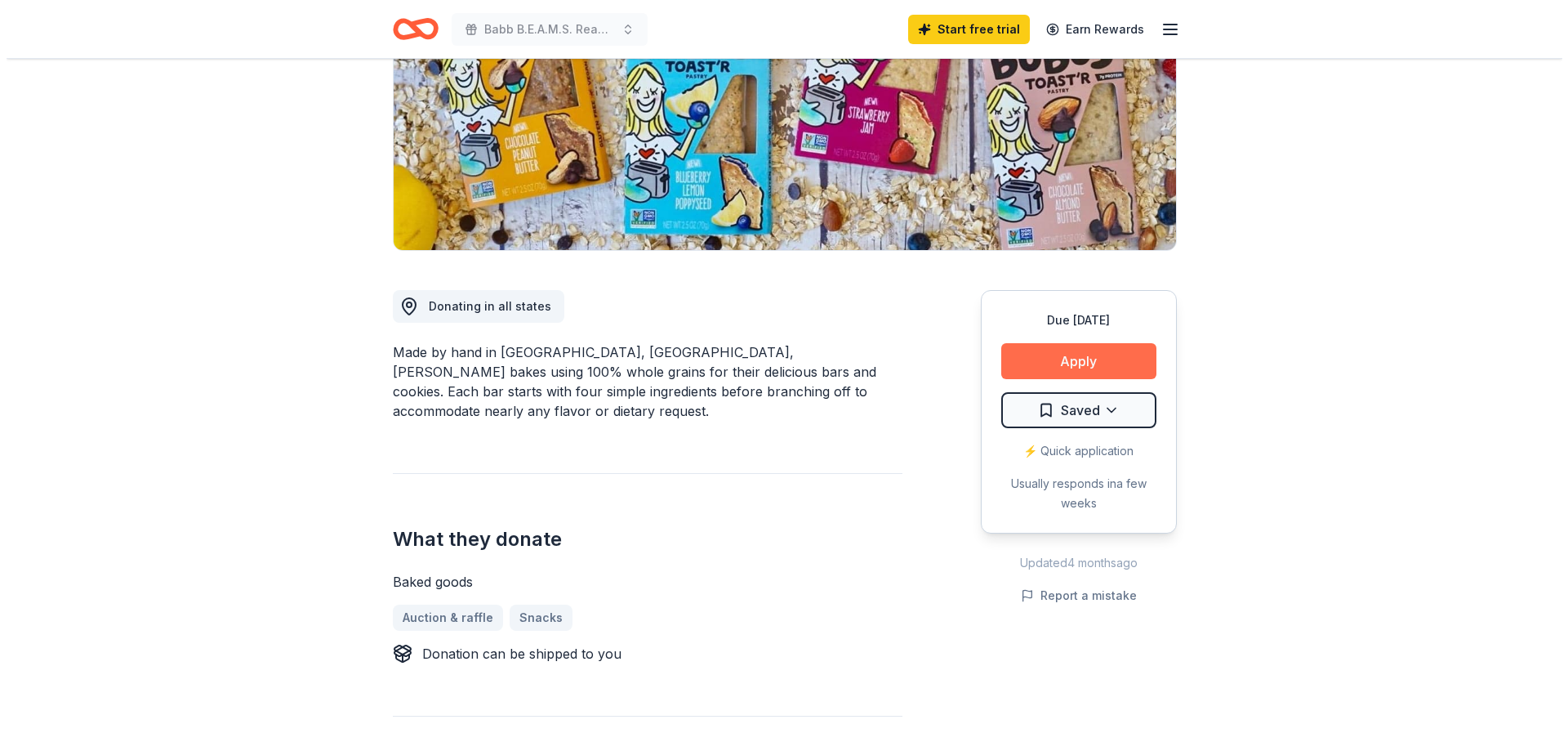
scroll to position [245, 0]
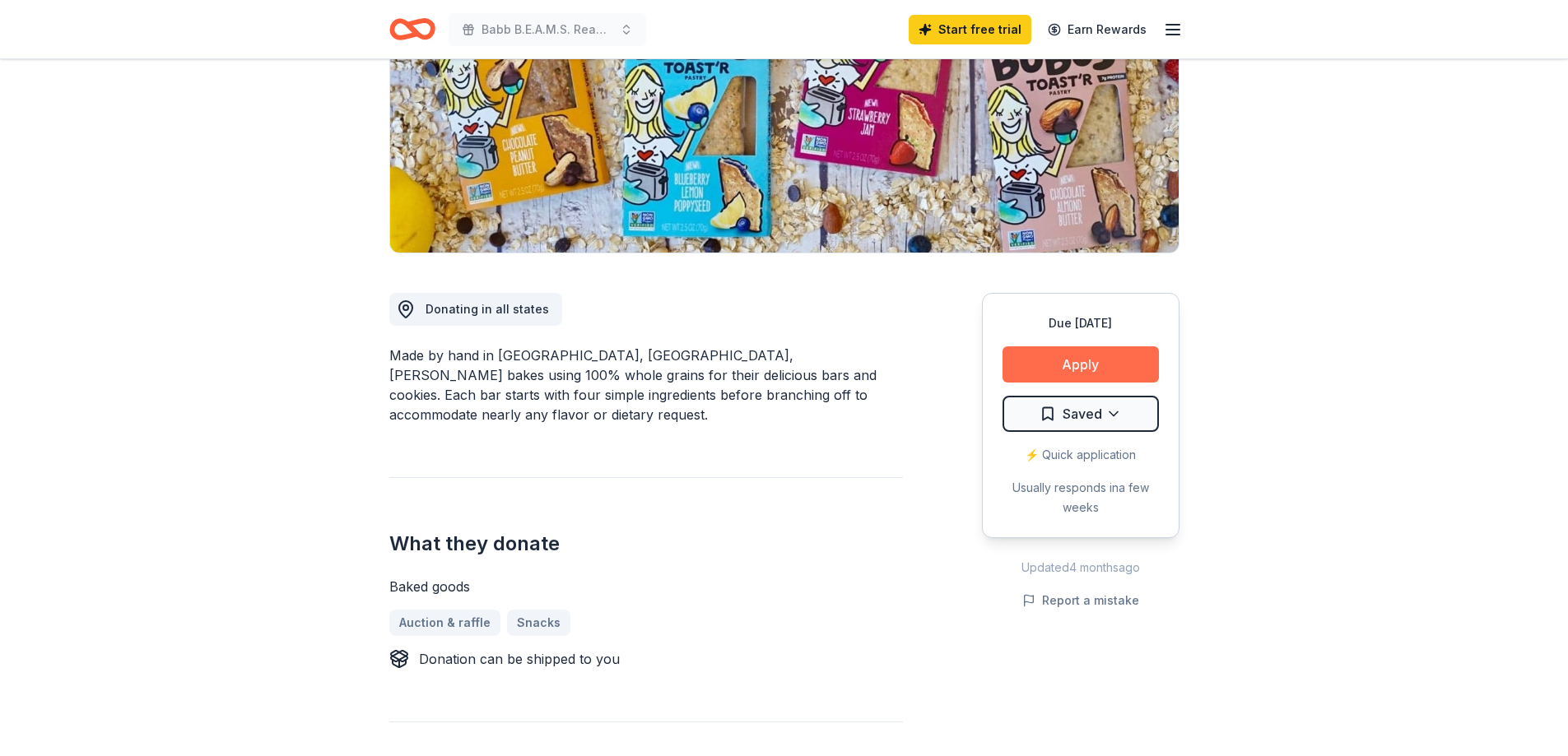
click at [1039, 373] on button "Apply" at bounding box center [1080, 364] width 156 height 36
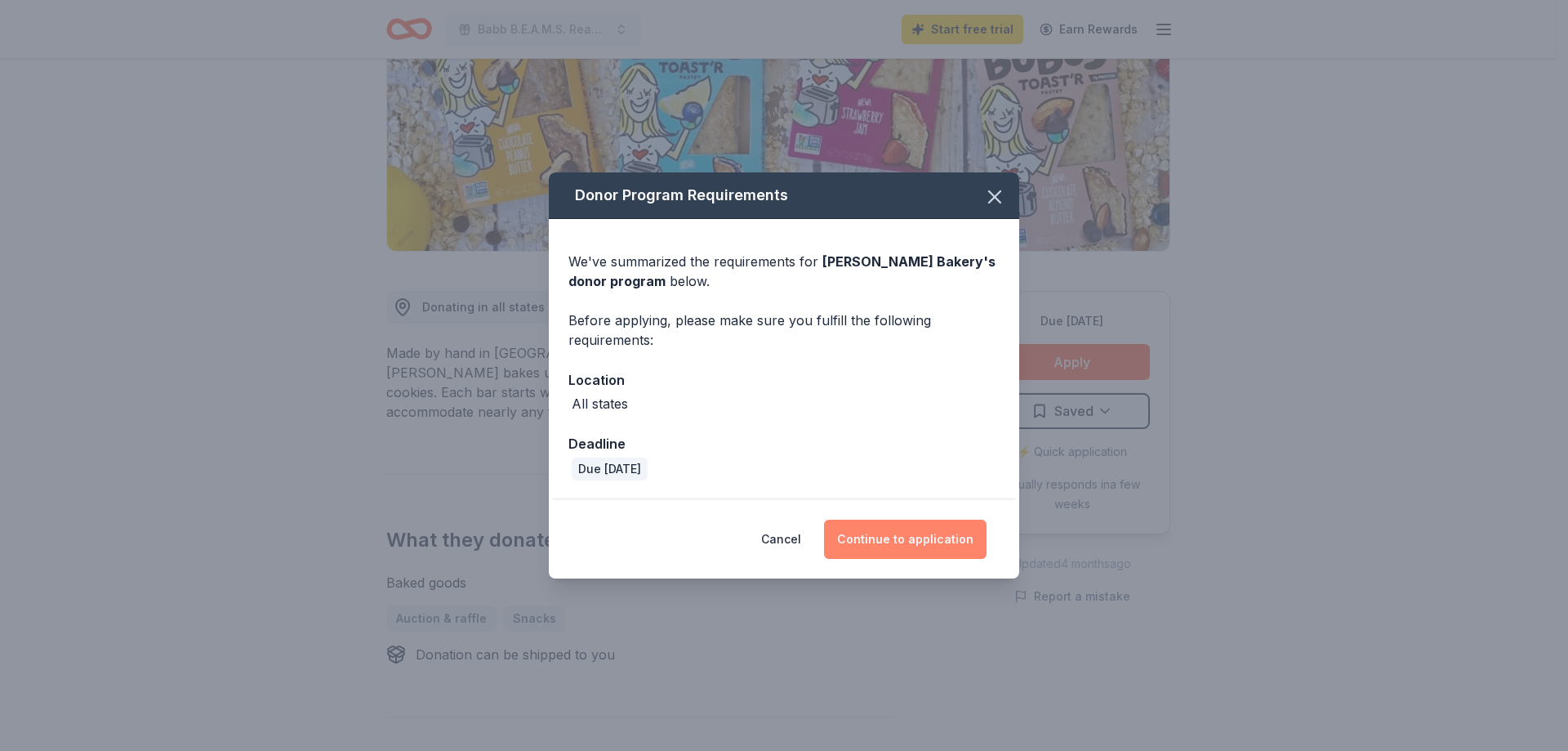
click at [885, 535] on button "Continue to application" at bounding box center [905, 539] width 162 height 39
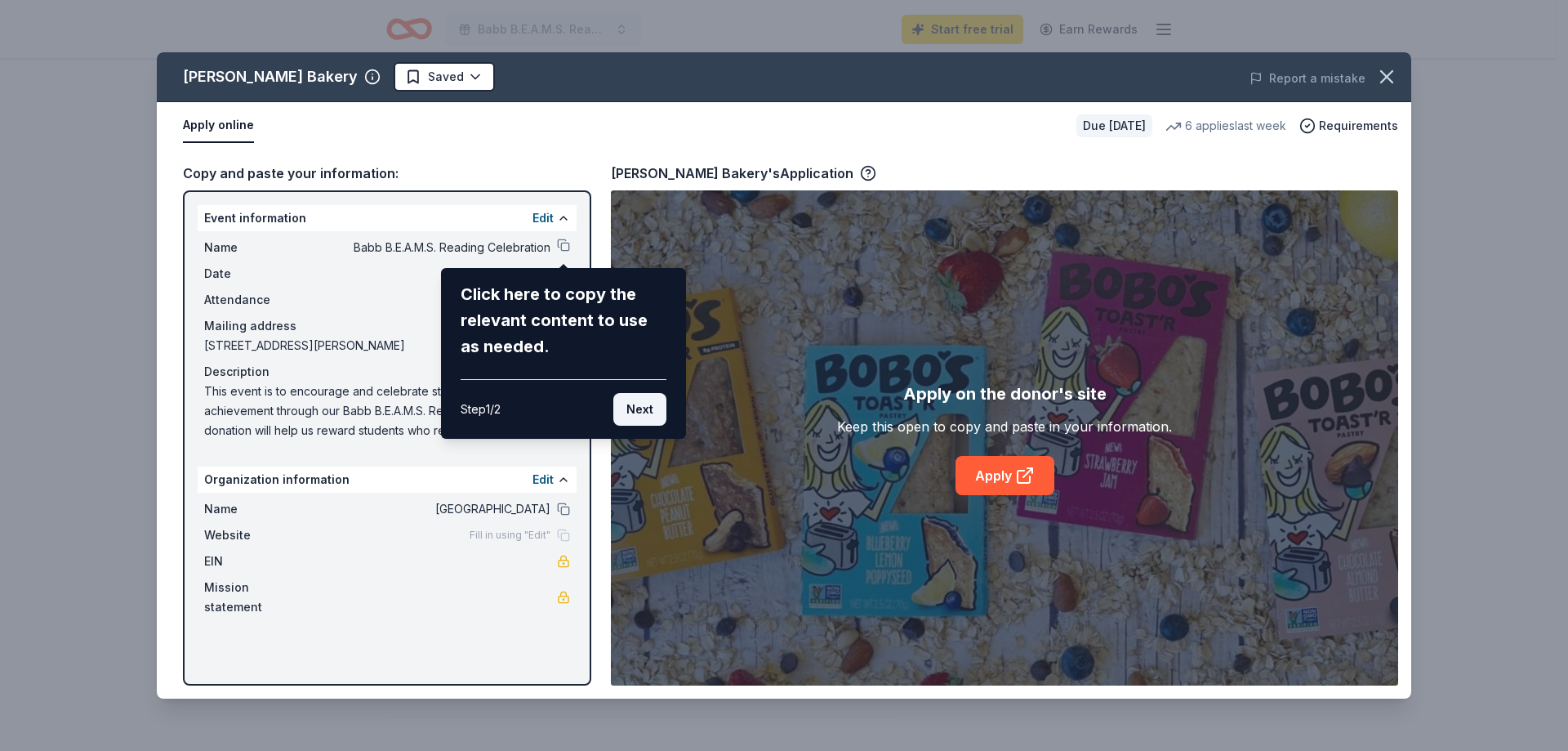
click at [638, 416] on button "Next" at bounding box center [639, 409] width 53 height 33
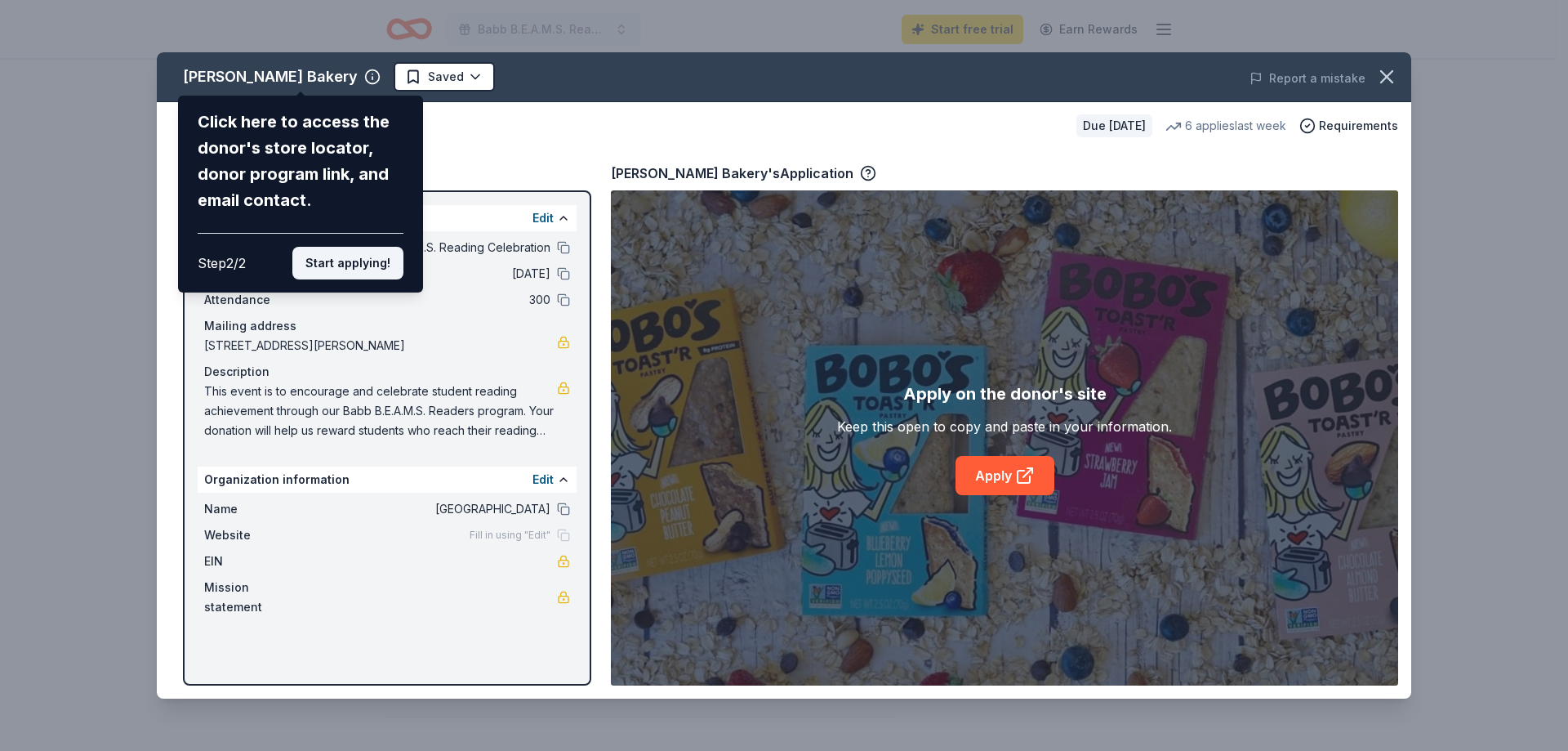
click at [336, 265] on button "Start applying!" at bounding box center [348, 263] width 111 height 33
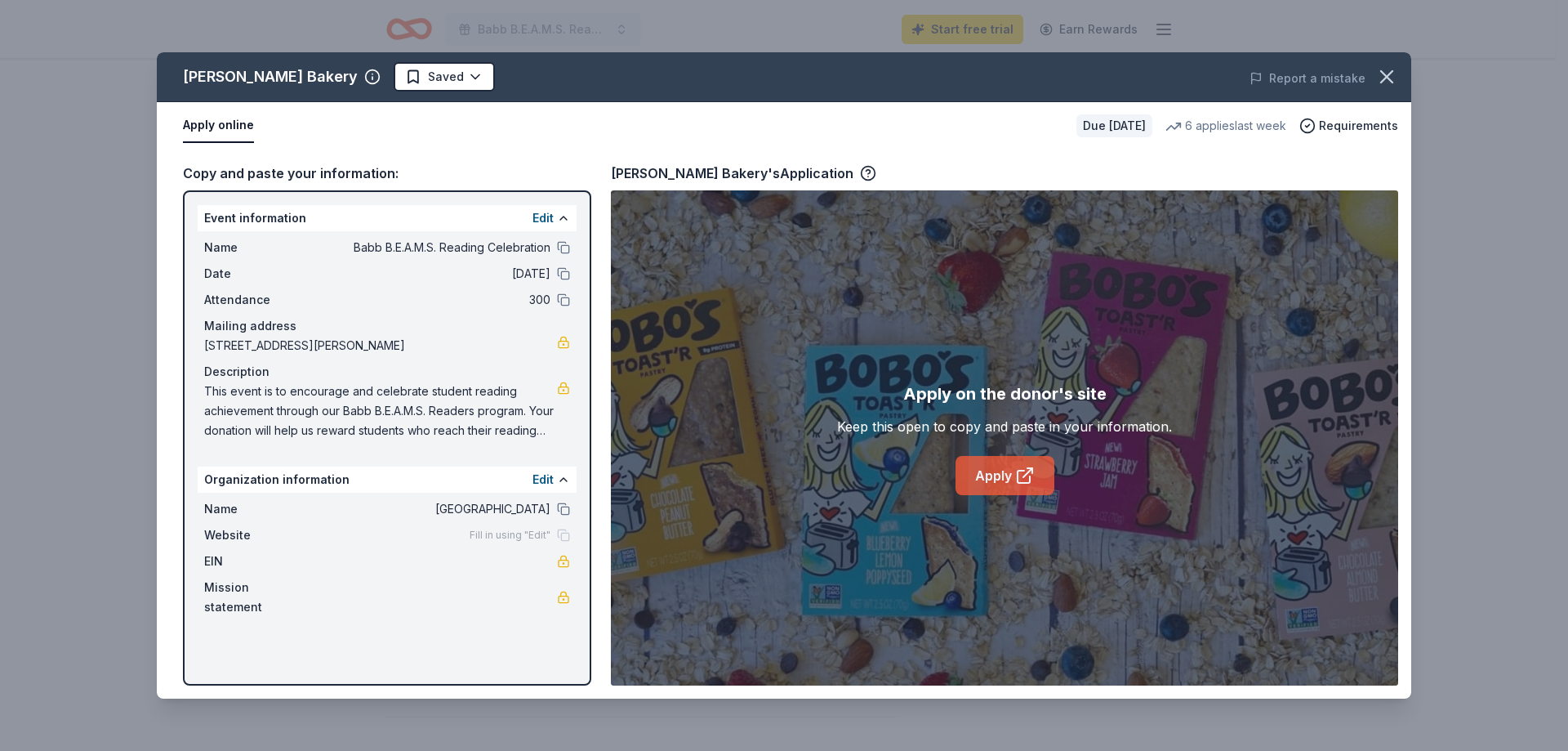
click at [998, 471] on link "Apply" at bounding box center [1005, 476] width 99 height 39
drag, startPoint x: 209, startPoint y: 383, endPoint x: 251, endPoint y: 394, distance: 43.4
drag, startPoint x: 251, startPoint y: 394, endPoint x: 229, endPoint y: 418, distance: 32.6
click at [231, 419] on span "This event is to encourage and celebrate student reading achievement through ou…" at bounding box center [381, 411] width 353 height 59
drag, startPoint x: 211, startPoint y: 370, endPoint x: 291, endPoint y: 414, distance: 91.3
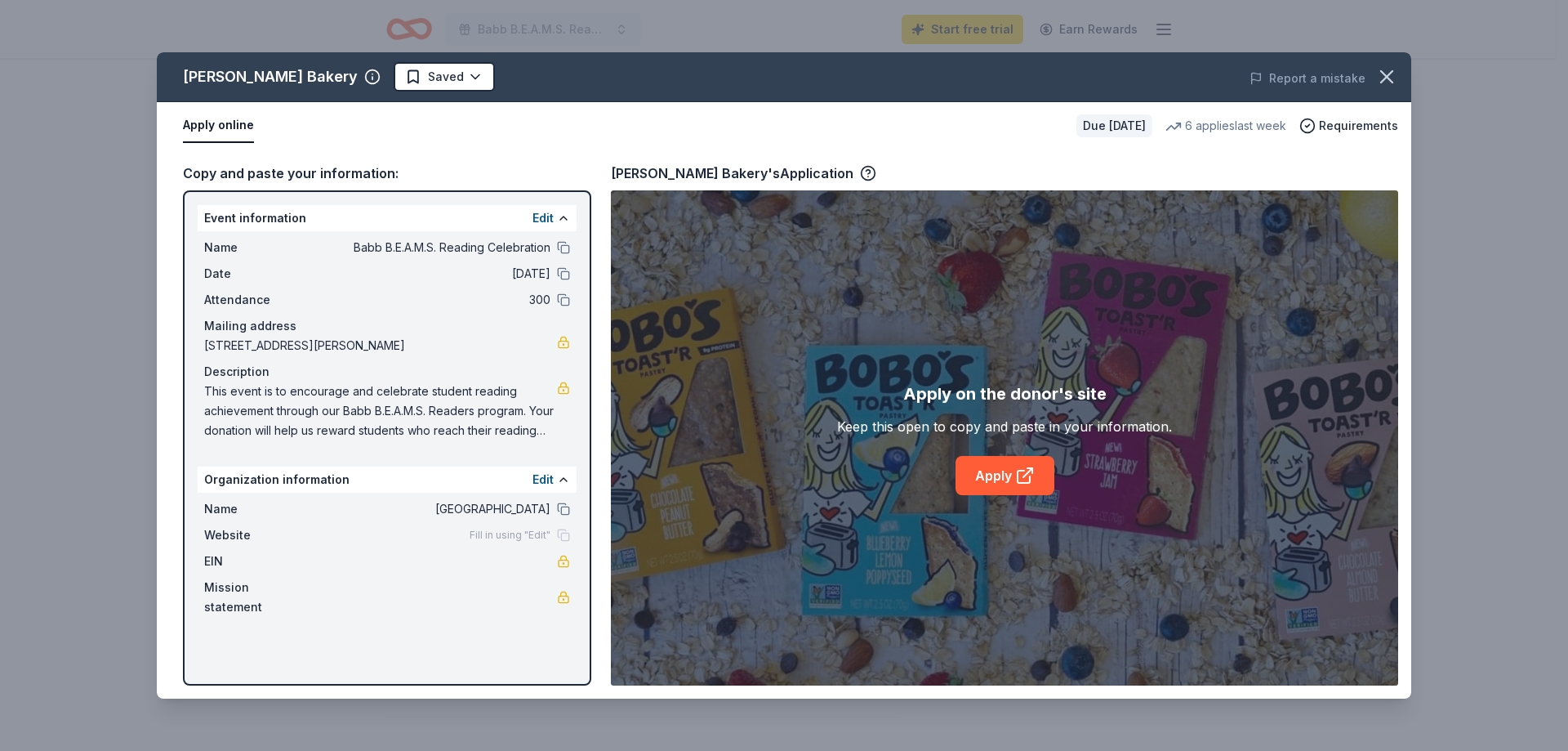
click at [291, 414] on div "Description This event is to encourage and celebrate student reading achievemen…" at bounding box center [387, 401] width 366 height 79
drag, startPoint x: 215, startPoint y: 390, endPoint x: 397, endPoint y: 424, distance: 185.1
click at [389, 424] on span "This event is to encourage and celebrate student reading achievement through ou…" at bounding box center [381, 411] width 353 height 59
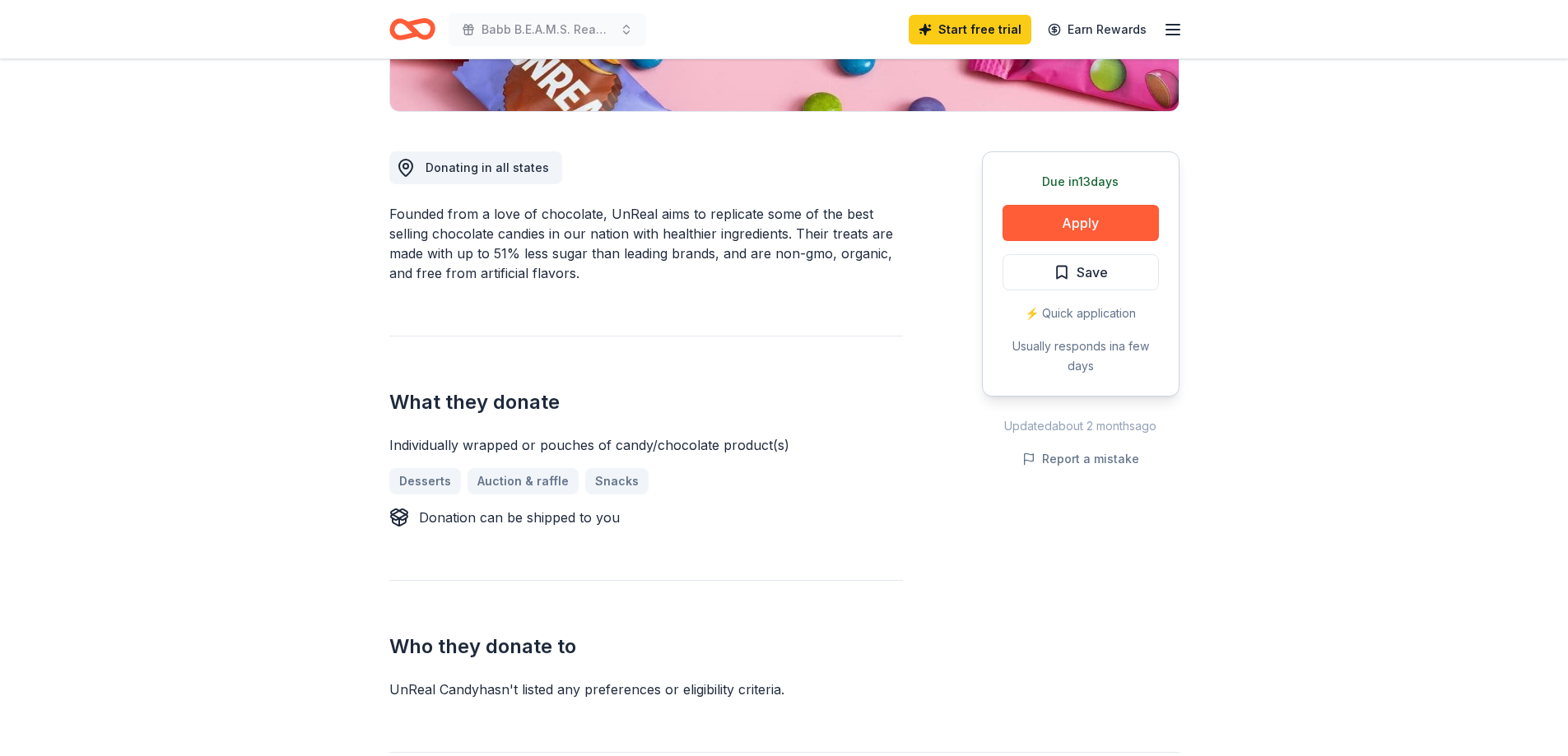
scroll to position [494, 0]
